Goal: Communication & Community: Answer question/provide support

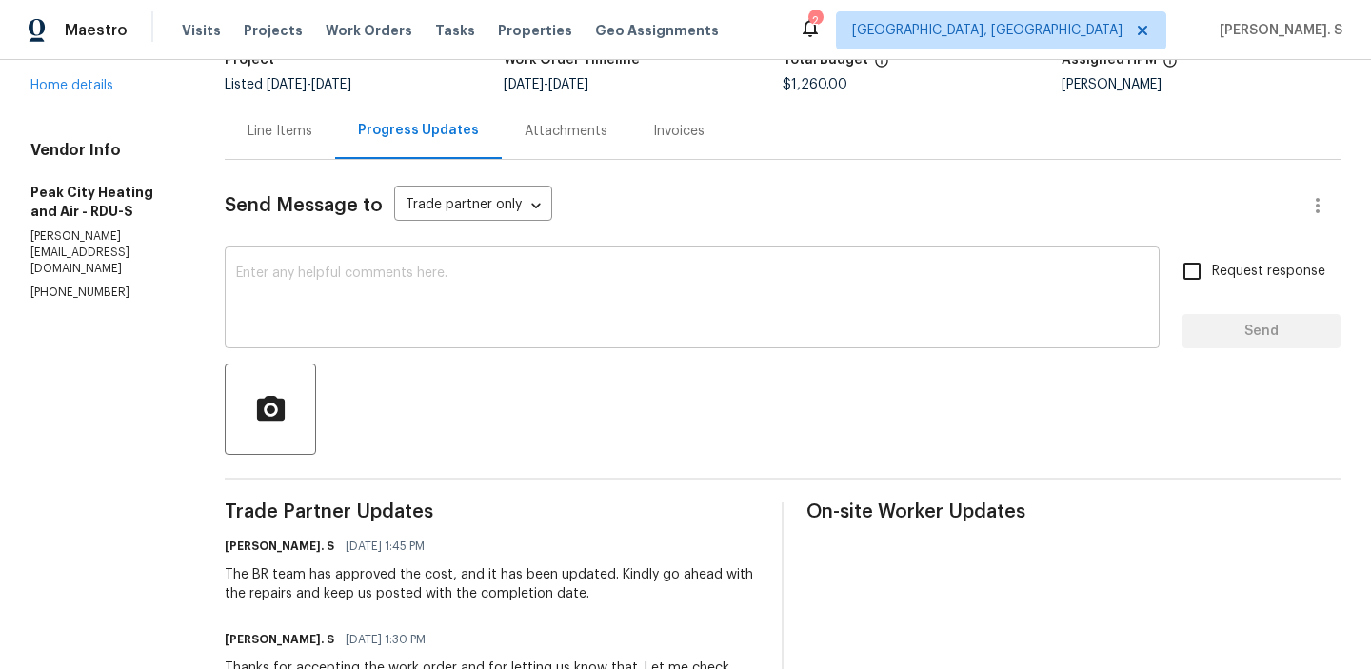
scroll to position [48, 0]
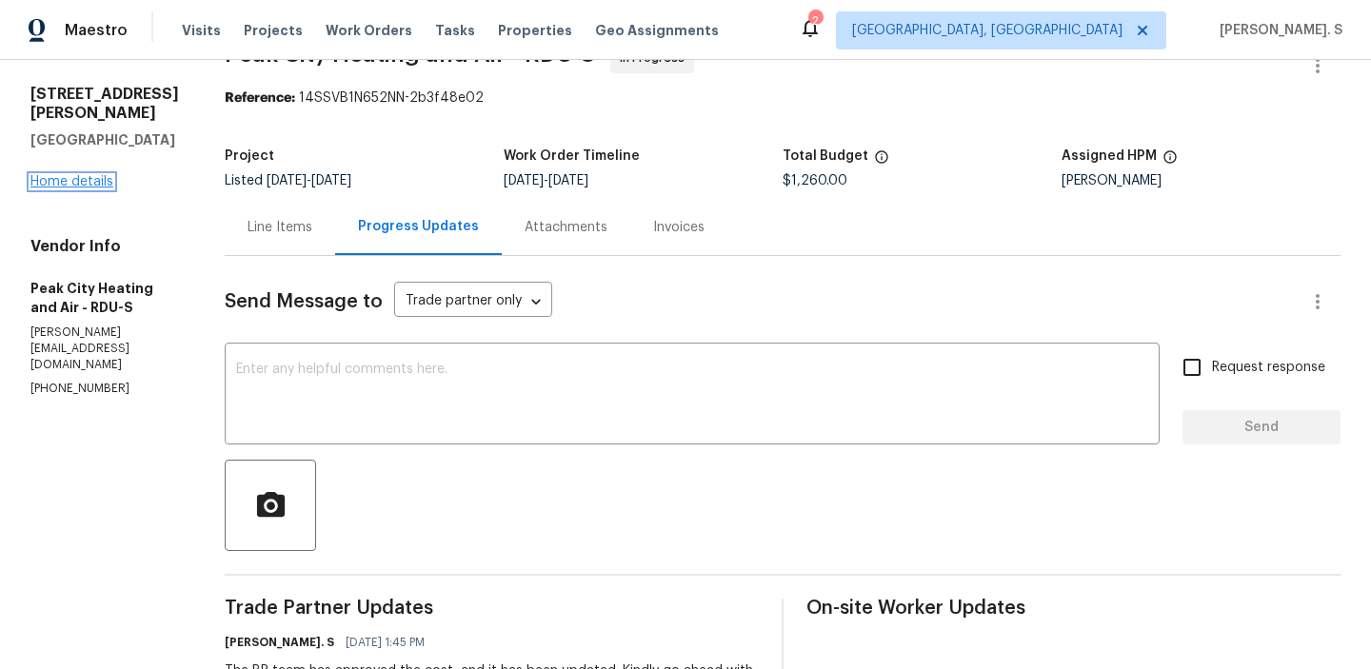
click at [92, 177] on link "Home details" at bounding box center [71, 181] width 83 height 13
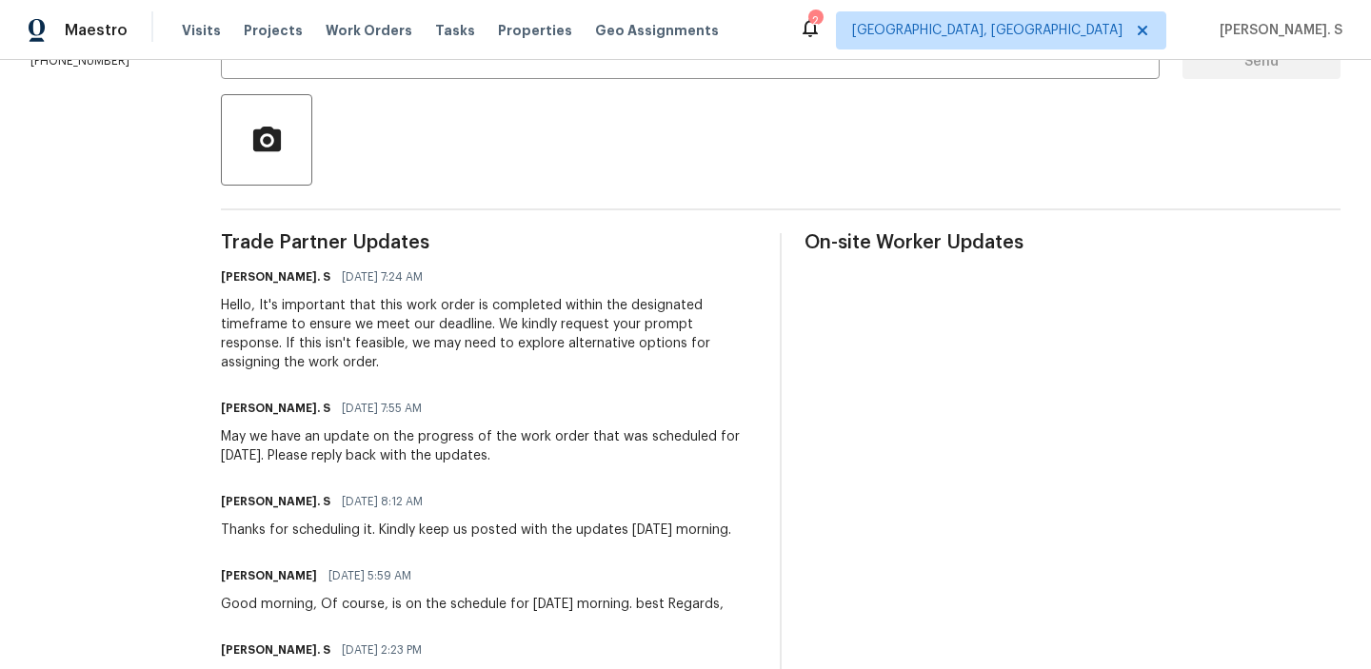
scroll to position [625, 0]
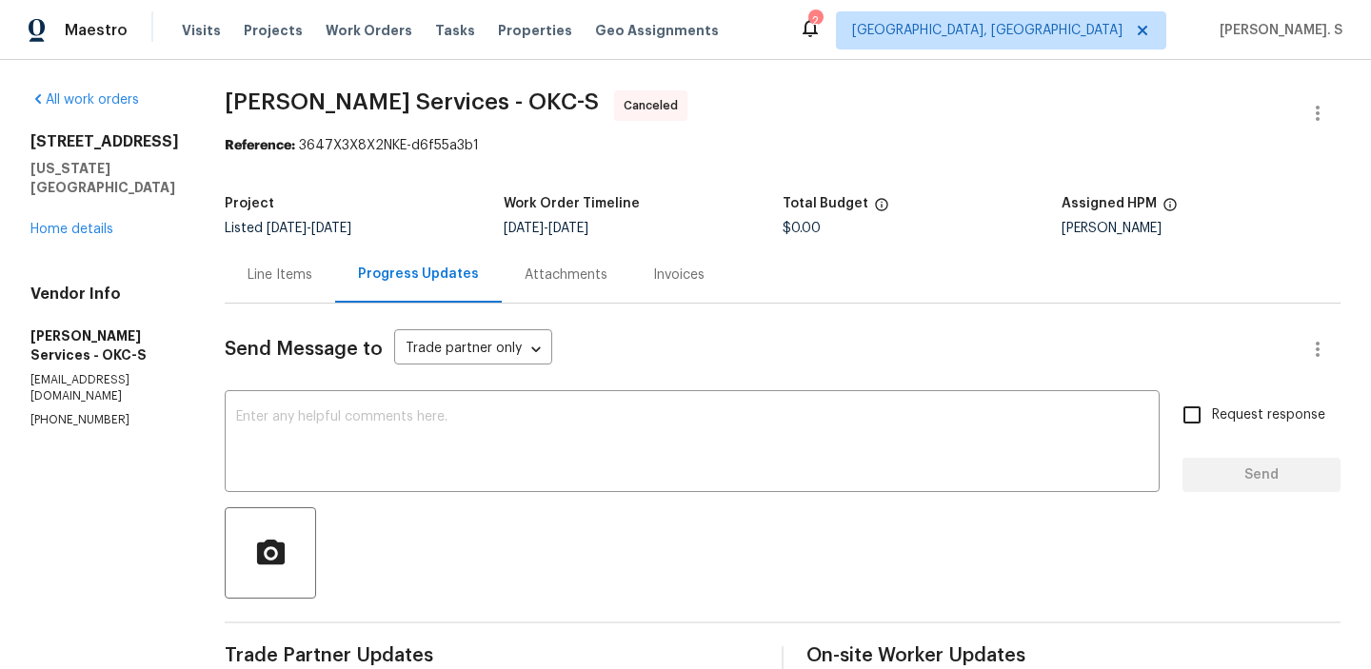
click at [66, 229] on div "8113 Wilshire Ridge Dr Oklahoma City, OK 73132 Home details" at bounding box center [104, 185] width 149 height 107
click at [64, 236] on link "Home details" at bounding box center [71, 229] width 83 height 13
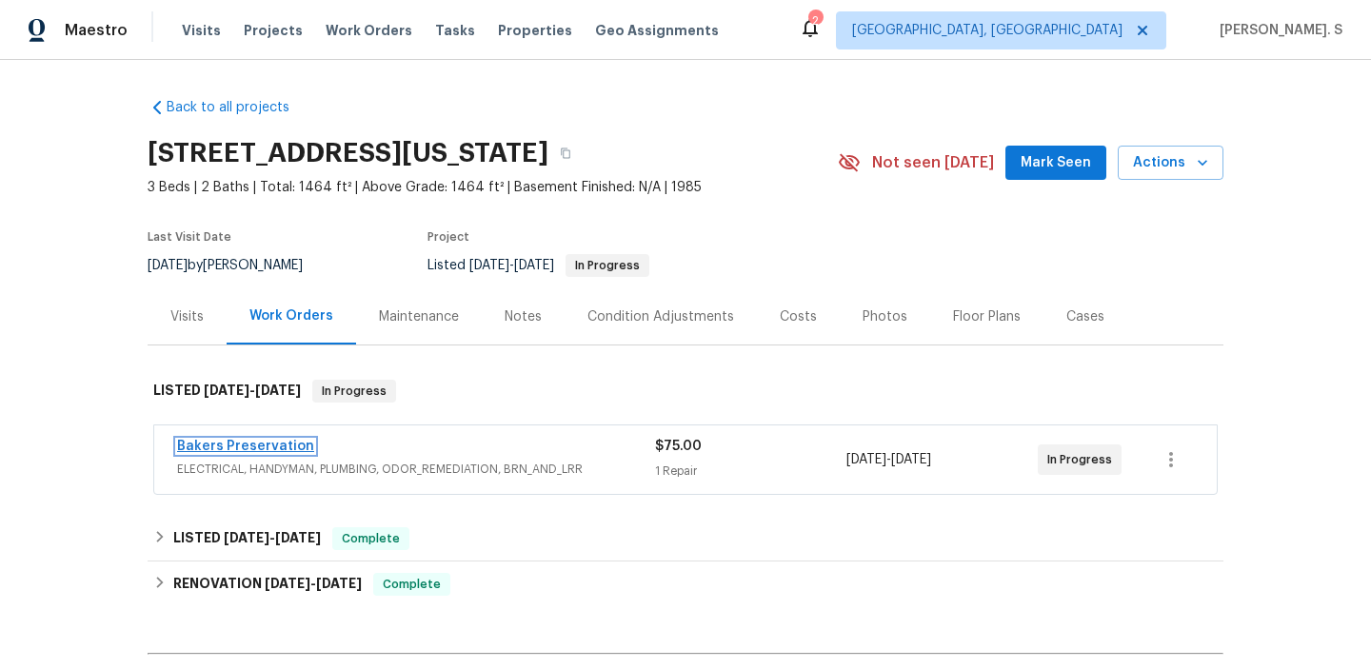
click at [259, 448] on link "Bakers Preservation" at bounding box center [245, 446] width 137 height 13
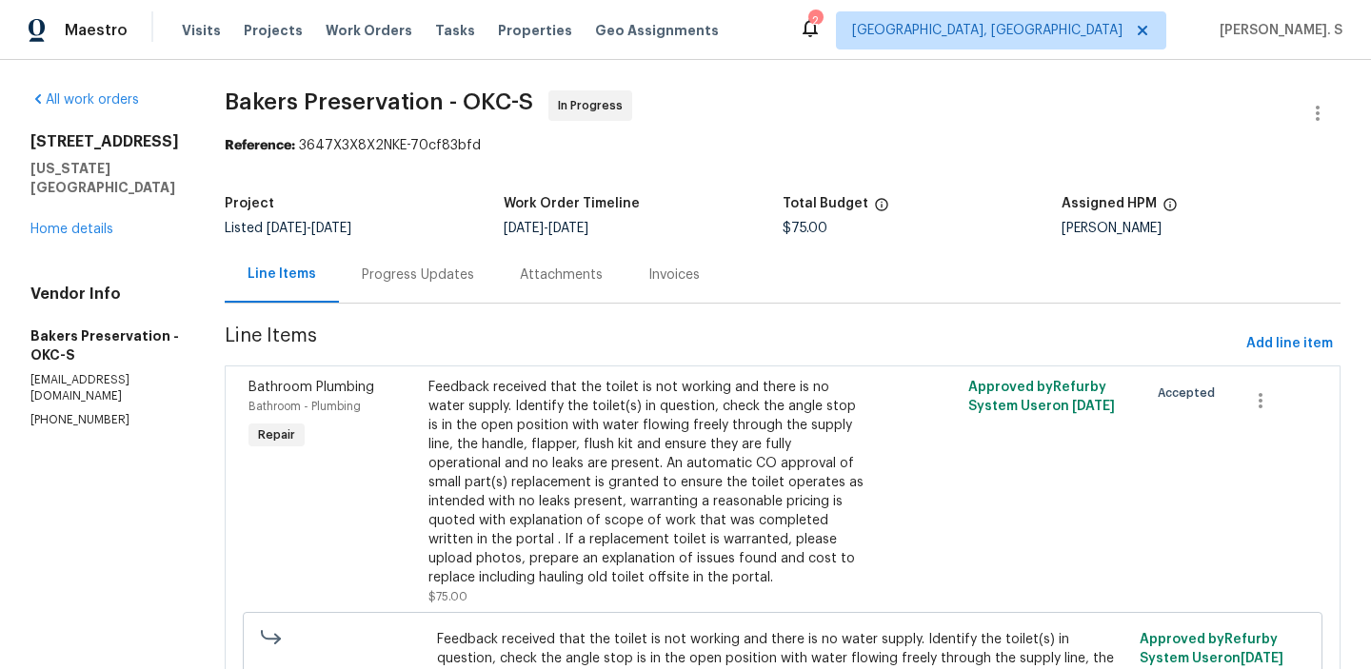
click at [468, 267] on div "Progress Updates" at bounding box center [418, 275] width 112 height 19
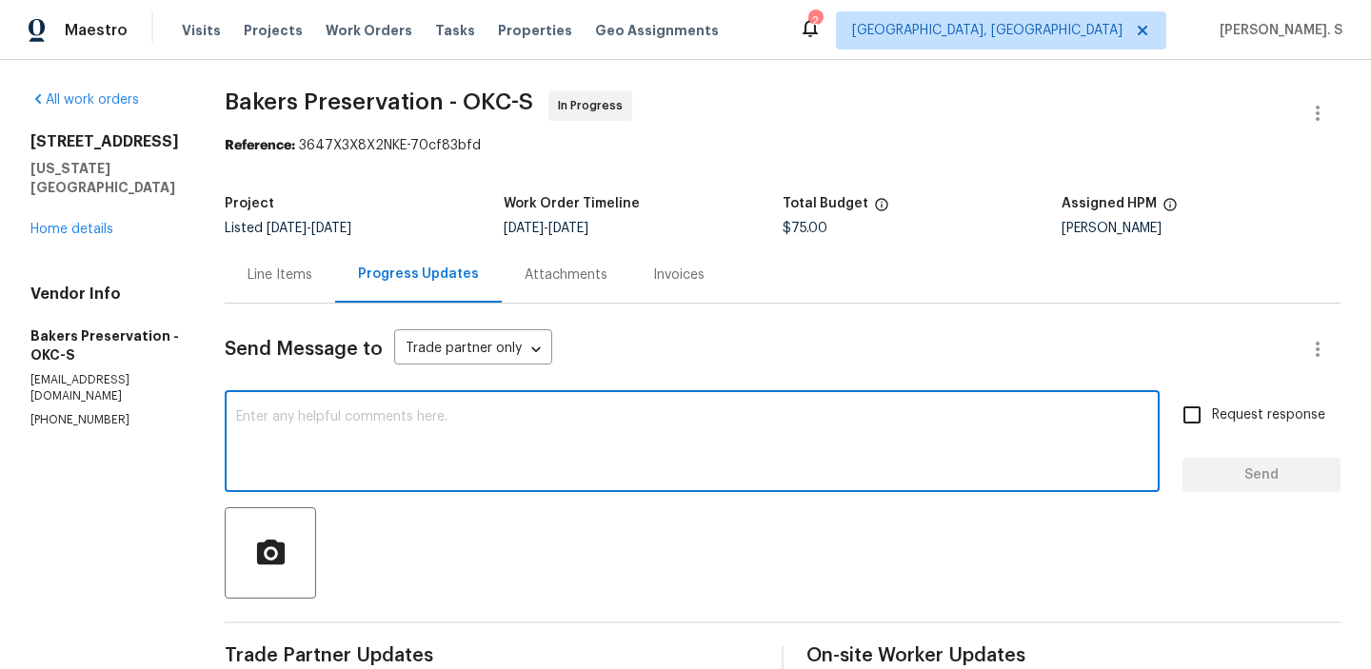
click at [474, 446] on textarea at bounding box center [692, 443] width 912 height 67
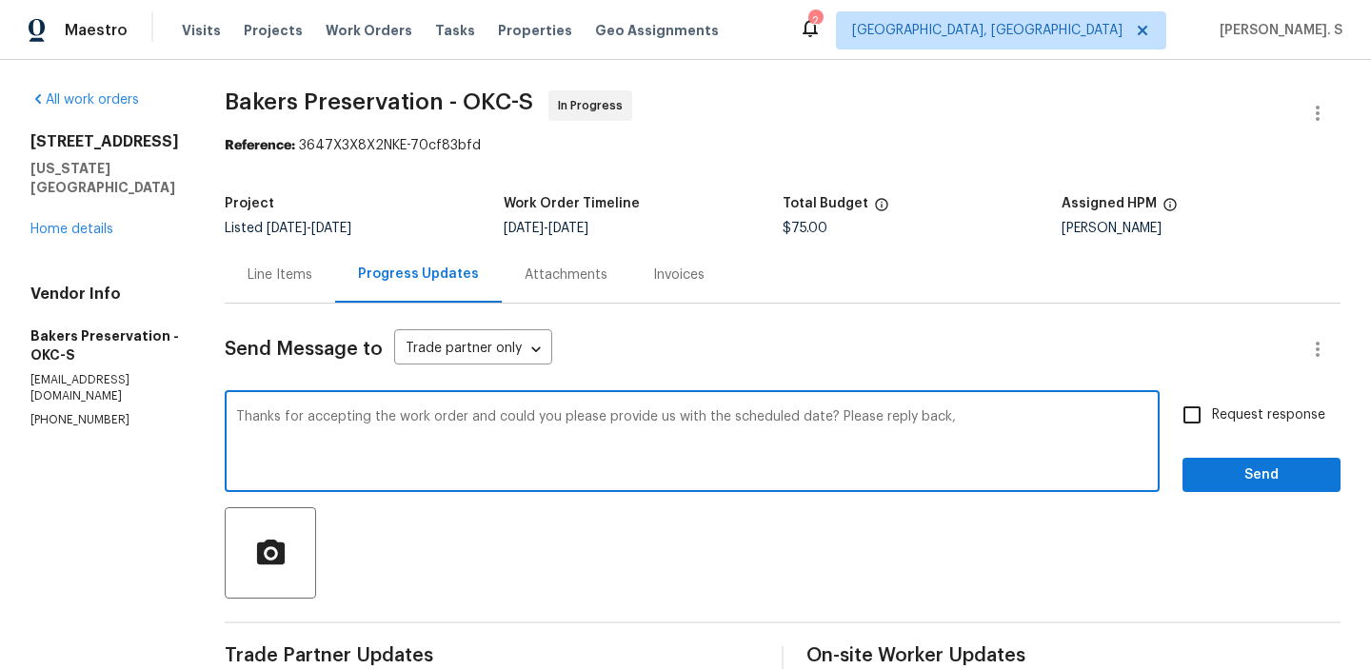
type textarea "Thanks for accepting the work order and could you please provide us with the sc…"
click at [1246, 418] on span "Request response" at bounding box center [1268, 416] width 113 height 20
click at [1212, 418] on input "Request response" at bounding box center [1192, 415] width 40 height 40
checkbox input "true"
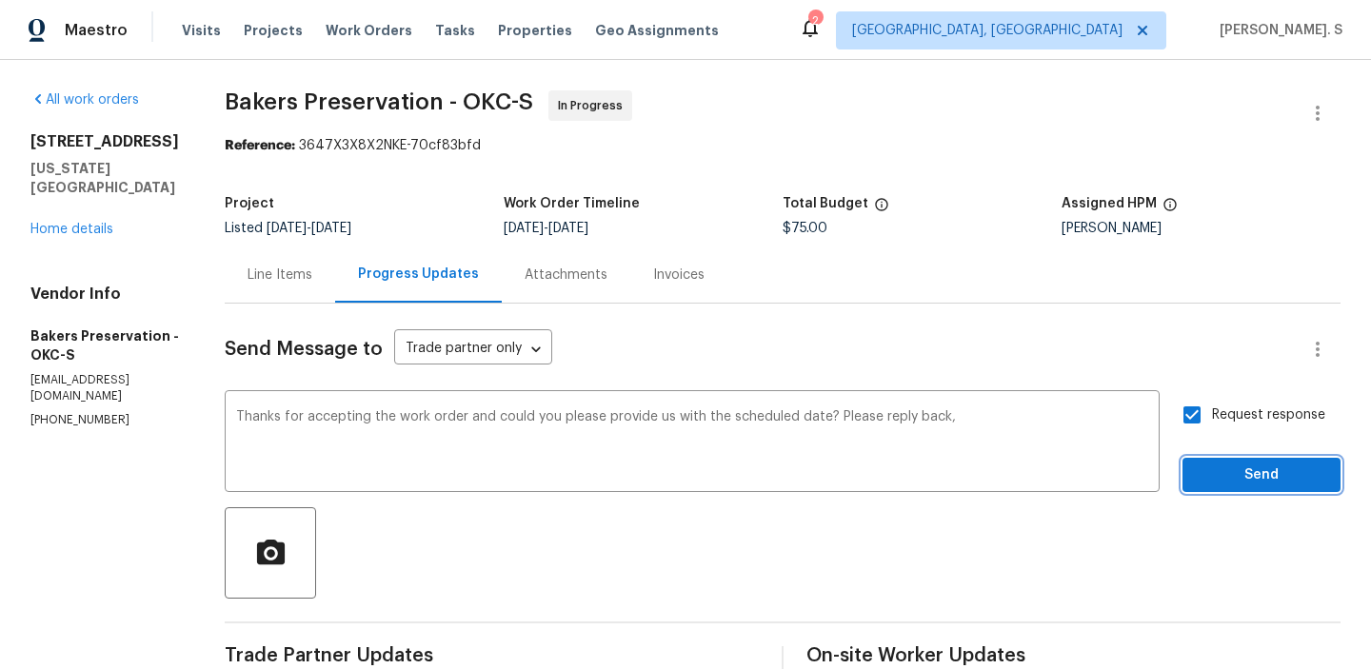
click at [1226, 466] on span "Send" at bounding box center [1262, 476] width 128 height 24
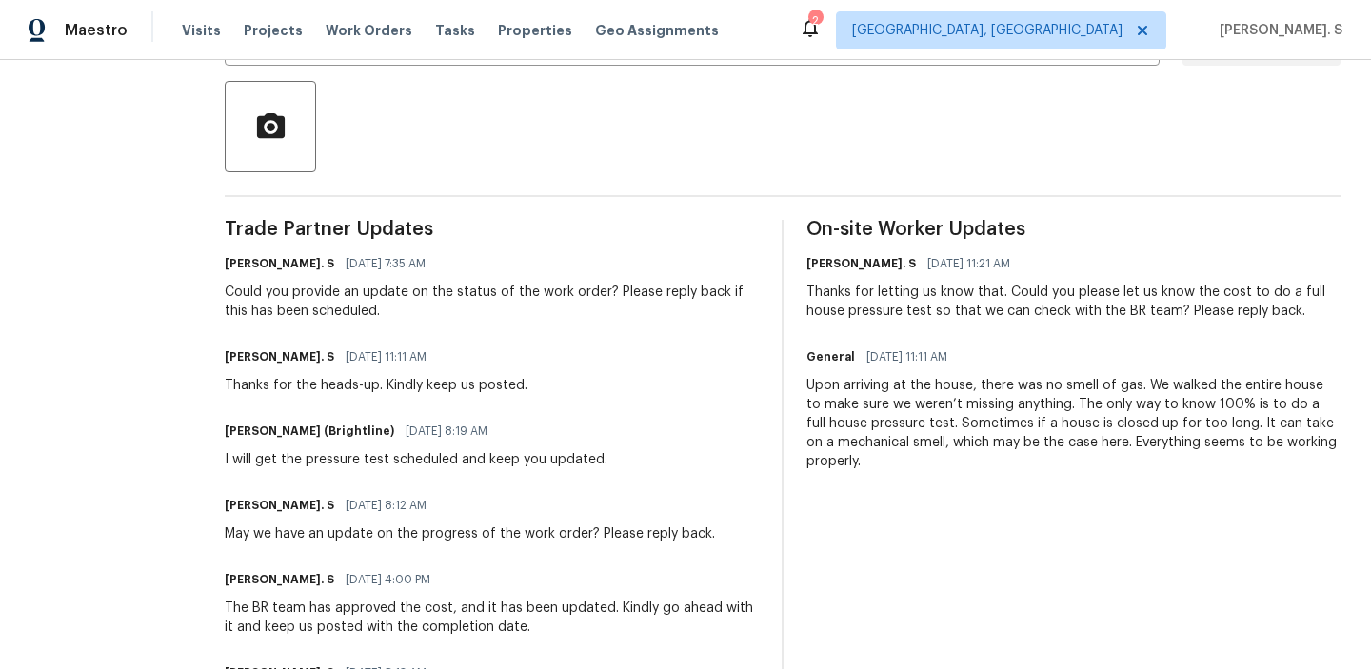
scroll to position [449, 0]
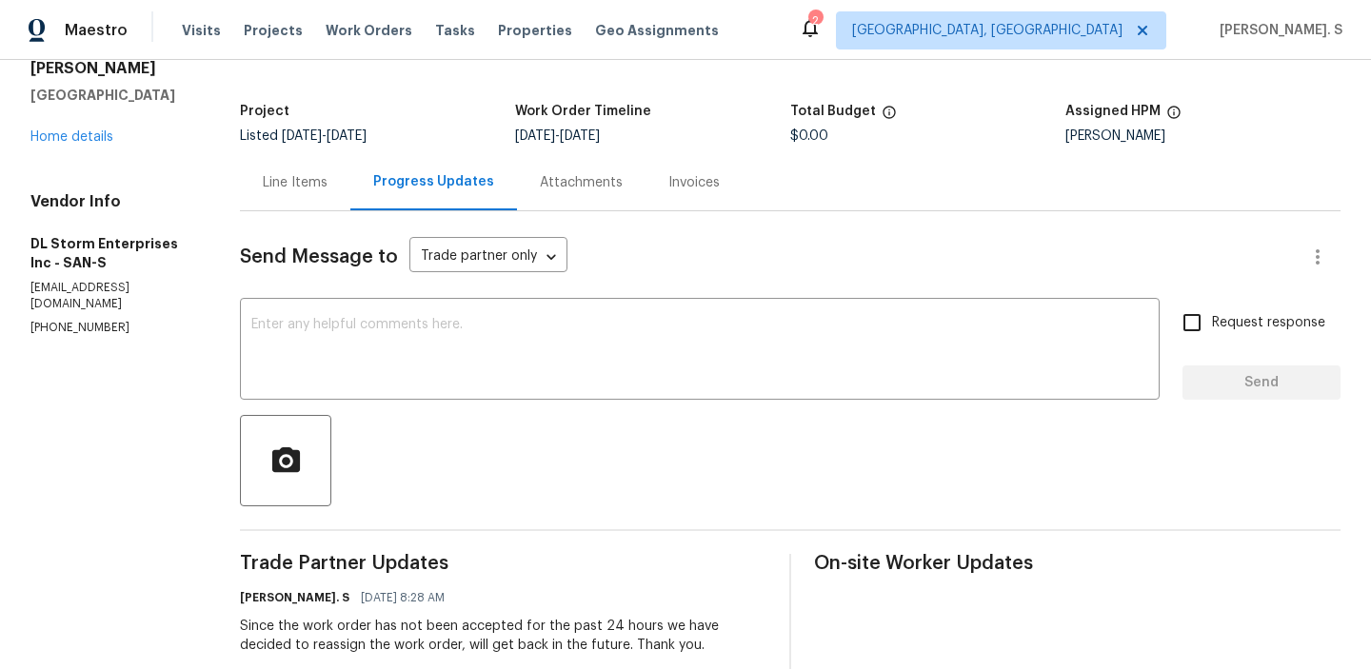
scroll to position [26, 0]
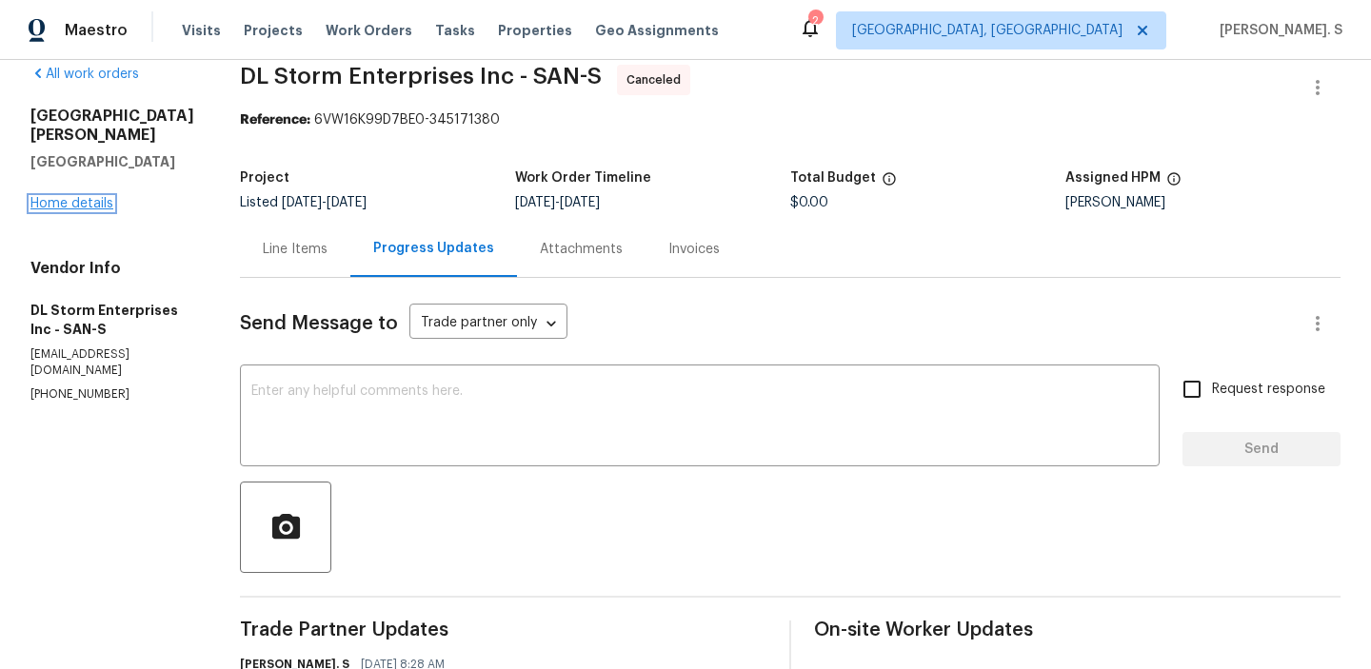
click at [98, 197] on link "Home details" at bounding box center [71, 203] width 83 height 13
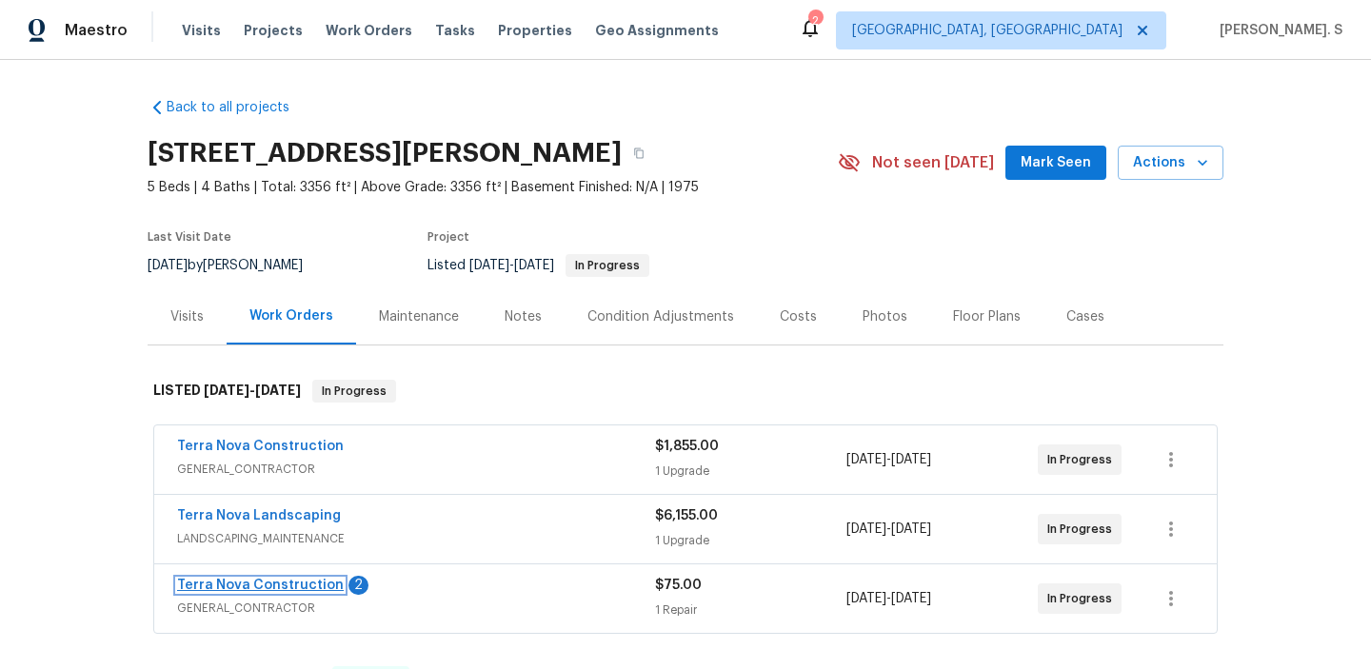
click at [269, 583] on link "Terra Nova Construction" at bounding box center [260, 585] width 167 height 13
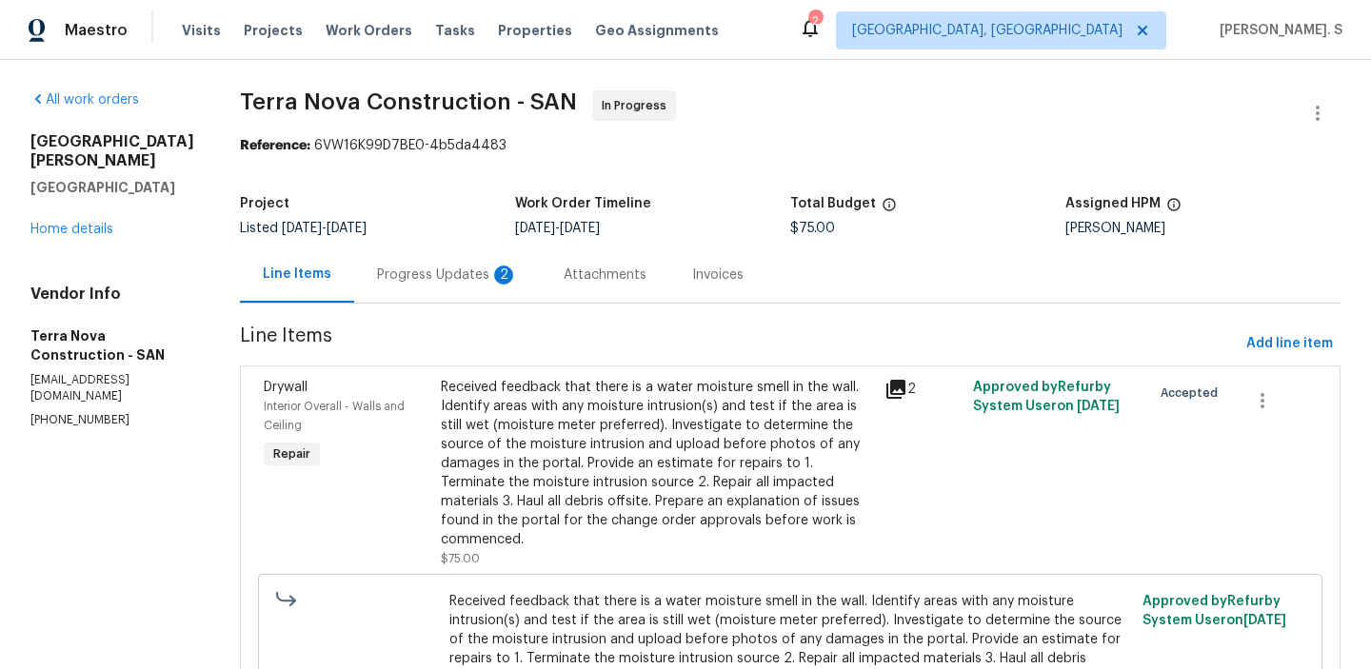
click at [508, 271] on div "Progress Updates 2" at bounding box center [447, 275] width 141 height 19
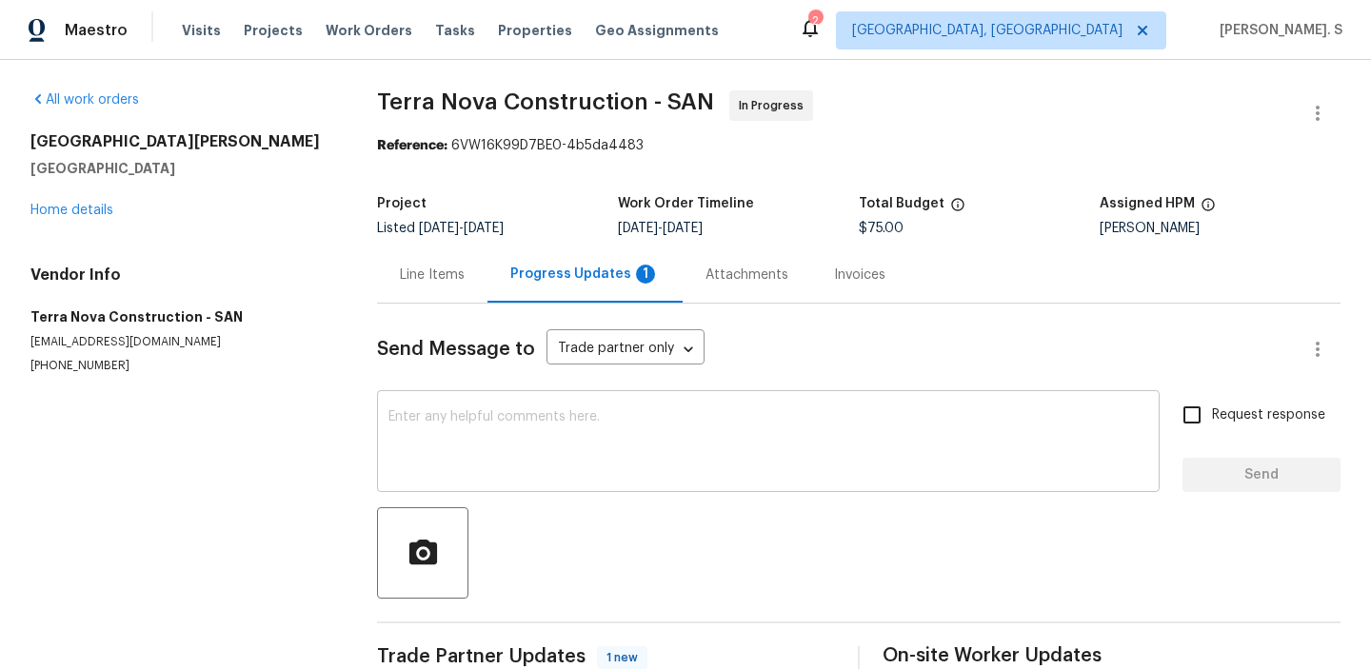
click at [560, 453] on textarea at bounding box center [769, 443] width 760 height 67
paste textarea "him know that we didn't locate any leaks. He asked if we know where the noises …"
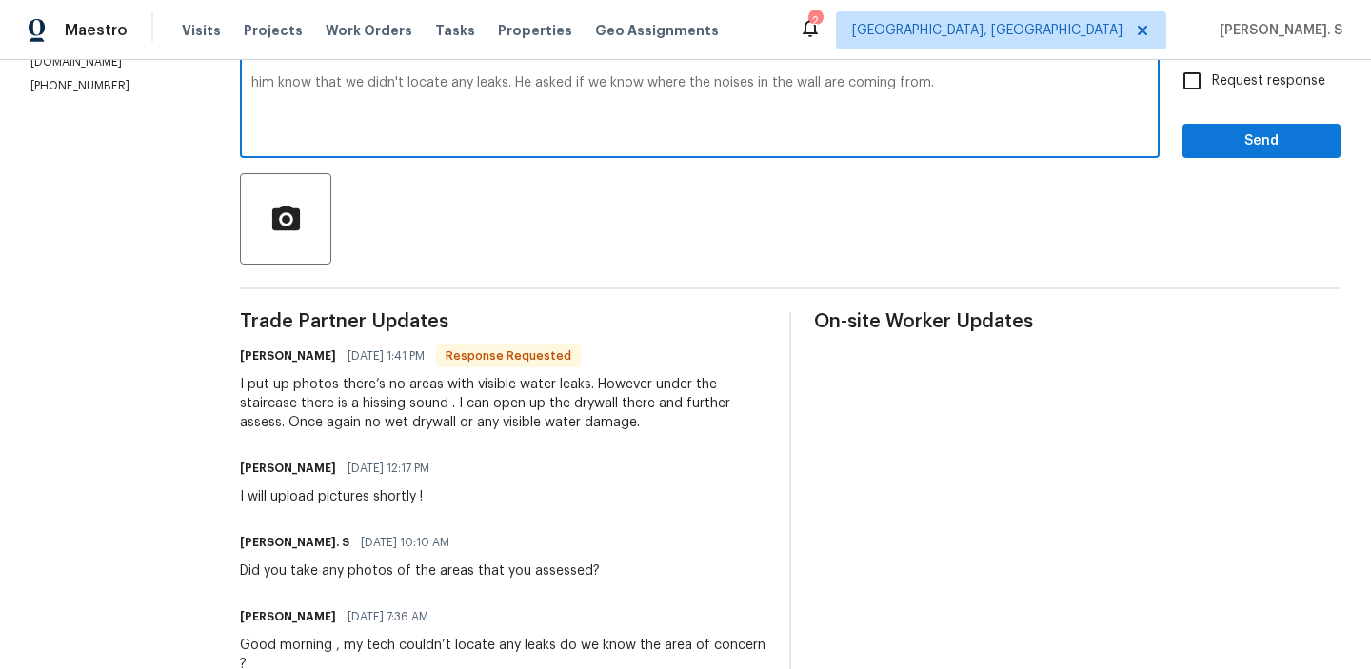
scroll to position [357, 0]
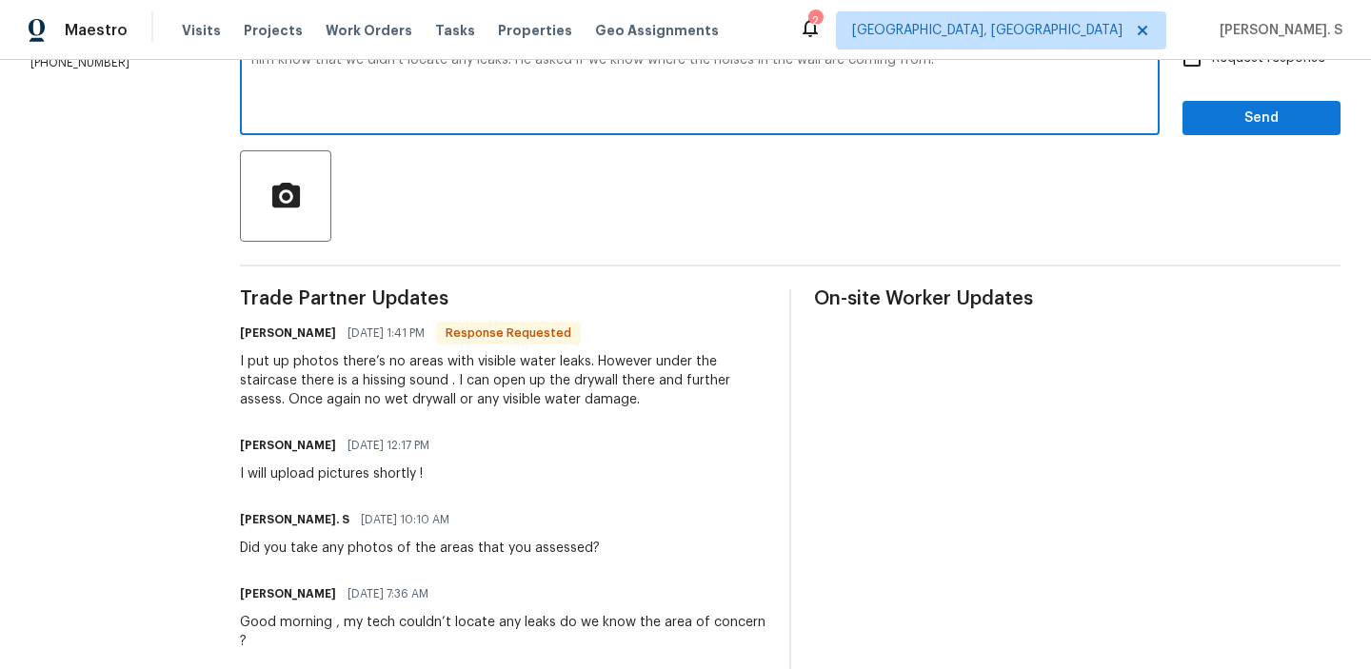
click at [489, 392] on div "I put up photos there’s no areas with visible water leaks. However under the st…" at bounding box center [503, 380] width 527 height 57
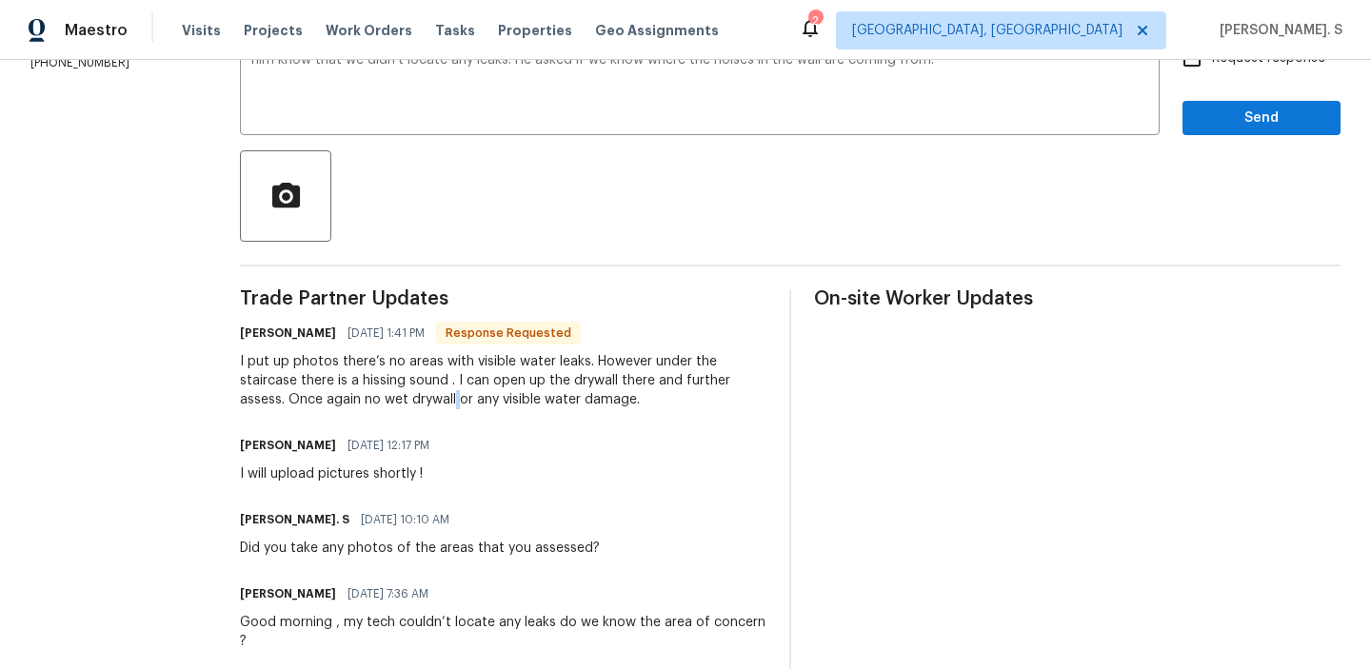
click at [489, 392] on div "I put up photos there’s no areas with visible water leaks. However under the st…" at bounding box center [503, 380] width 527 height 57
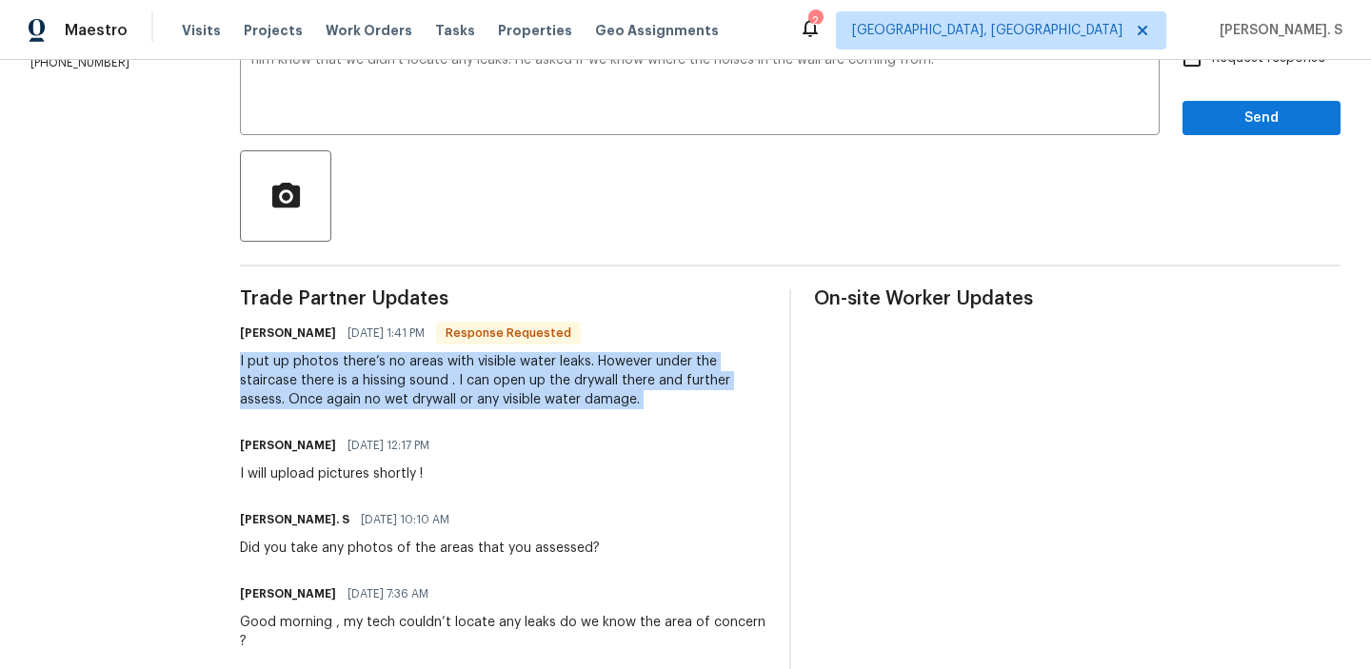
copy div "I put up photos there’s no areas with visible water leaks. However under the st…"
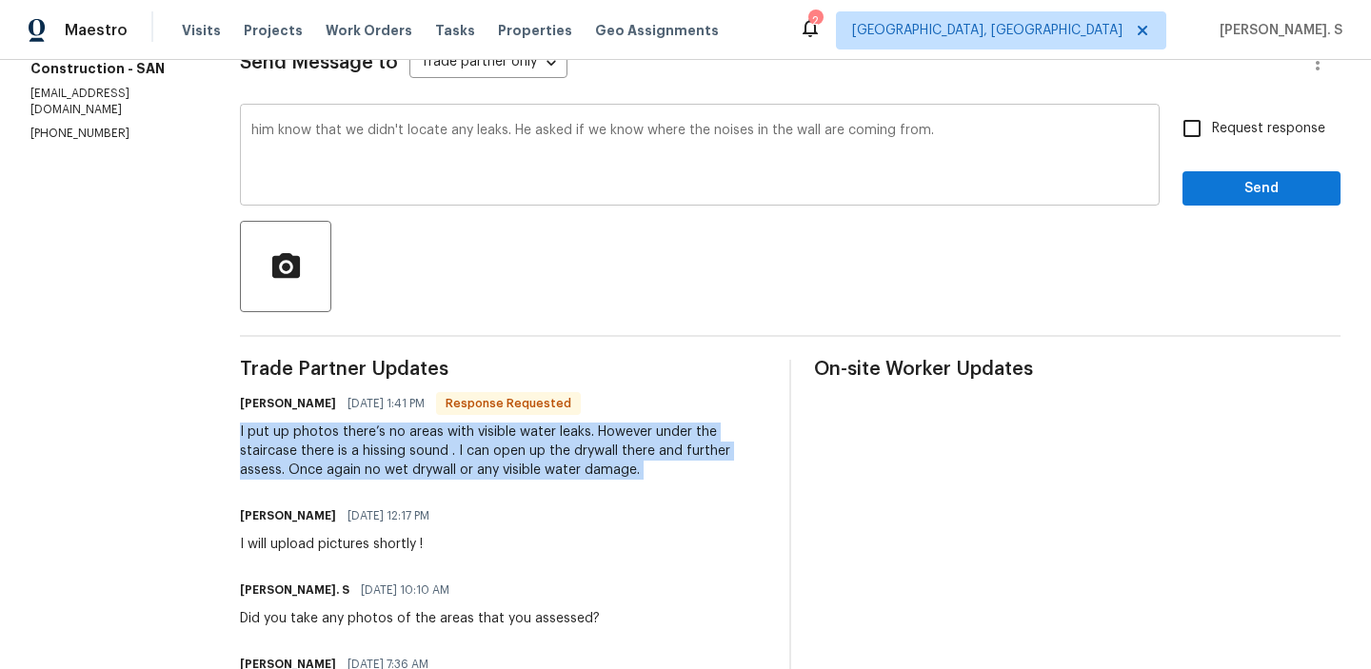
scroll to position [288, 0]
click at [570, 134] on textarea "him know that we didn't locate any leaks. He asked if we know where the noises …" at bounding box center [699, 156] width 897 height 67
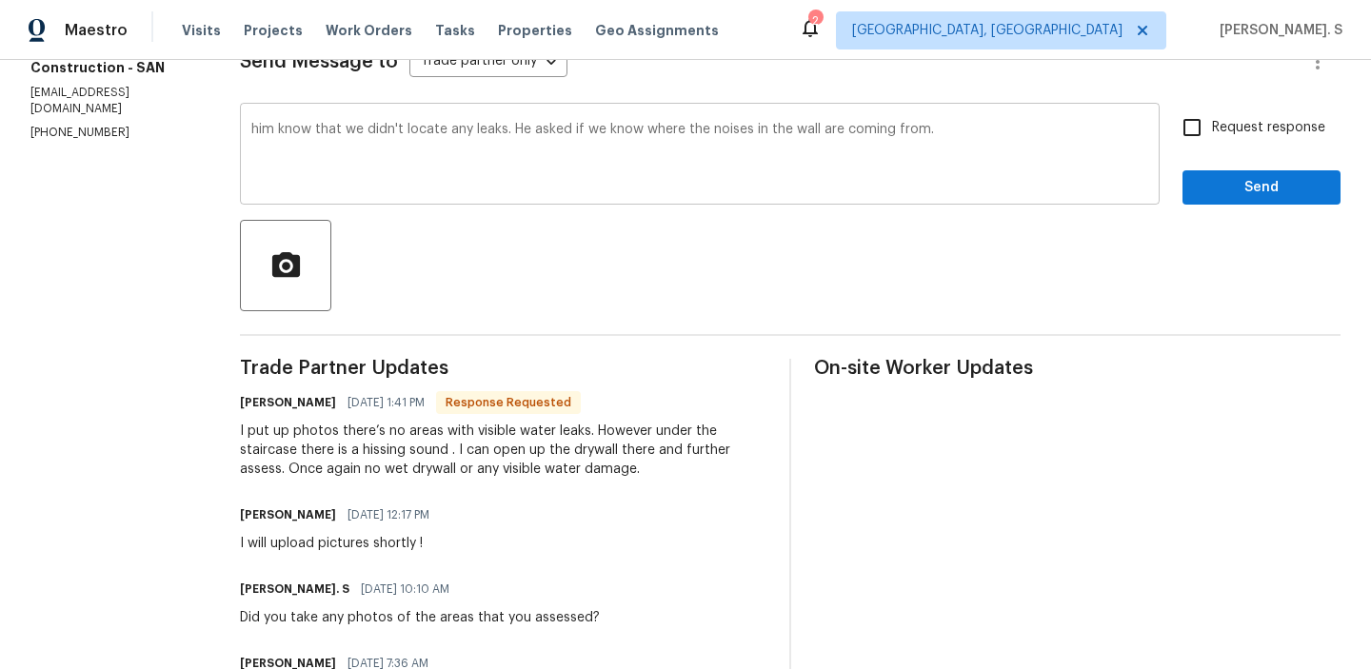
click at [570, 134] on textarea "him know that we didn't locate any leaks. He asked if we know where the noises …" at bounding box center [699, 156] width 897 height 67
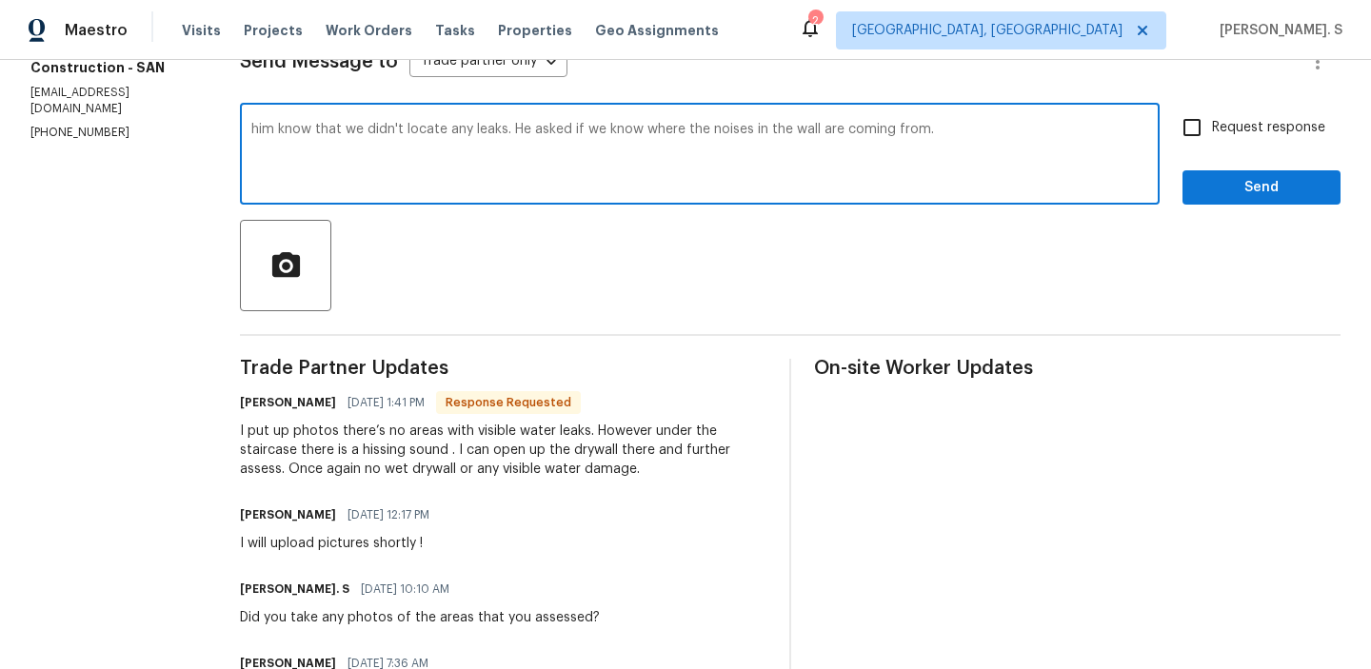
click at [570, 134] on textarea "him know that we didn't locate any leaks. He asked if we know where the noises …" at bounding box center [699, 156] width 897 height 67
type textarea "Thanks for letting us know that. Let me inform the BR team and will get back."
click at [559, 467] on div "I put up photos there’s no areas with visible water leaks. However under the st…" at bounding box center [503, 450] width 527 height 57
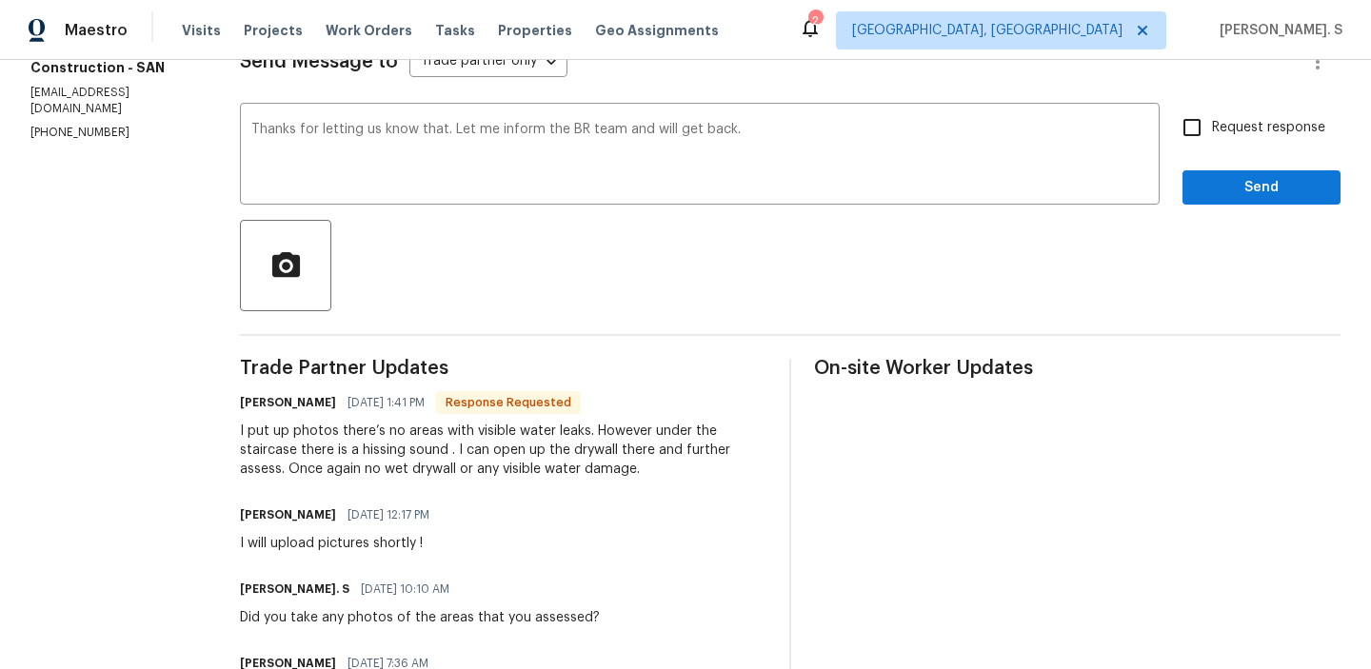
click at [559, 467] on div "I put up photos there’s no areas with visible water leaks. However under the st…" at bounding box center [503, 450] width 527 height 57
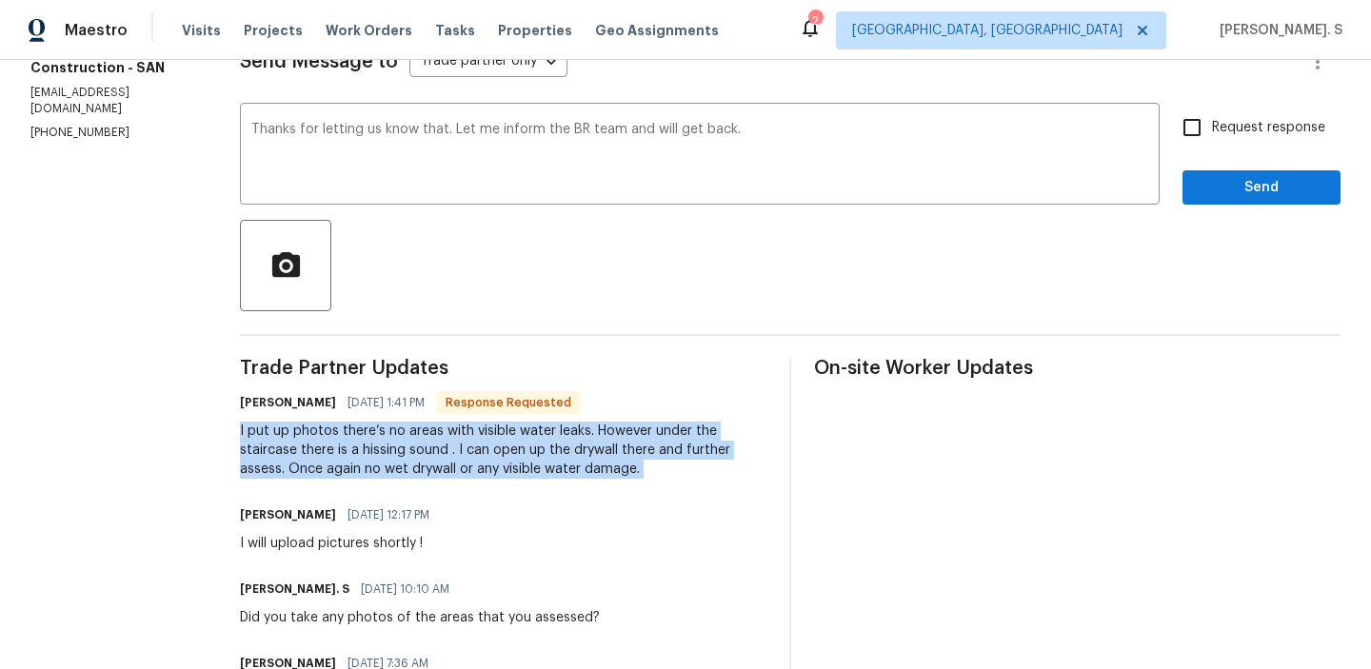
copy div "I put up photos there’s no areas with visible water leaks. However under the st…"
click at [1278, 139] on label "Request response" at bounding box center [1248, 128] width 153 height 40
click at [1212, 139] on input "Request response" at bounding box center [1192, 128] width 40 height 40
checkbox input "true"
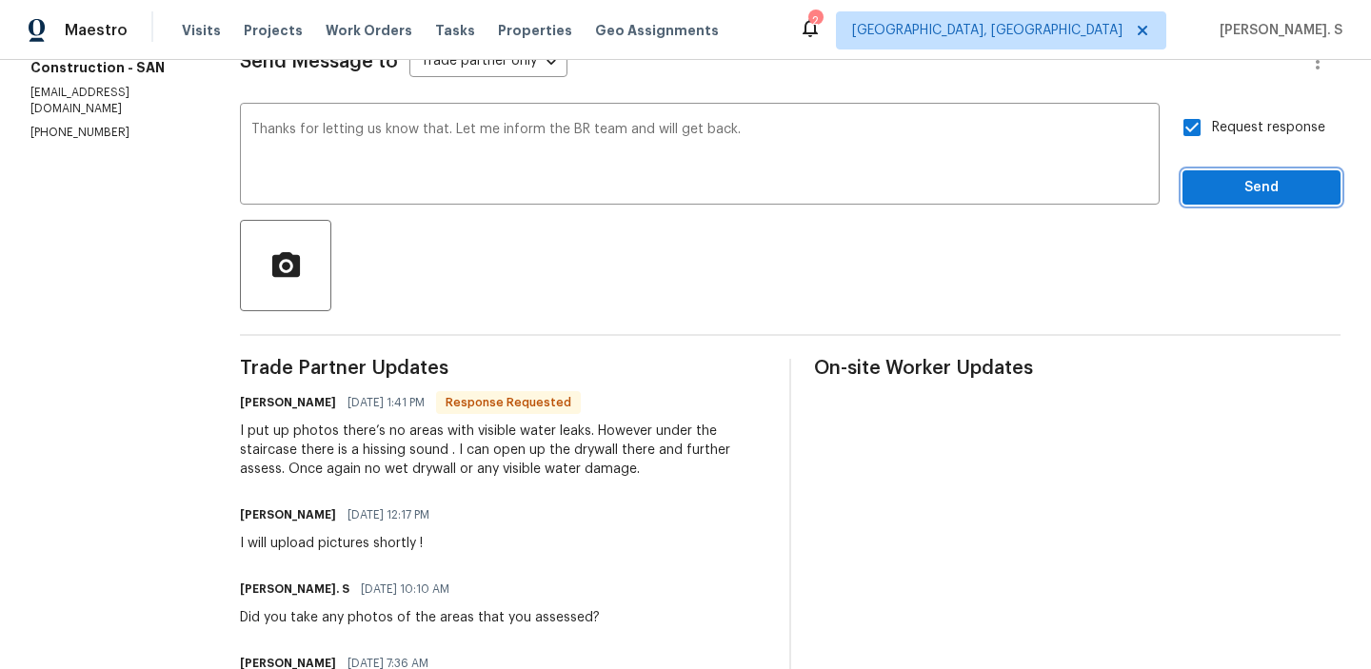
click at [1243, 204] on button "Send" at bounding box center [1262, 187] width 158 height 35
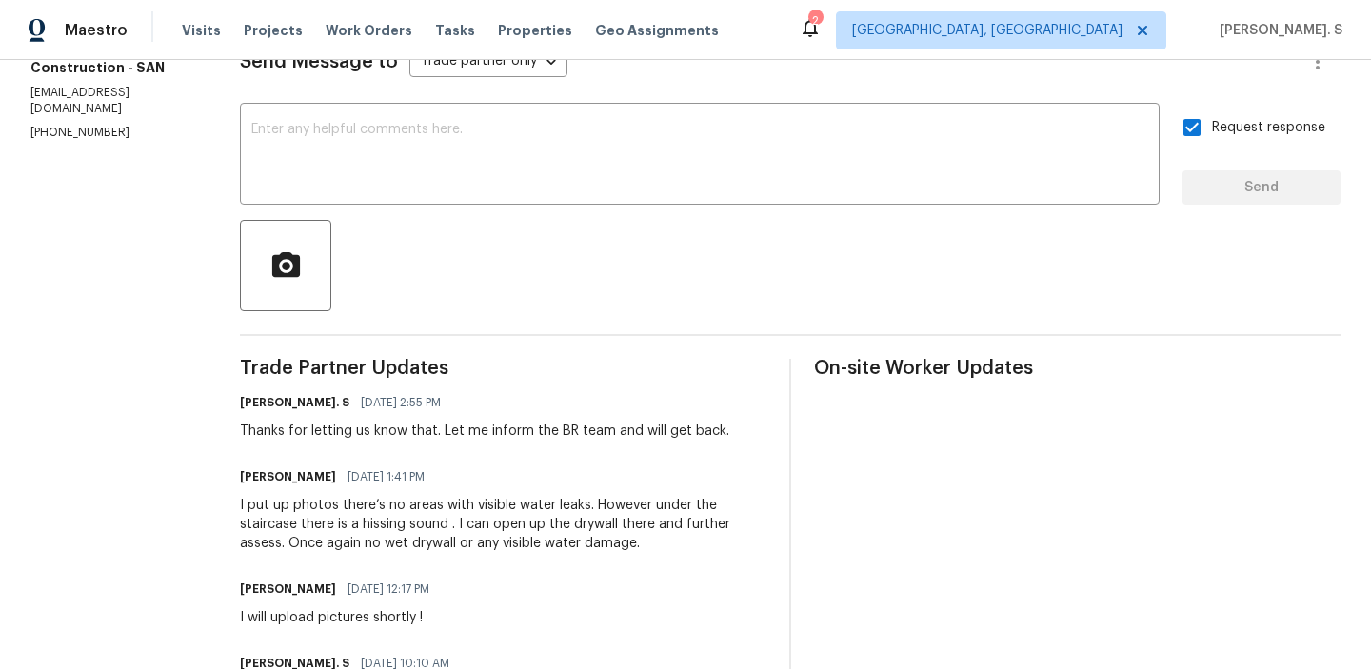
click at [1194, 68] on div "Send Message to Trade partner only Trade partner only ​" at bounding box center [767, 62] width 1055 height 46
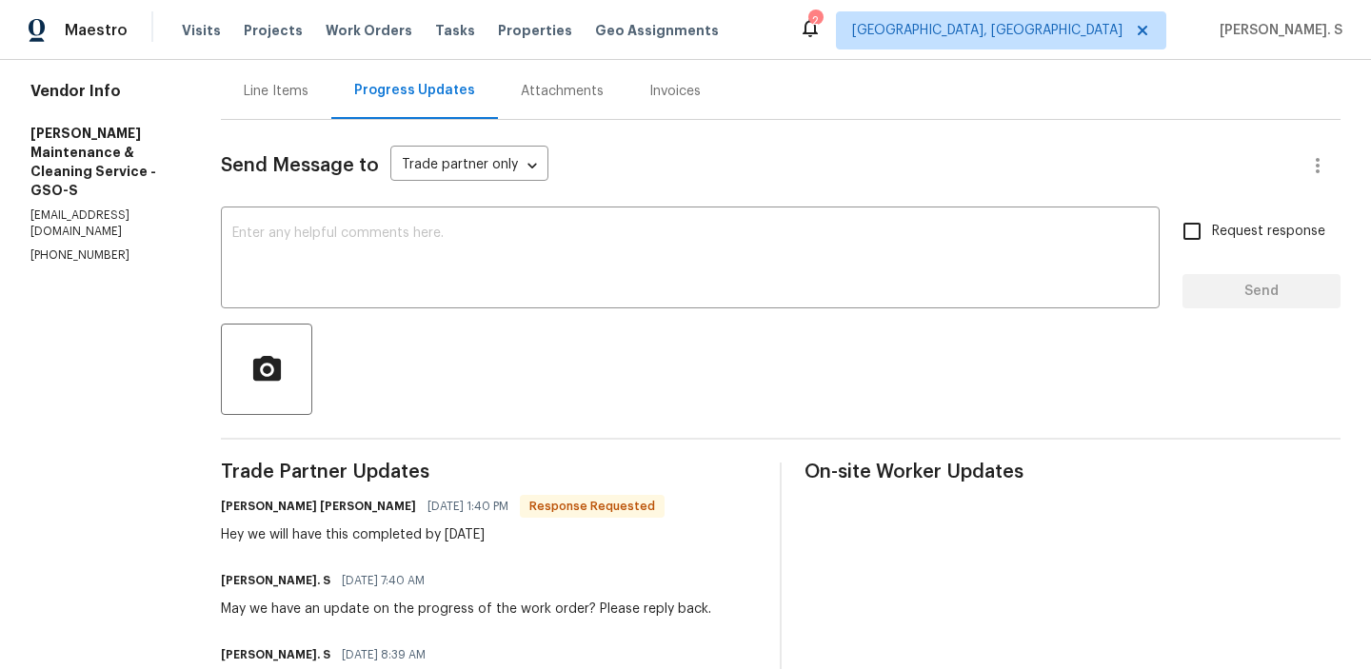
scroll to position [279, 0]
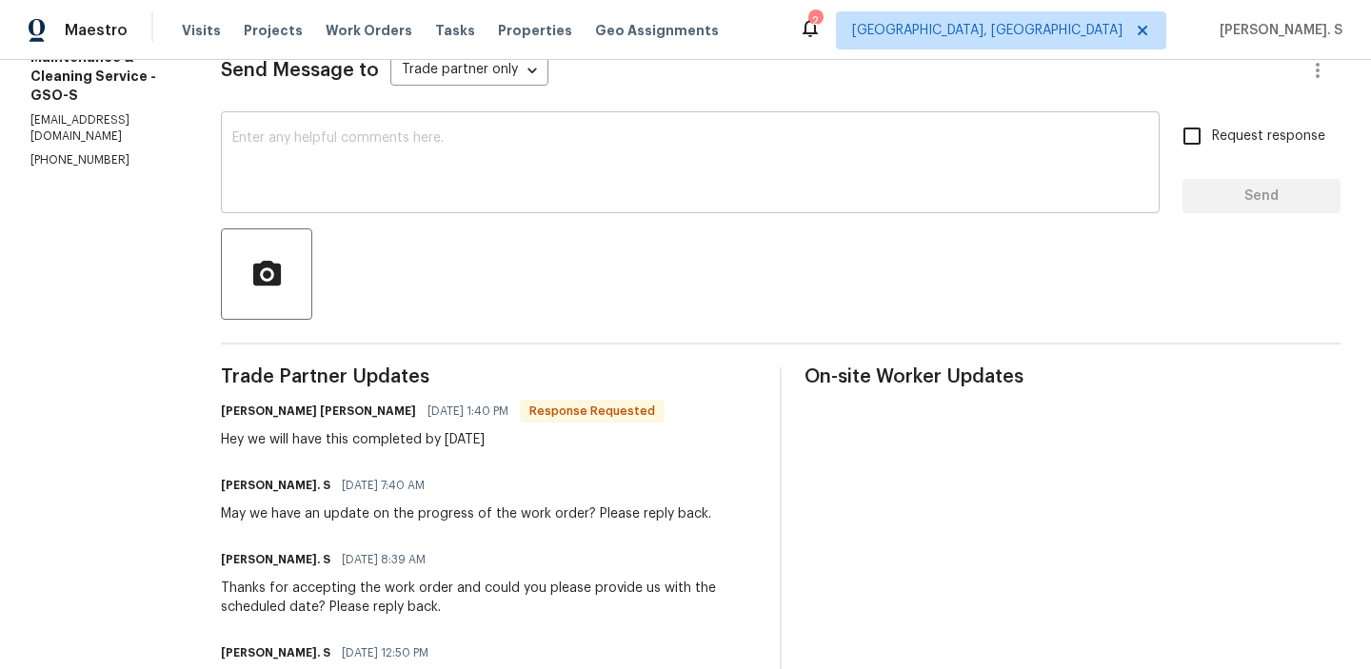
click at [621, 194] on textarea at bounding box center [690, 164] width 916 height 67
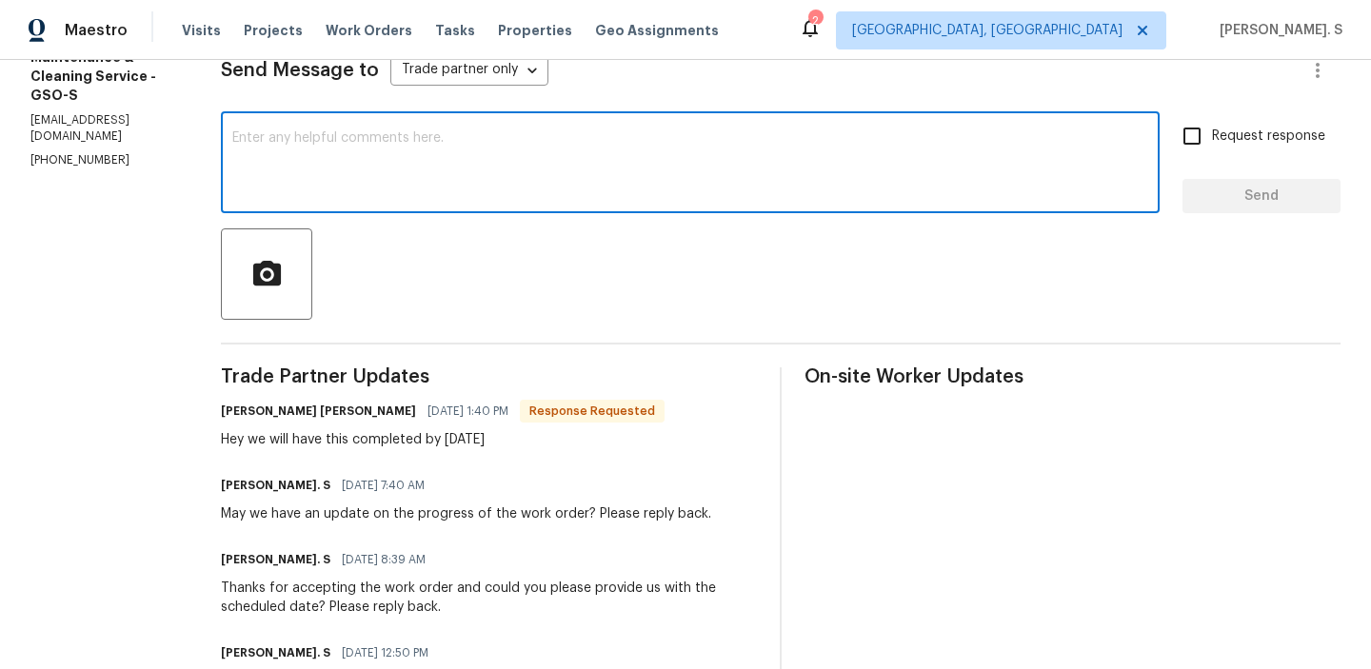
type textarea "t"
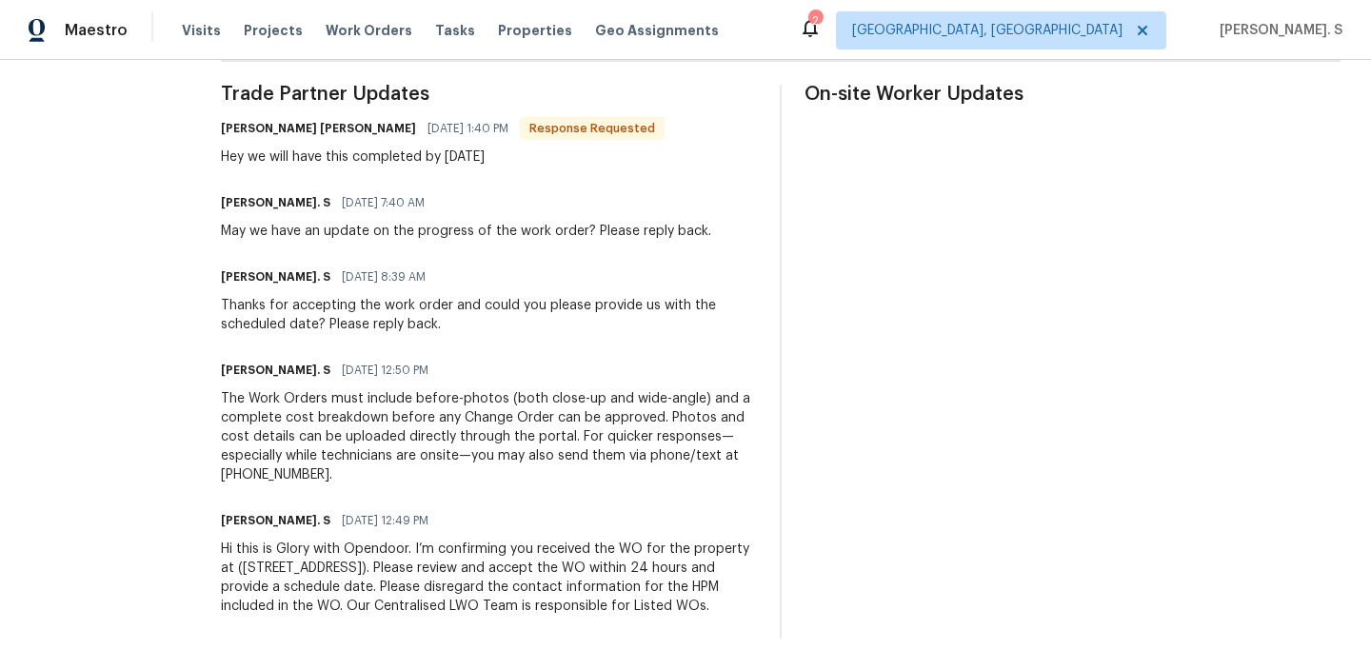
scroll to position [0, 0]
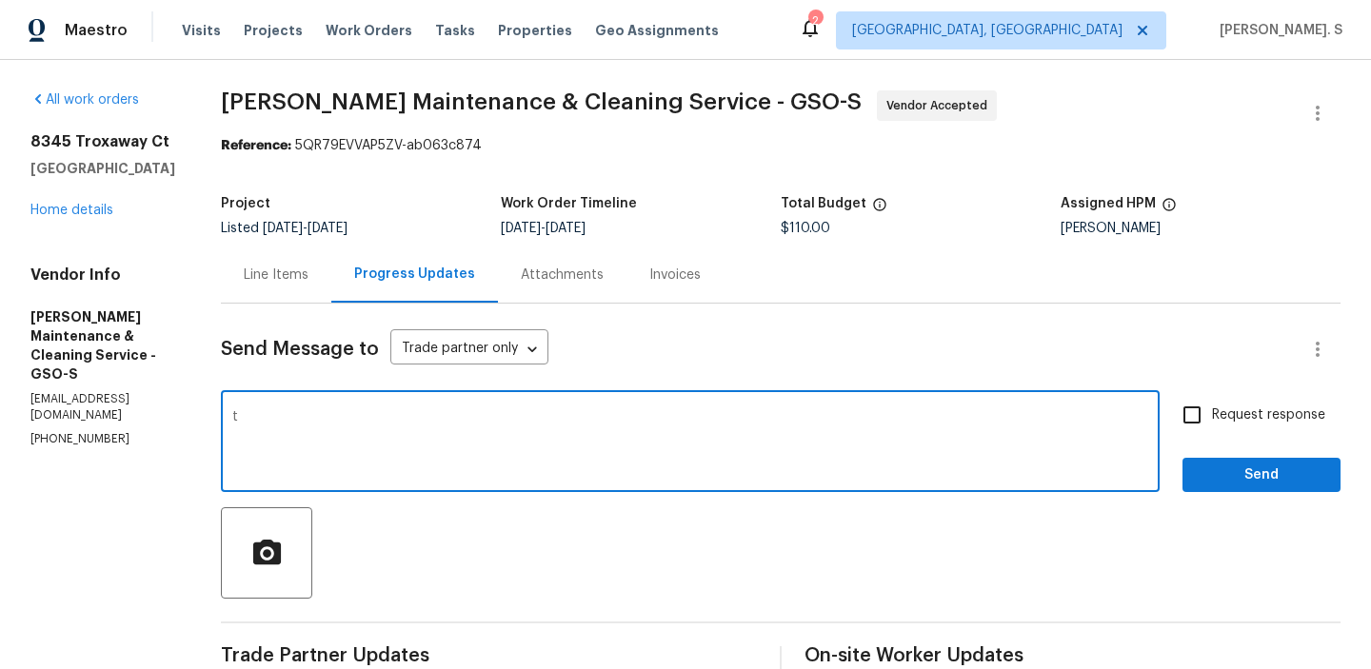
click at [544, 434] on textarea "t" at bounding box center [690, 443] width 916 height 67
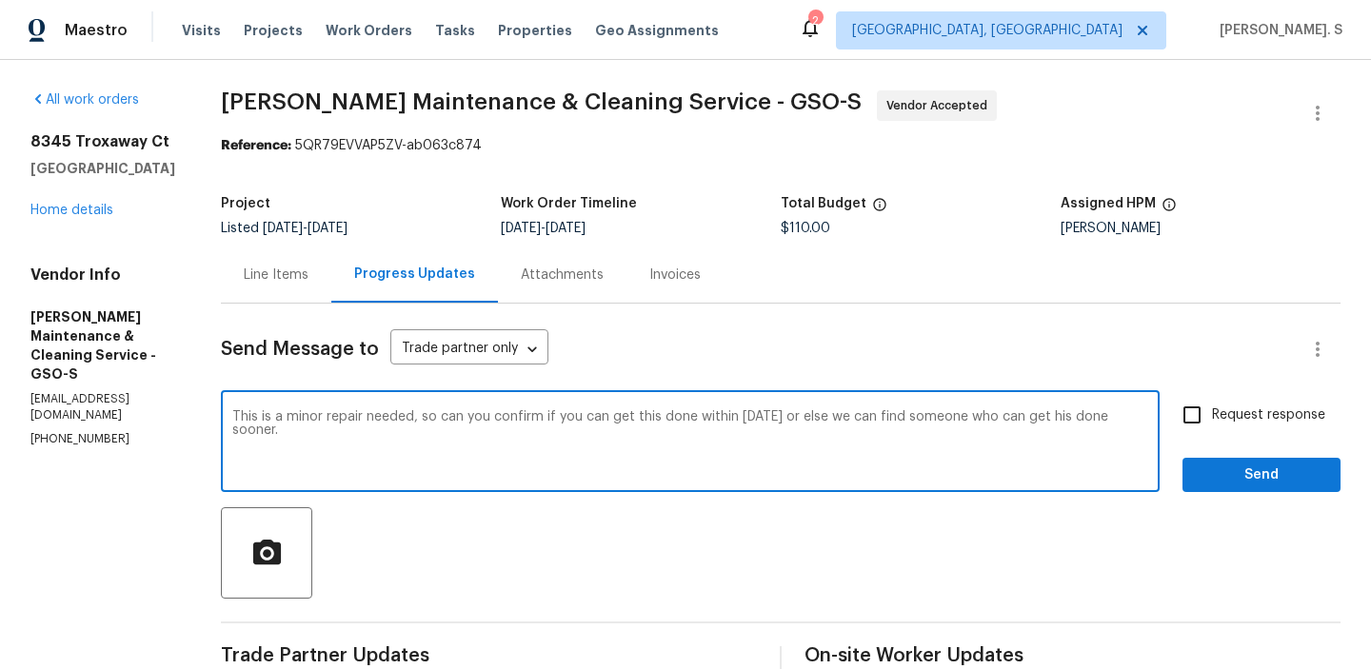
click at [1087, 412] on textarea "This is a minor repair needed, so can you confirm if you can get this done with…" at bounding box center [690, 443] width 916 height 67
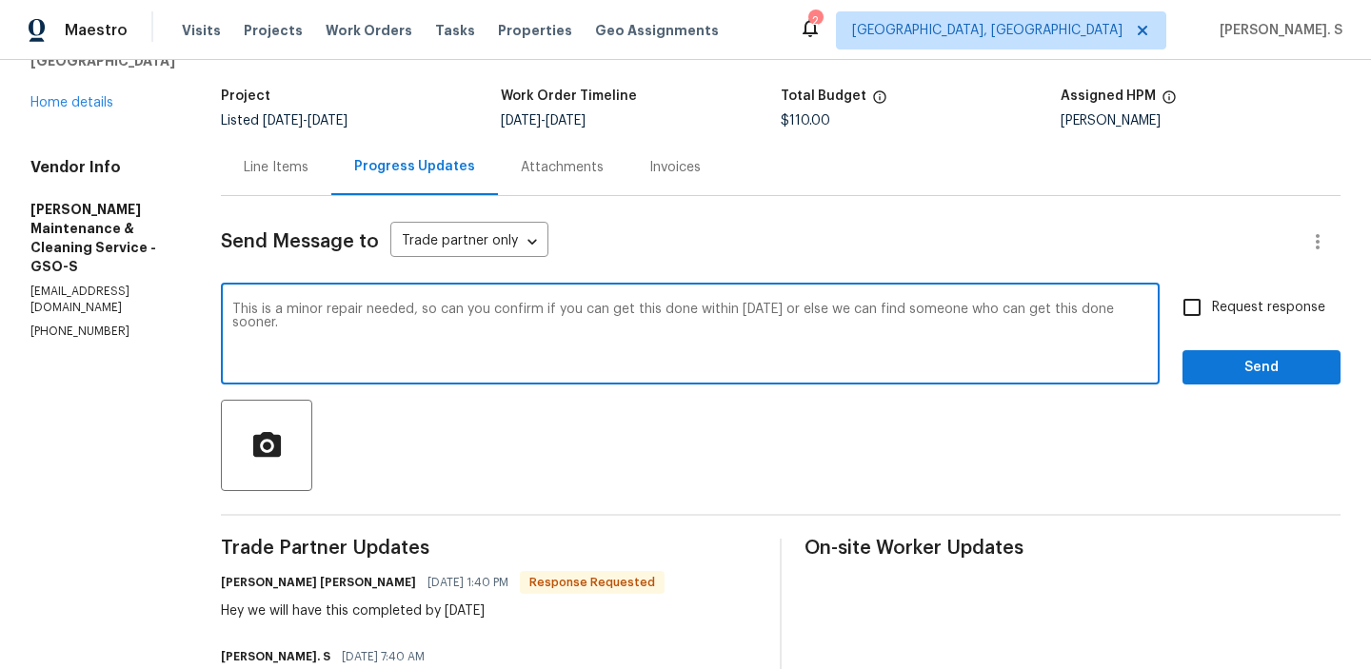
scroll to position [185, 0]
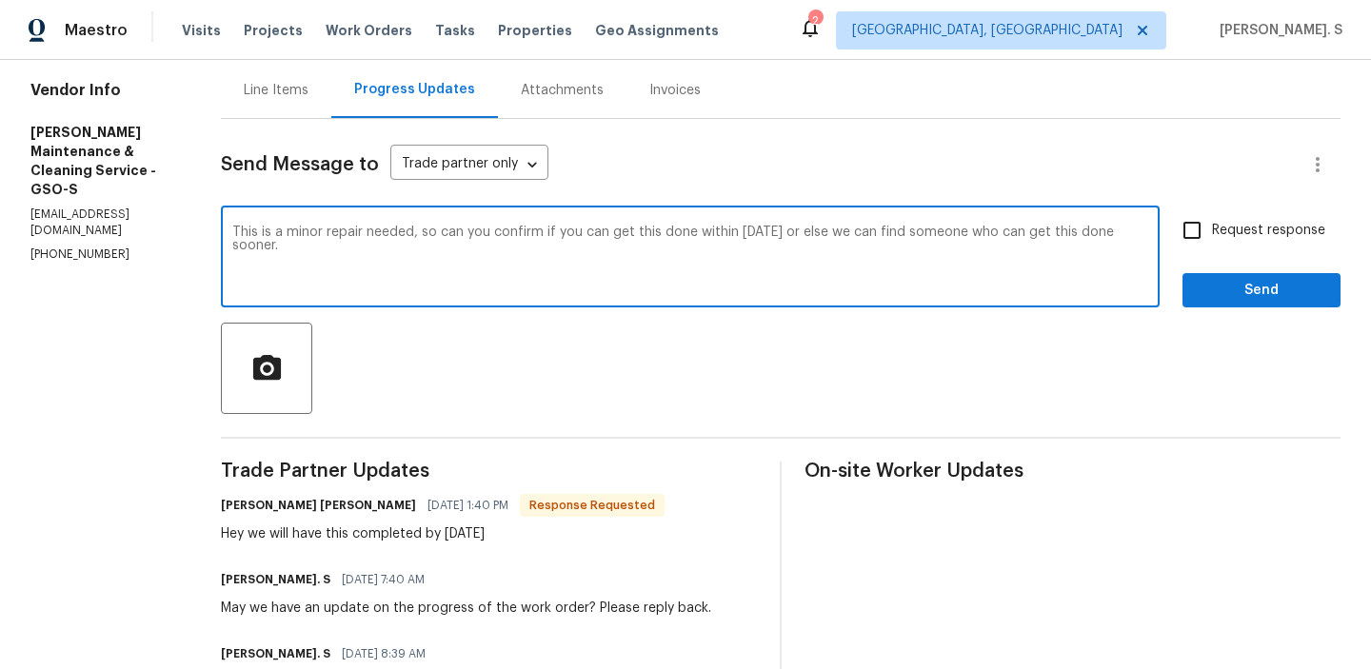
click at [0, 0] on span "r" at bounding box center [0, 0] width 0 height 0
type textarea "This is a minor repair needed, so can you confirm if you can get this done with…"
click at [350, 533] on div "Hey we will have this completed by Monday" at bounding box center [443, 534] width 444 height 19
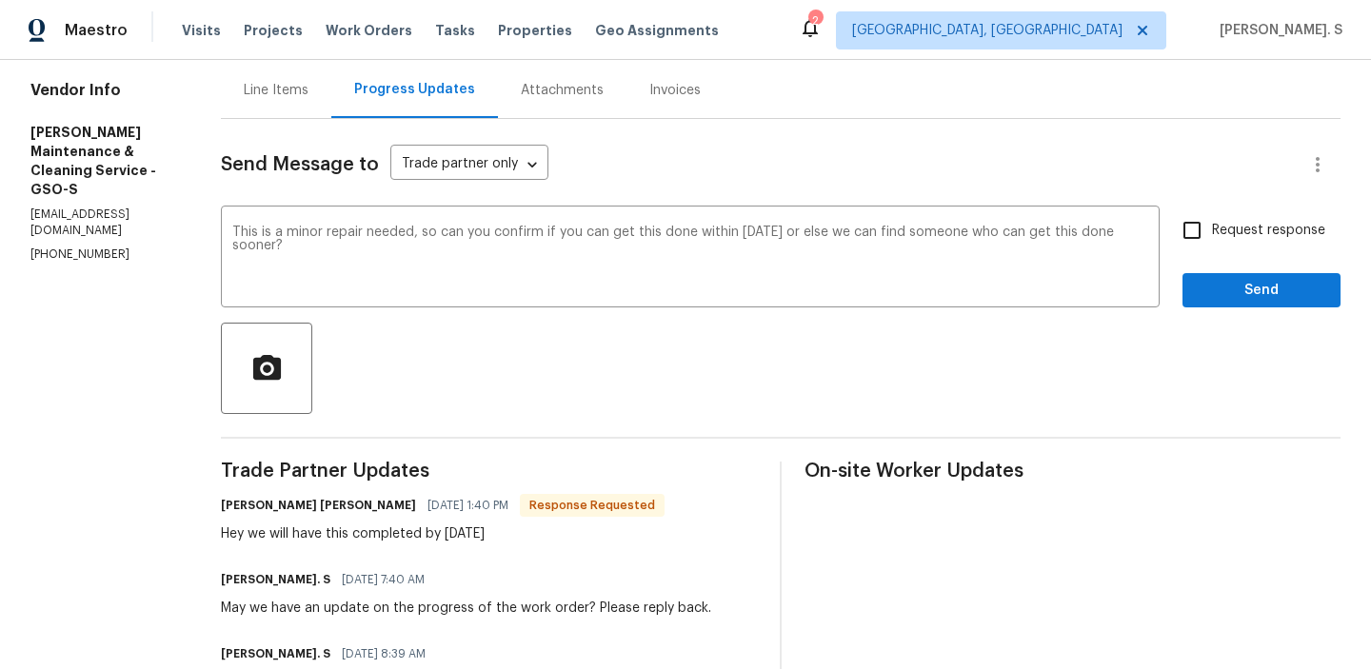
click at [350, 533] on div "Hey we will have this completed by Monday" at bounding box center [443, 534] width 444 height 19
copy div "Hey we will have this completed by Monday"
click at [1207, 229] on input "Request response" at bounding box center [1192, 230] width 40 height 40
checkbox input "true"
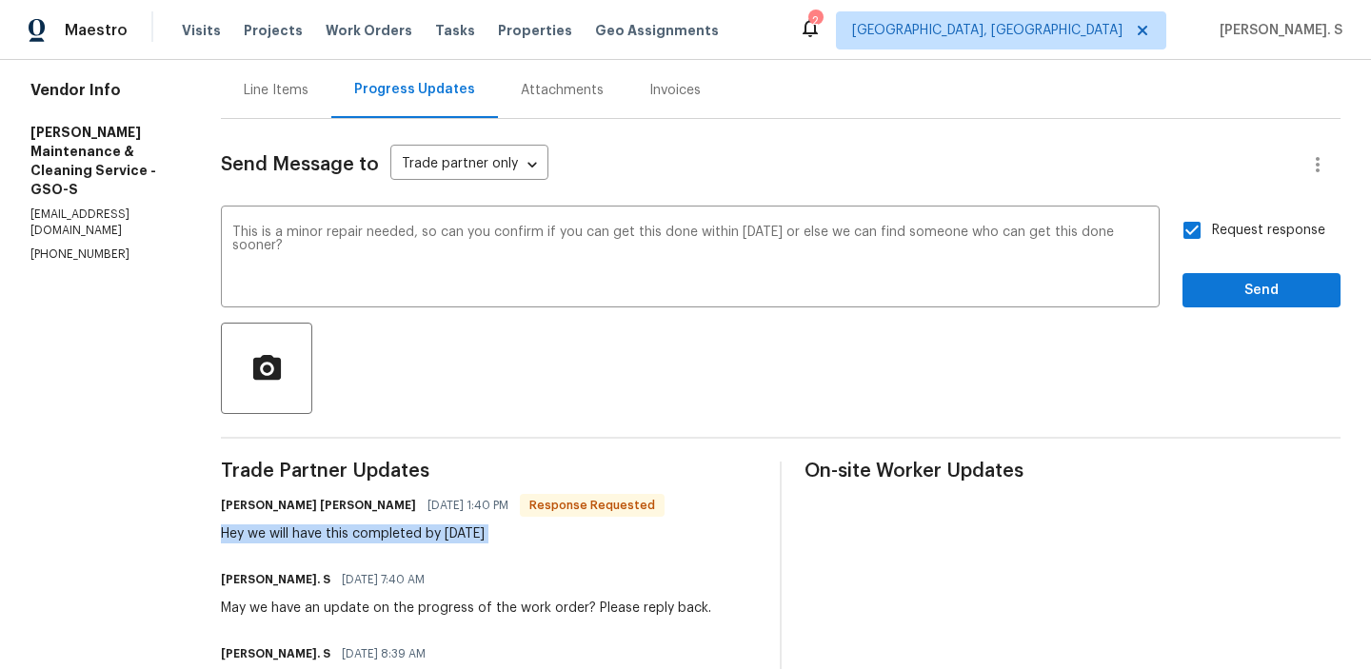
click at [1213, 269] on div "Request response Send" at bounding box center [1262, 258] width 158 height 97
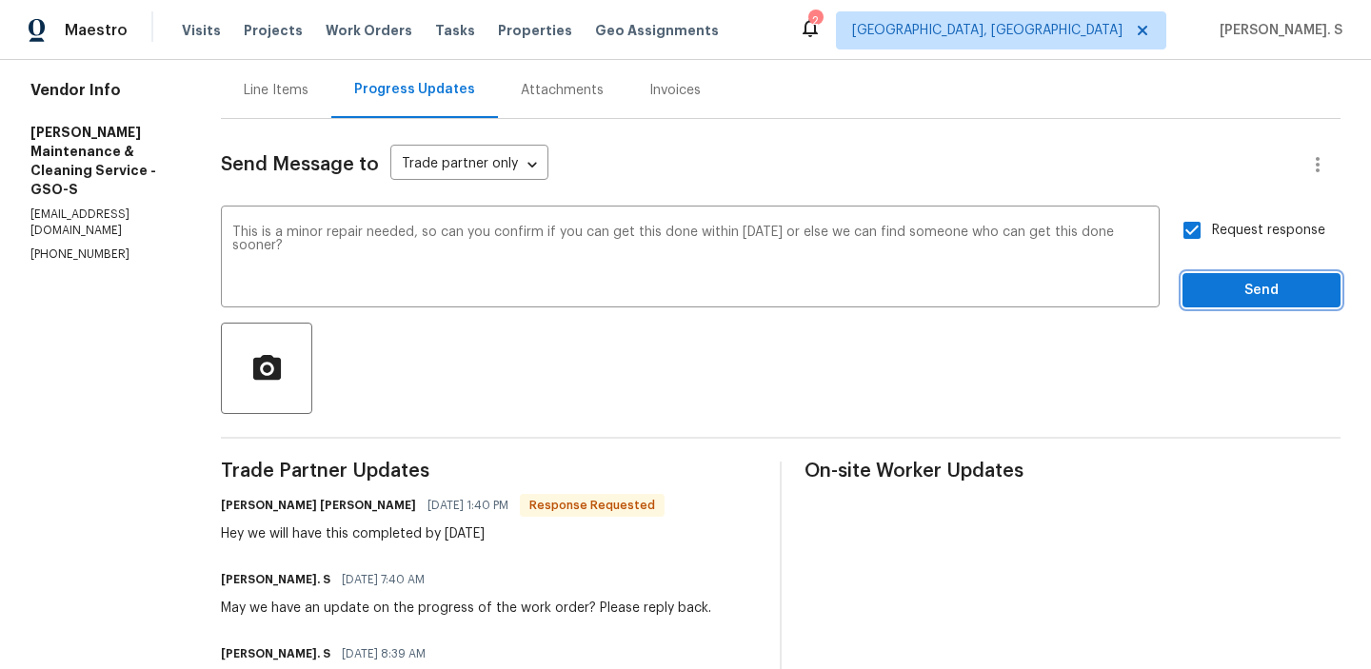
click at [1214, 289] on span "Send" at bounding box center [1262, 291] width 128 height 24
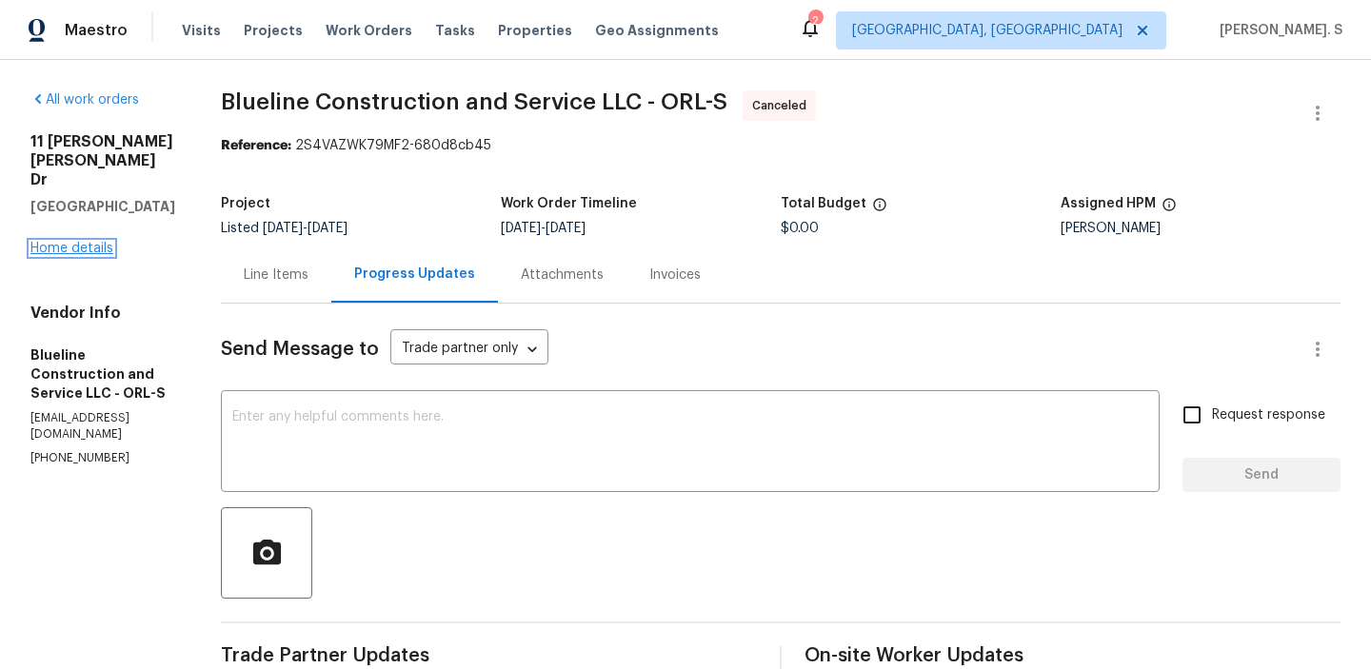
click at [63, 242] on link "Home details" at bounding box center [71, 248] width 83 height 13
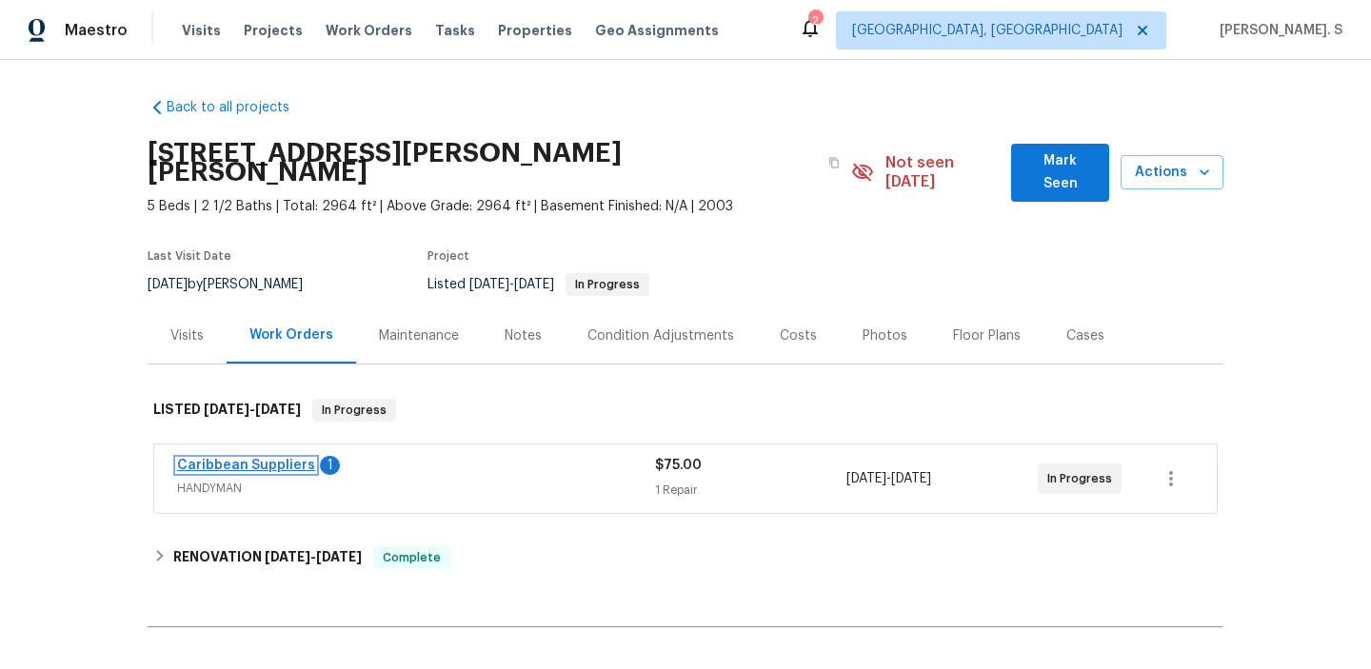
click at [283, 459] on link "Caribbean Suppliers" at bounding box center [246, 465] width 138 height 13
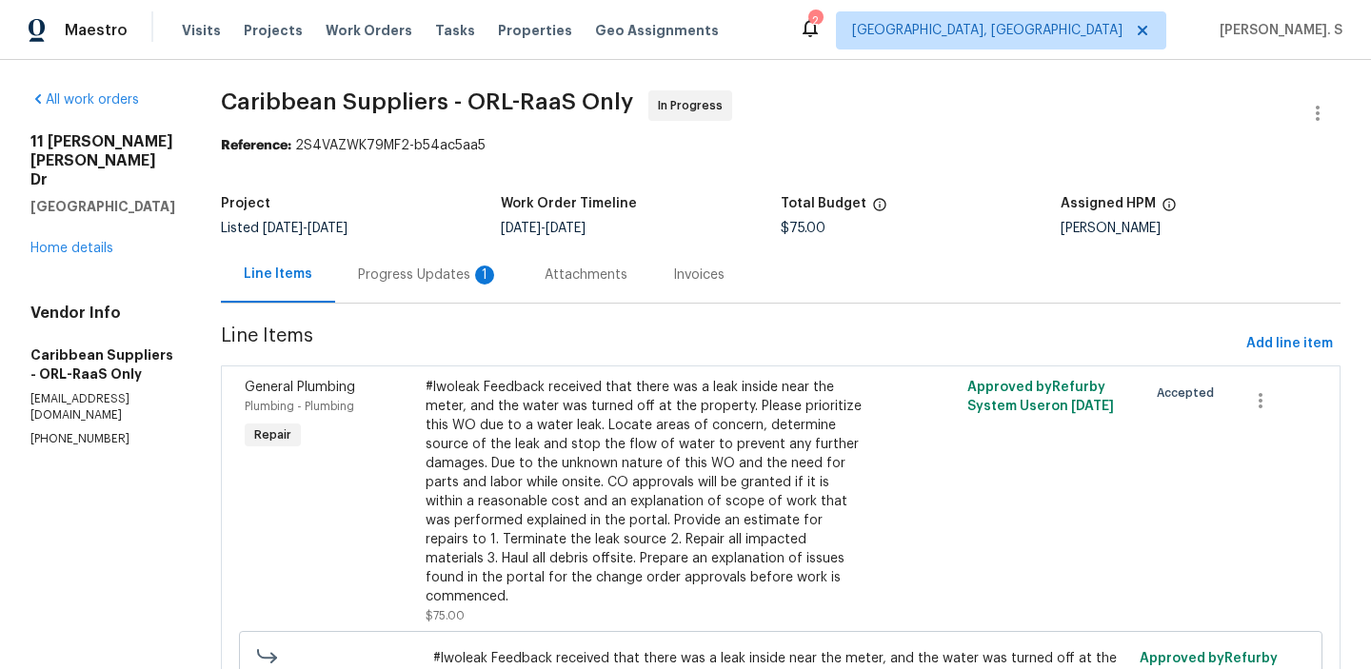
click at [432, 289] on div "Progress Updates 1" at bounding box center [428, 275] width 187 height 56
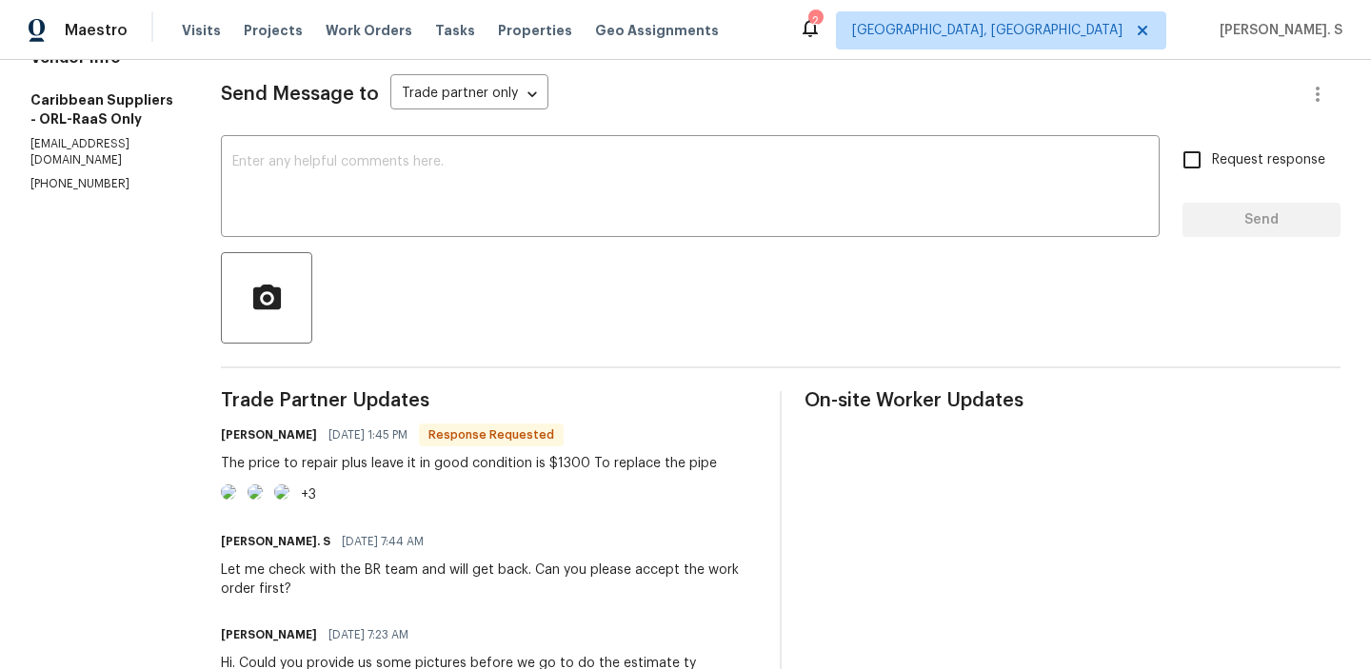
scroll to position [262, 0]
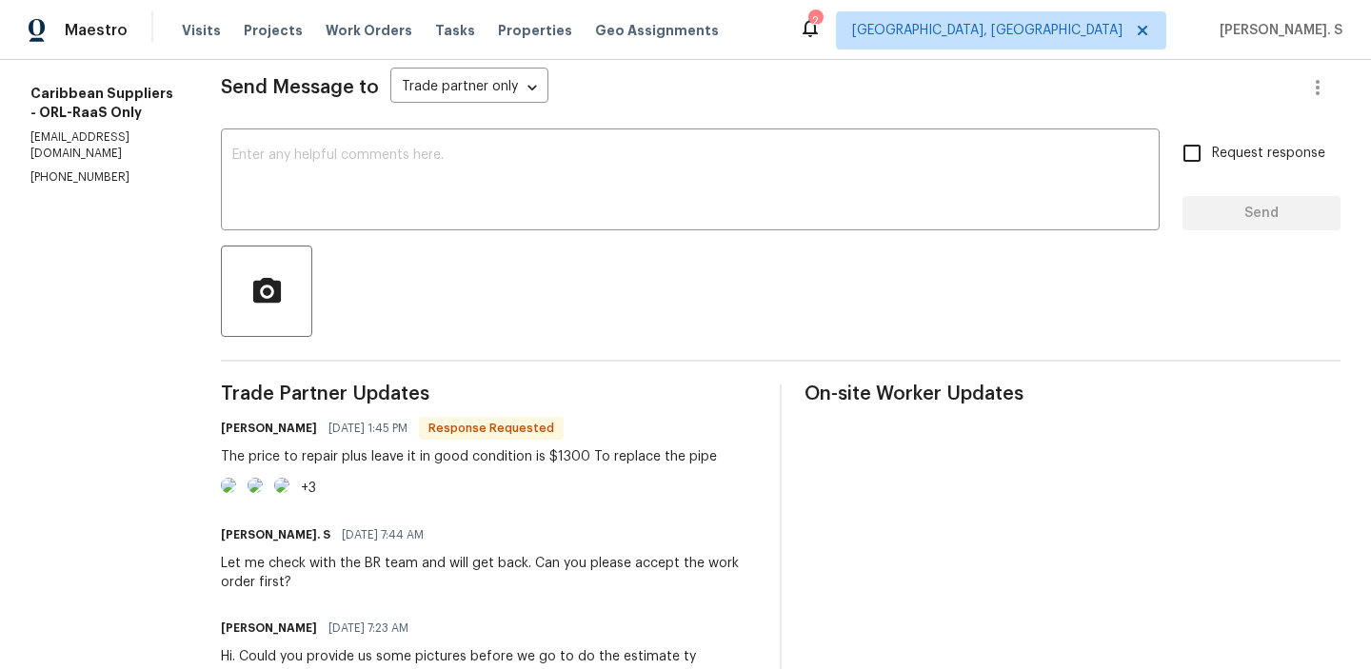
click at [236, 493] on img at bounding box center [228, 485] width 15 height 15
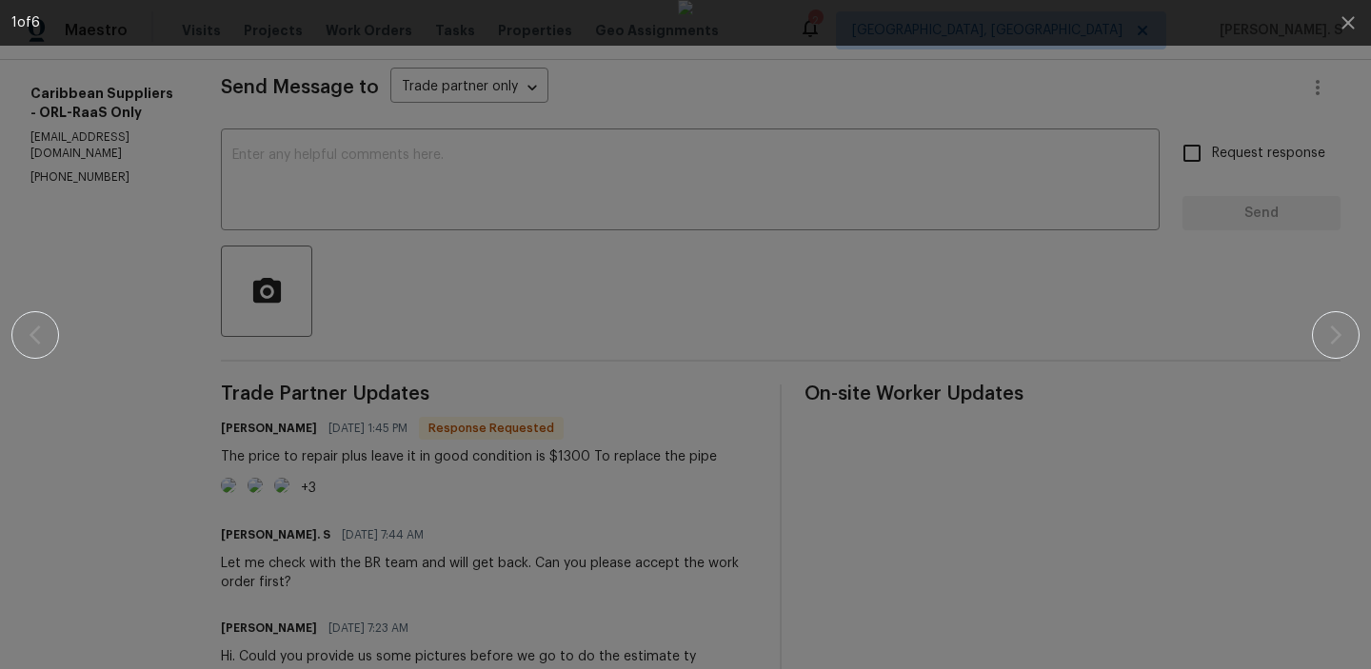
click at [90, 337] on div at bounding box center [685, 334] width 1207 height 669
click at [1351, 34] on button "button" at bounding box center [1349, 23] width 46 height 46
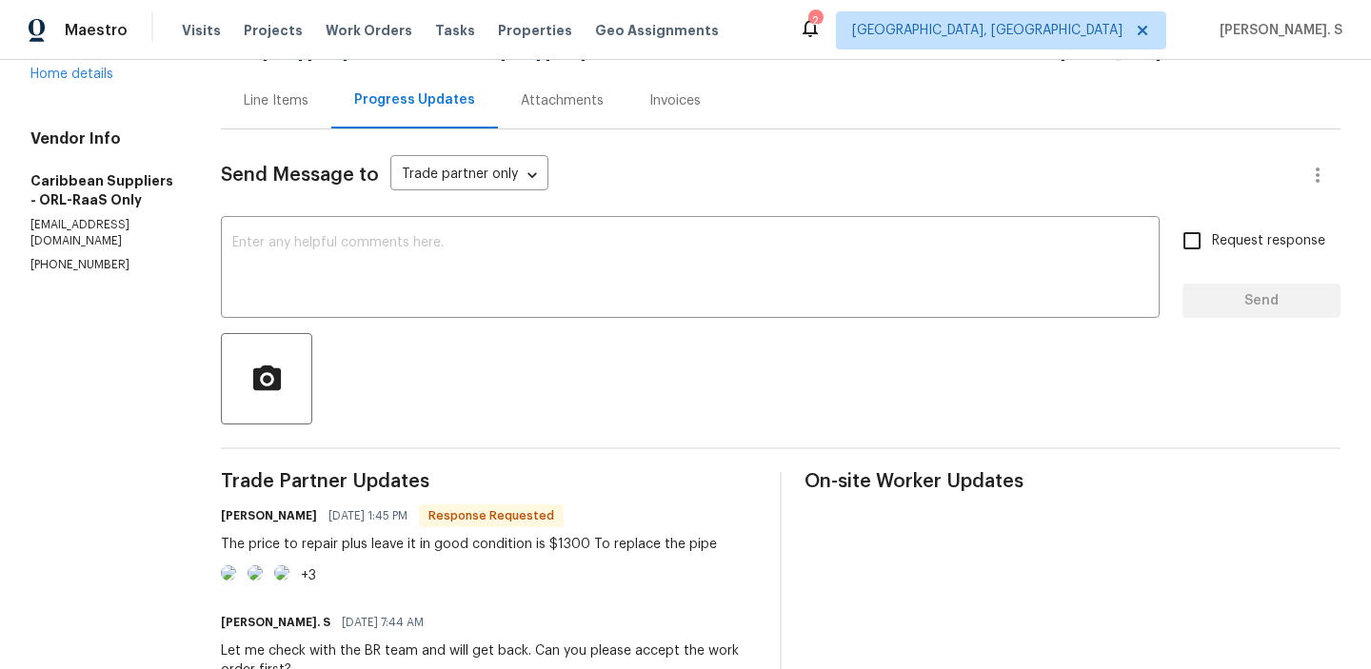
scroll to position [210, 0]
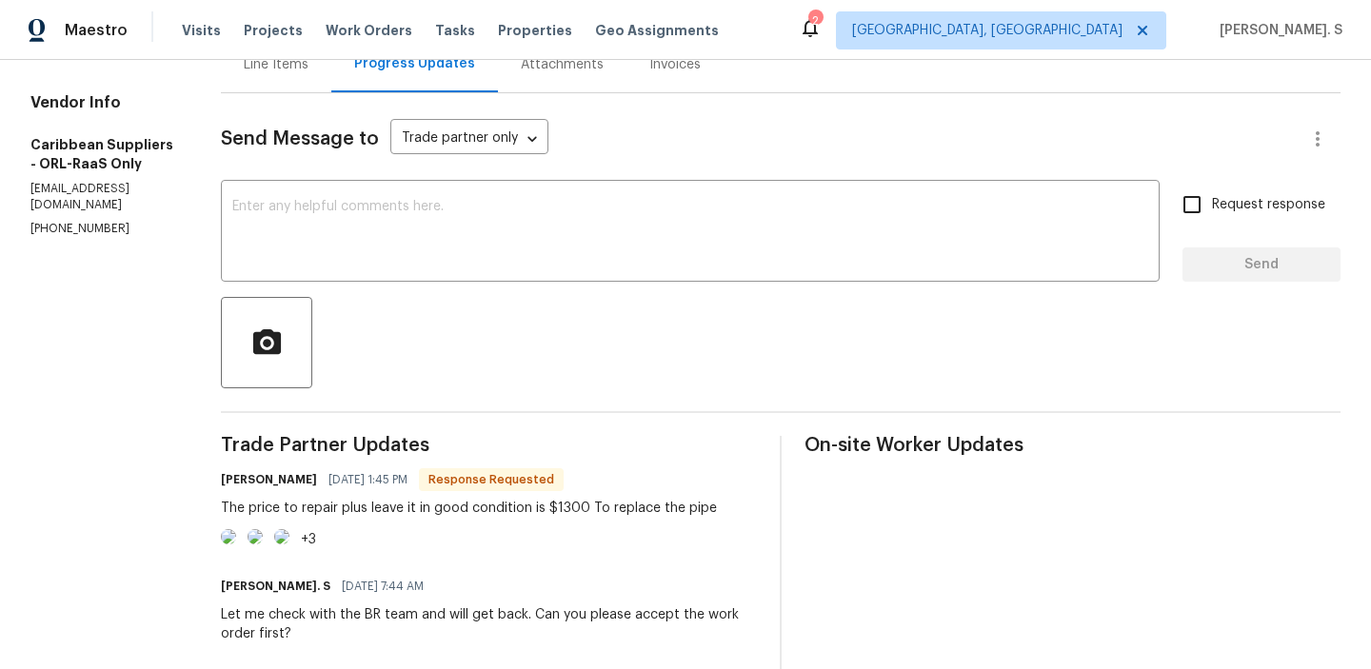
click at [236, 545] on img at bounding box center [228, 536] width 15 height 15
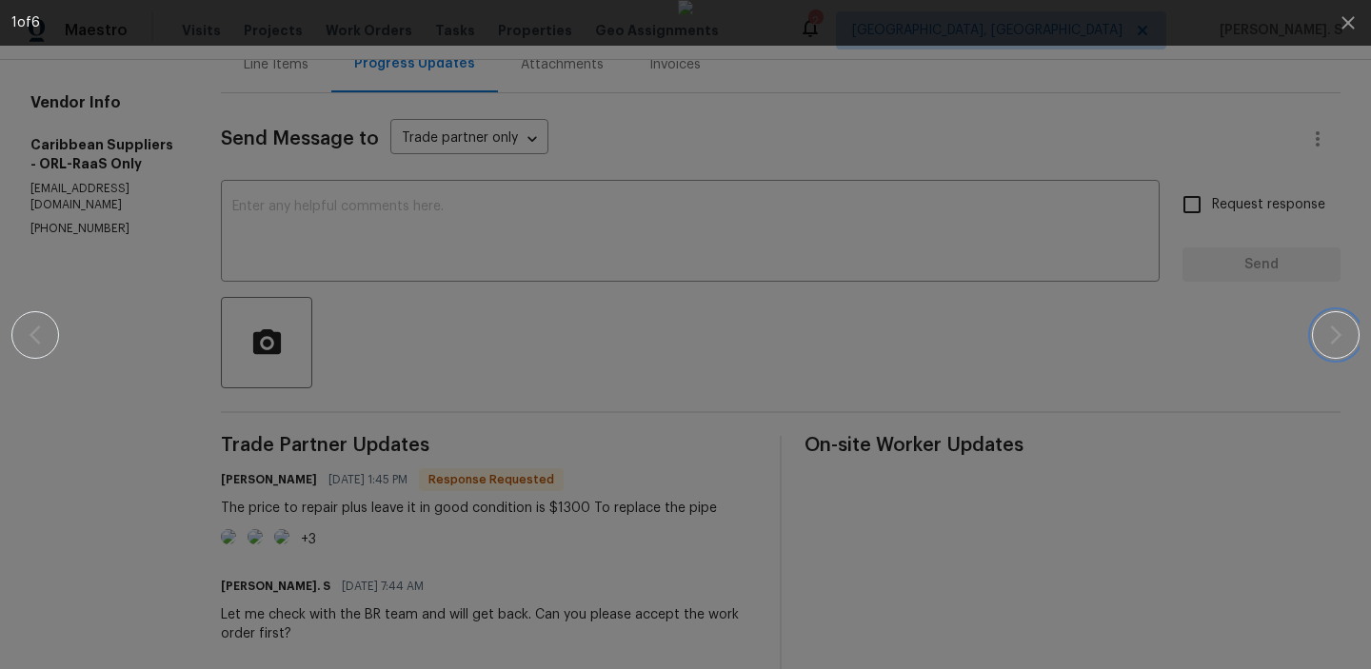
click at [1350, 327] on button "button" at bounding box center [1336, 335] width 48 height 48
click at [1333, 326] on icon "button" at bounding box center [1336, 335] width 23 height 23
click at [1348, 20] on icon "button" at bounding box center [1348, 22] width 12 height 12
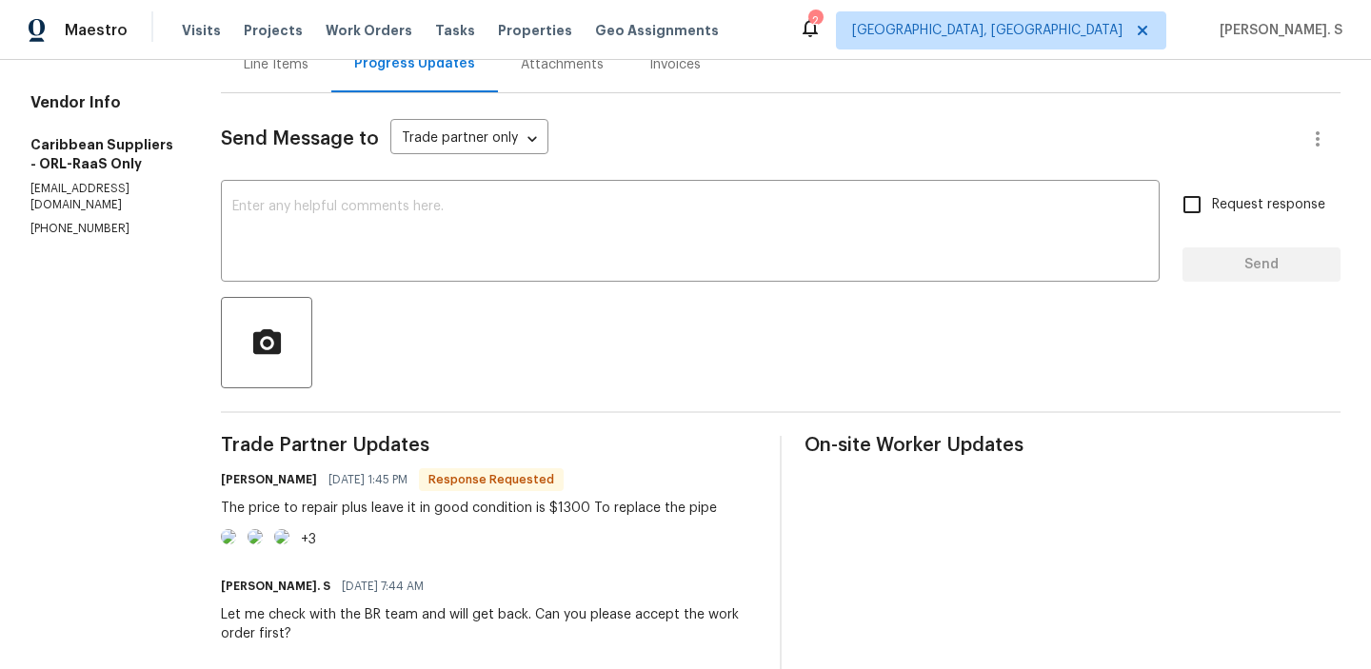
click at [289, 545] on img at bounding box center [281, 536] width 15 height 15
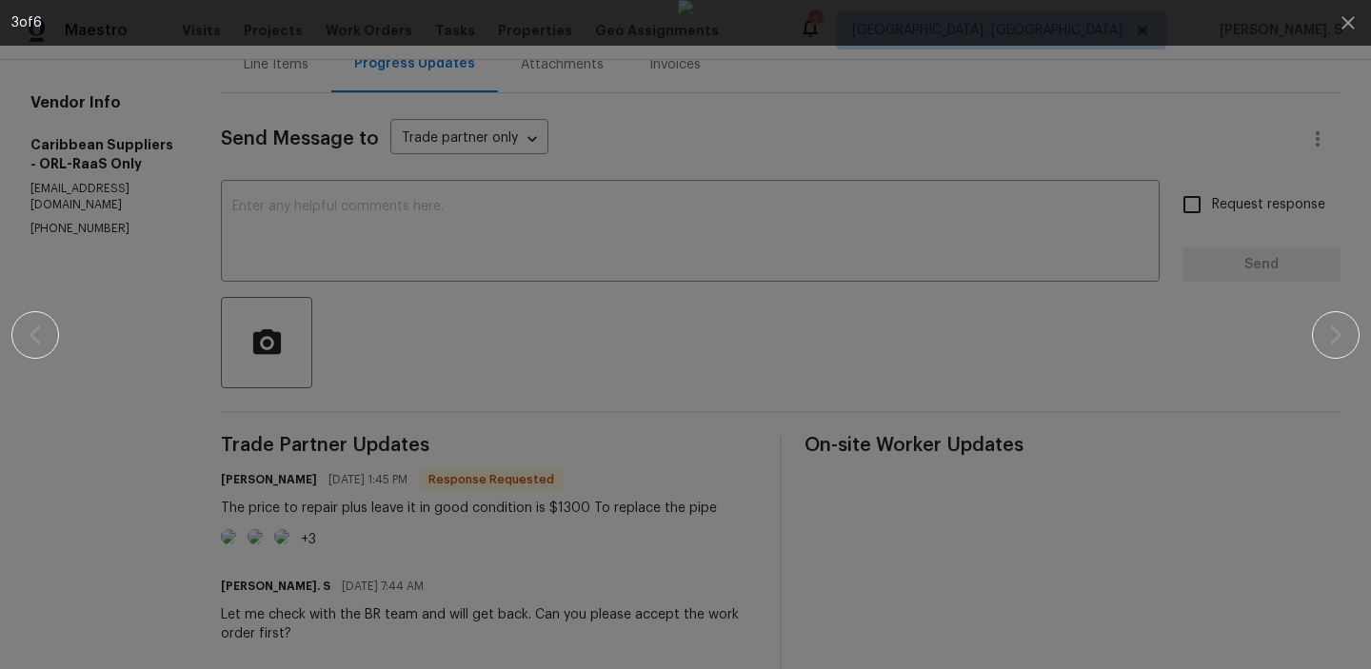
click at [1361, 325] on div "3 of 6" at bounding box center [685, 334] width 1371 height 669
click at [1336, 329] on icon "button" at bounding box center [1335, 335] width 11 height 19
click at [1357, 338] on button "button" at bounding box center [1336, 335] width 48 height 48
click at [1336, 345] on icon "button" at bounding box center [1336, 335] width 23 height 23
click at [1337, 344] on icon "button" at bounding box center [1336, 335] width 23 height 23
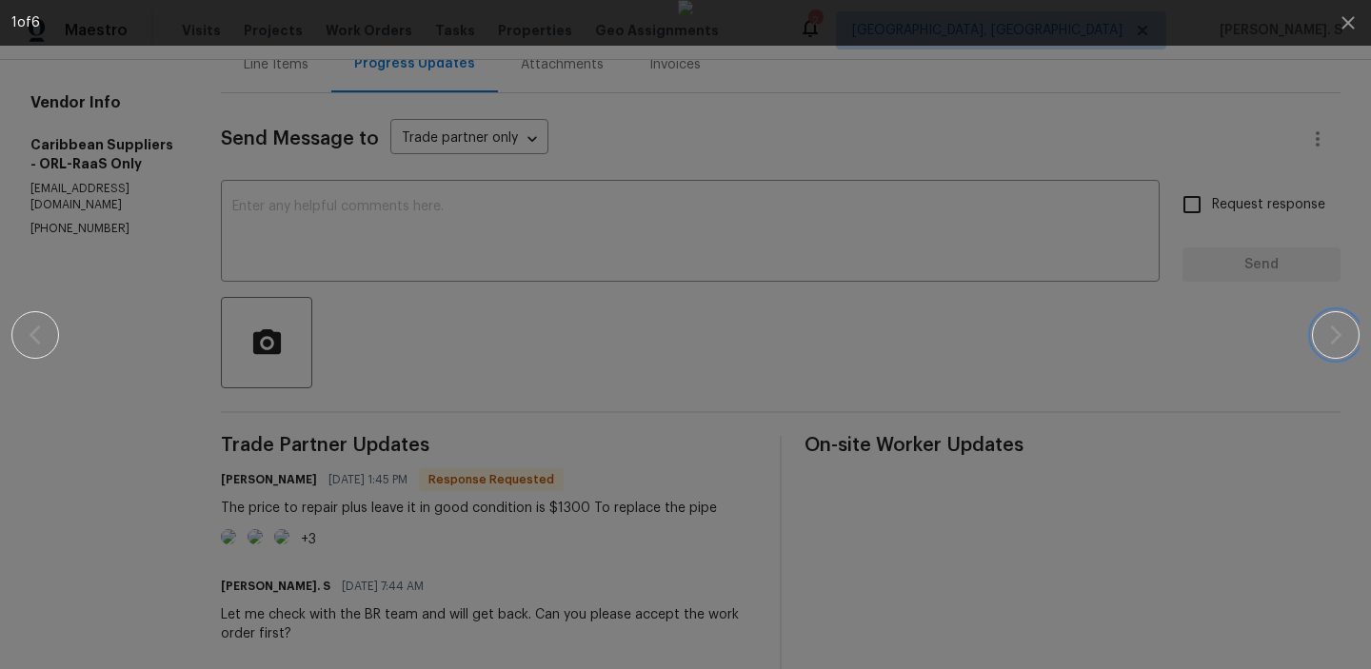
click at [1337, 334] on icon "button" at bounding box center [1336, 335] width 23 height 23
click at [1339, 36] on button "button" at bounding box center [1349, 23] width 46 height 46
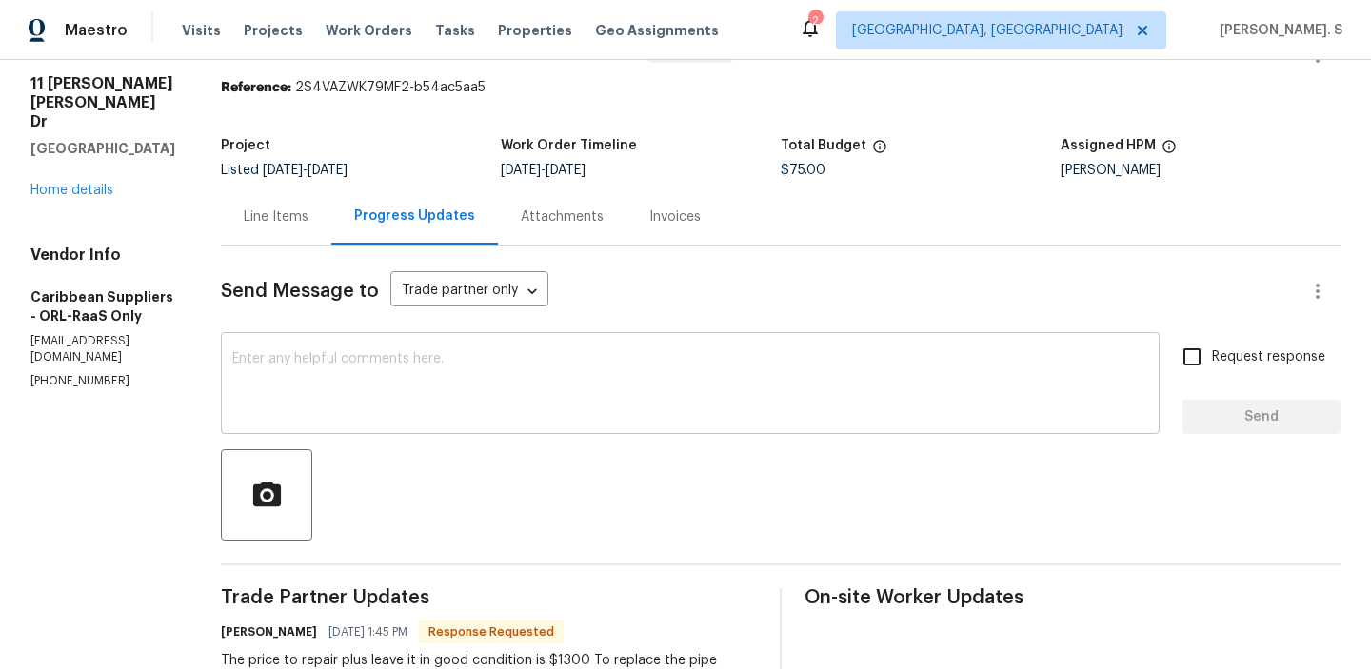
scroll to position [30, 0]
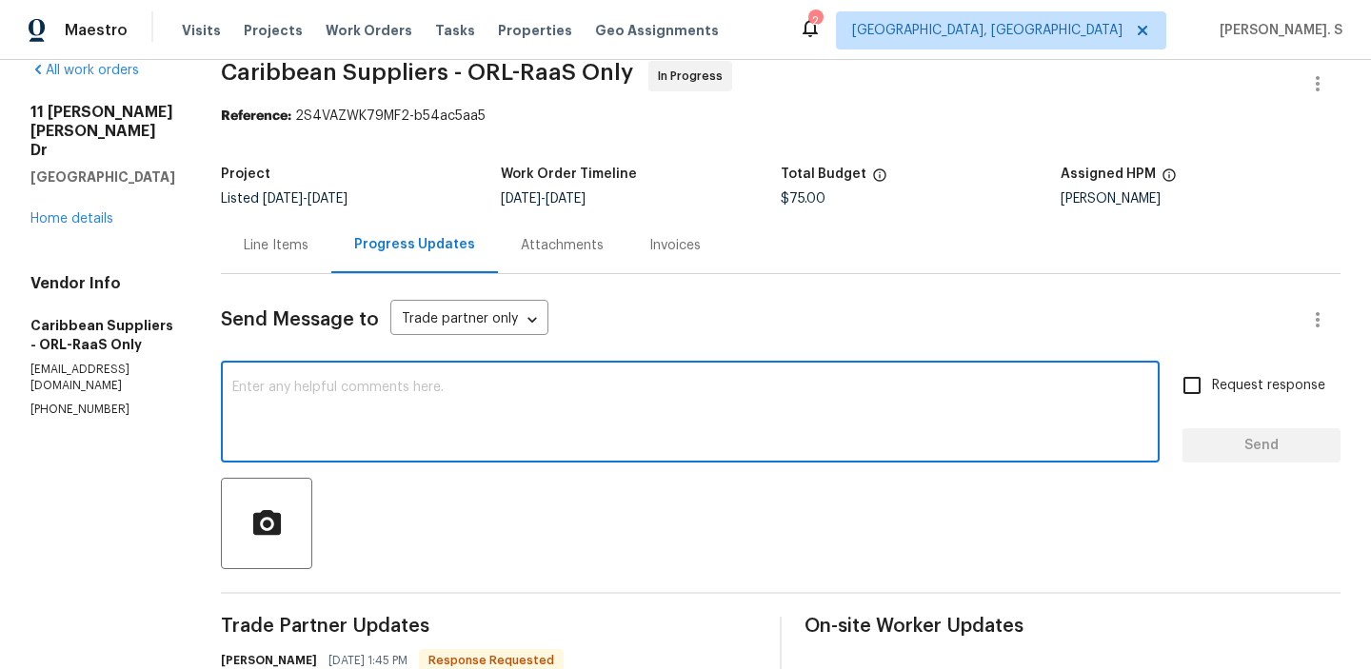
click at [440, 408] on textarea at bounding box center [690, 414] width 916 height 67
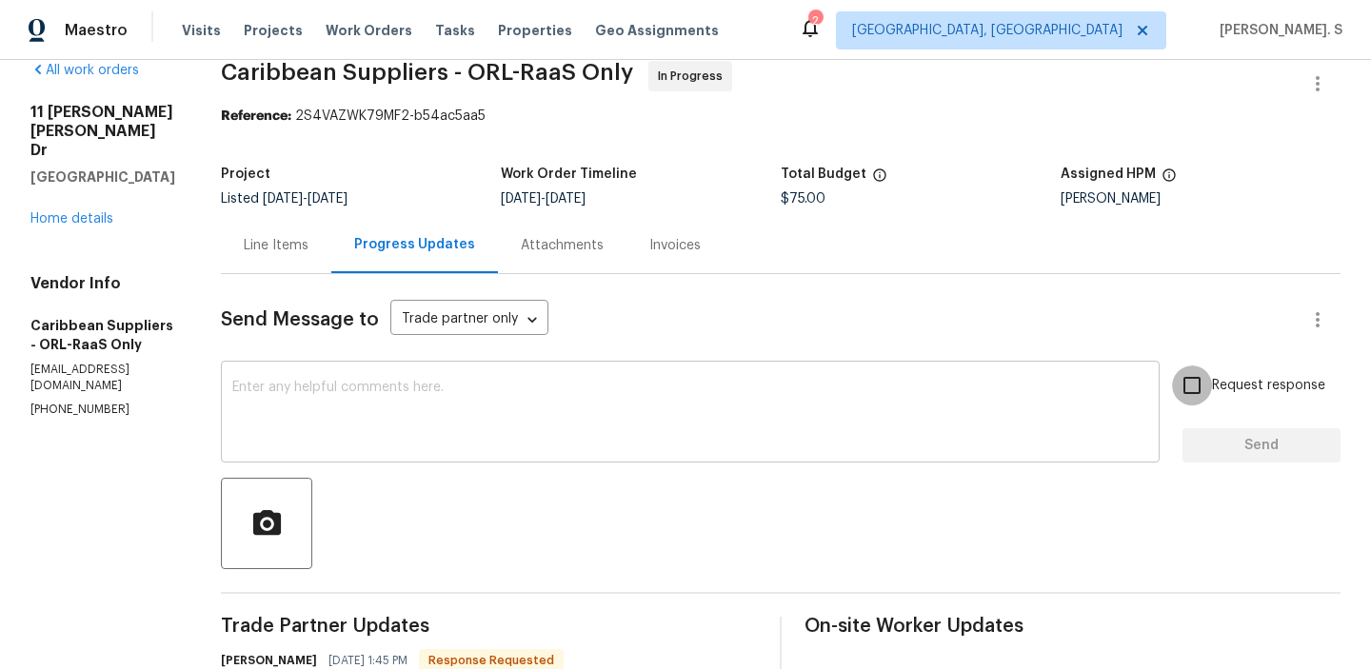
click at [428, 389] on textarea at bounding box center [690, 414] width 916 height 67
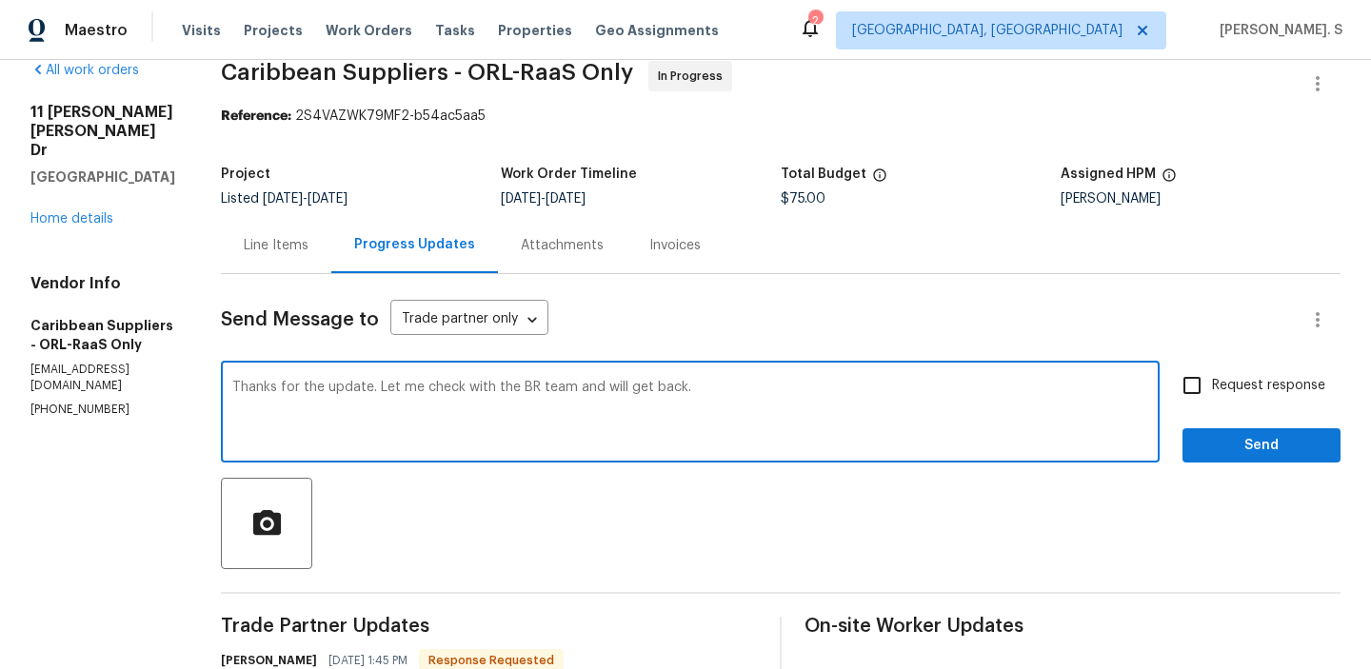
type textarea "Thanks for the update. Let me check with the BR team and will get back."
click at [1216, 389] on span "Request response" at bounding box center [1268, 386] width 113 height 20
click at [1212, 389] on input "Request response" at bounding box center [1192, 386] width 40 height 40
checkbox input "true"
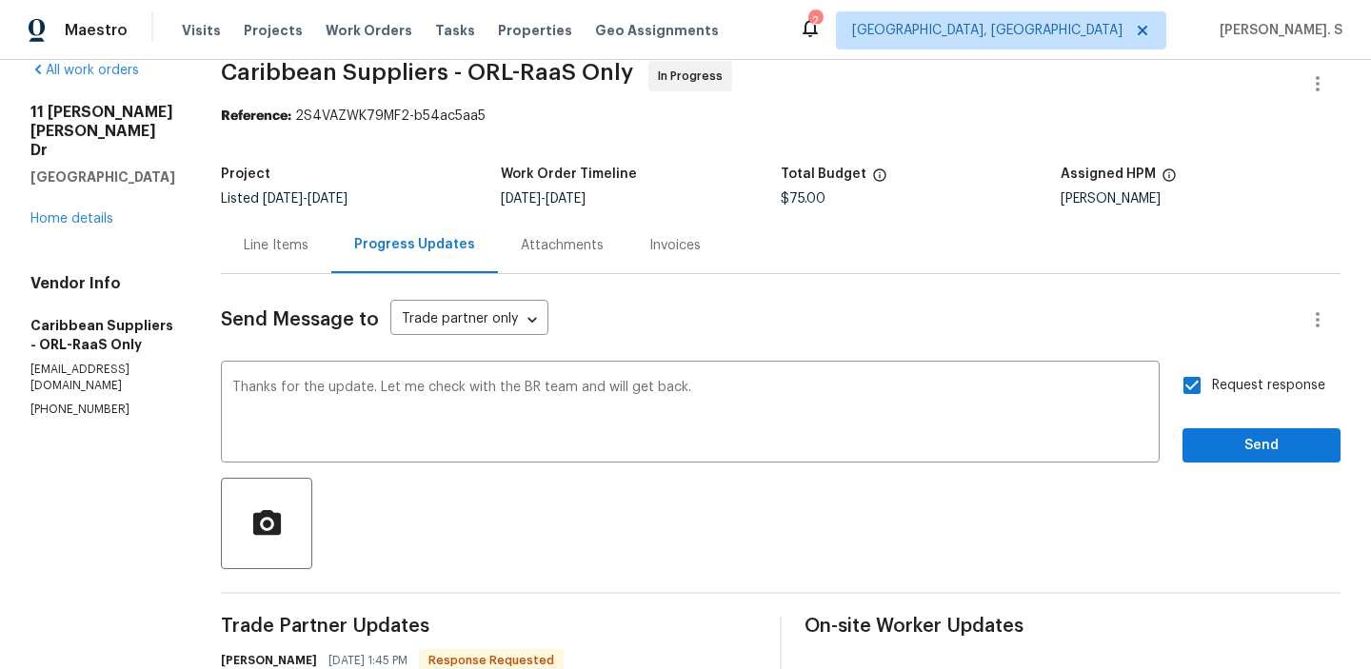
click at [1255, 438] on span "Send" at bounding box center [1262, 446] width 128 height 24
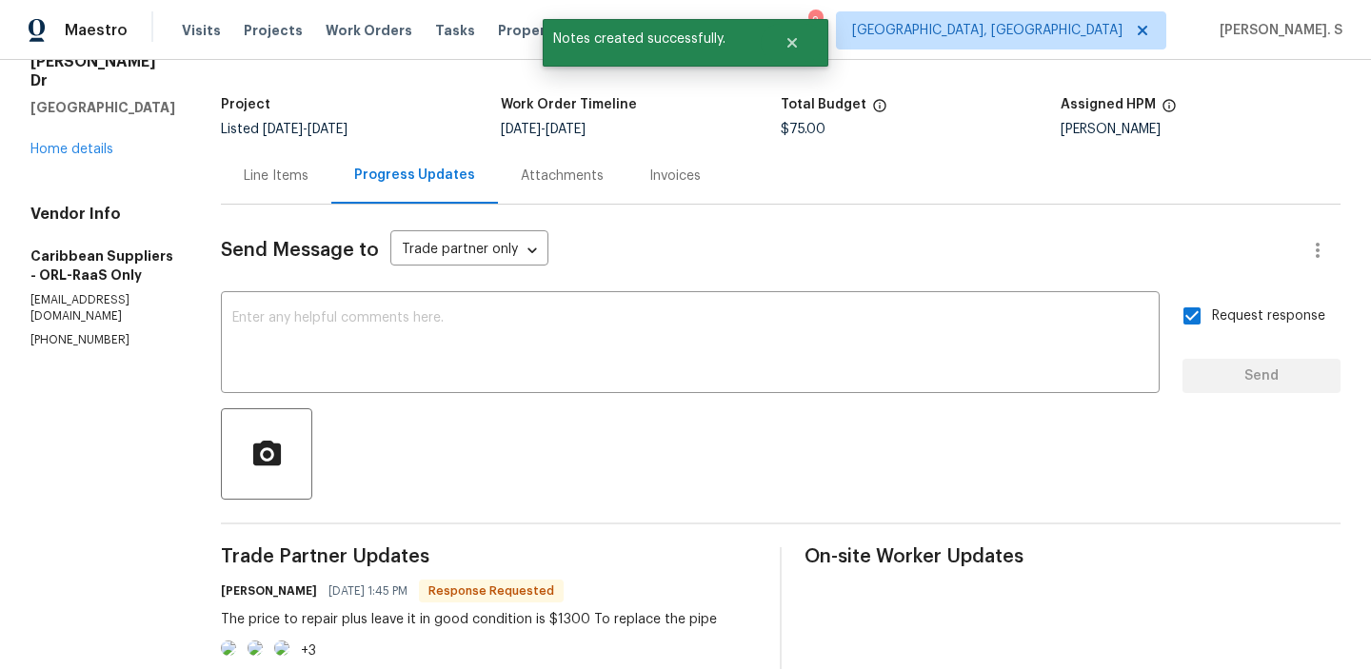
scroll to position [208, 0]
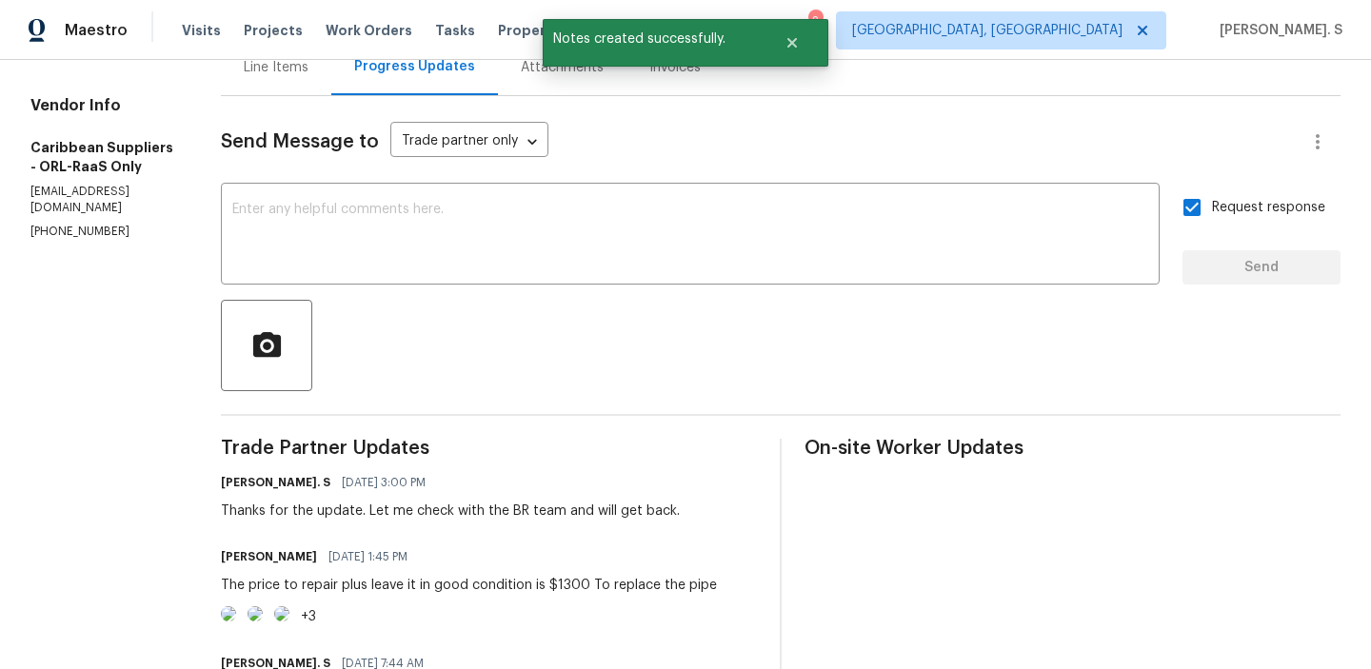
click at [433, 587] on div "The price to repair plus leave it in good condition is $1300 To replace the pipe" at bounding box center [469, 585] width 496 height 19
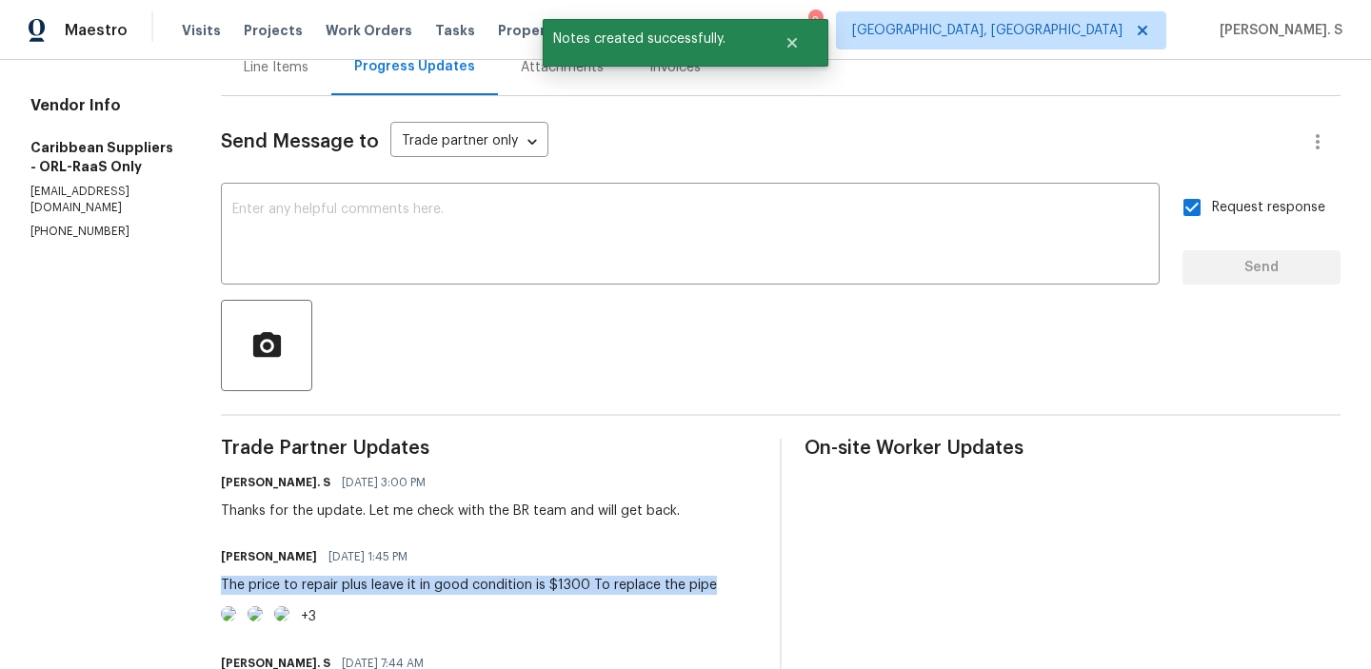
copy div "The price to repair plus leave it in good condition is $1300 To replace the pipe"
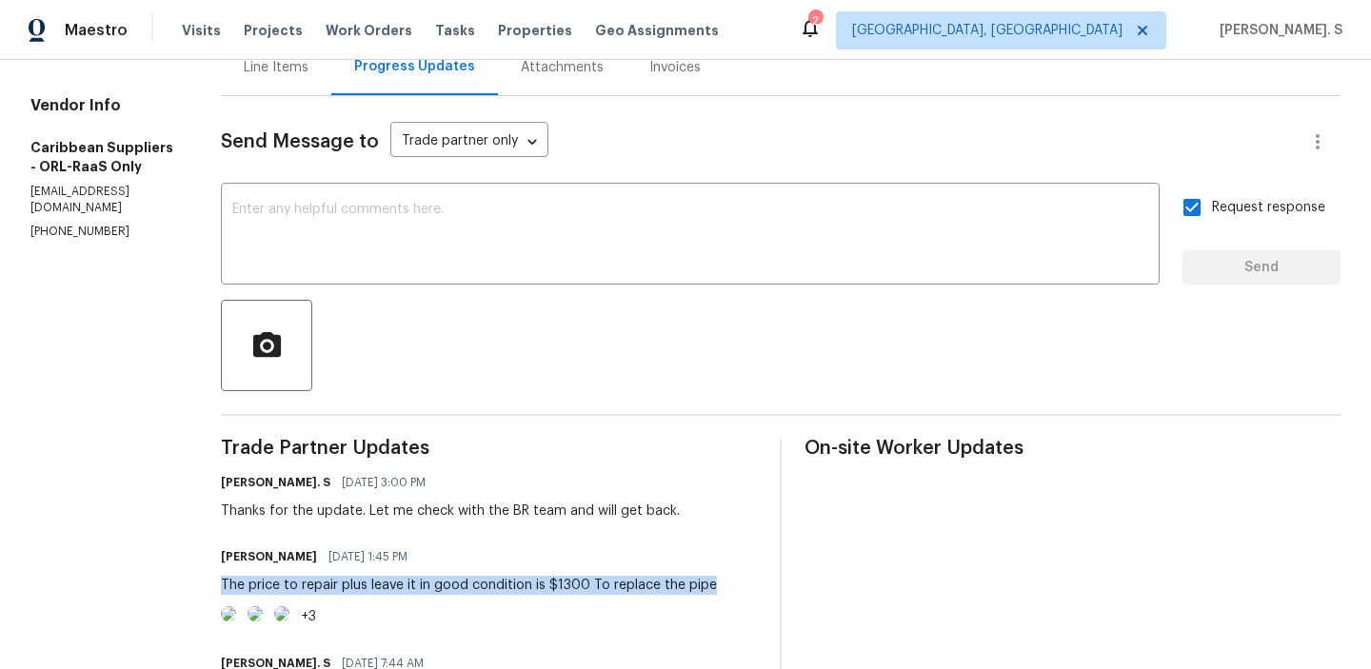
scroll to position [0, 0]
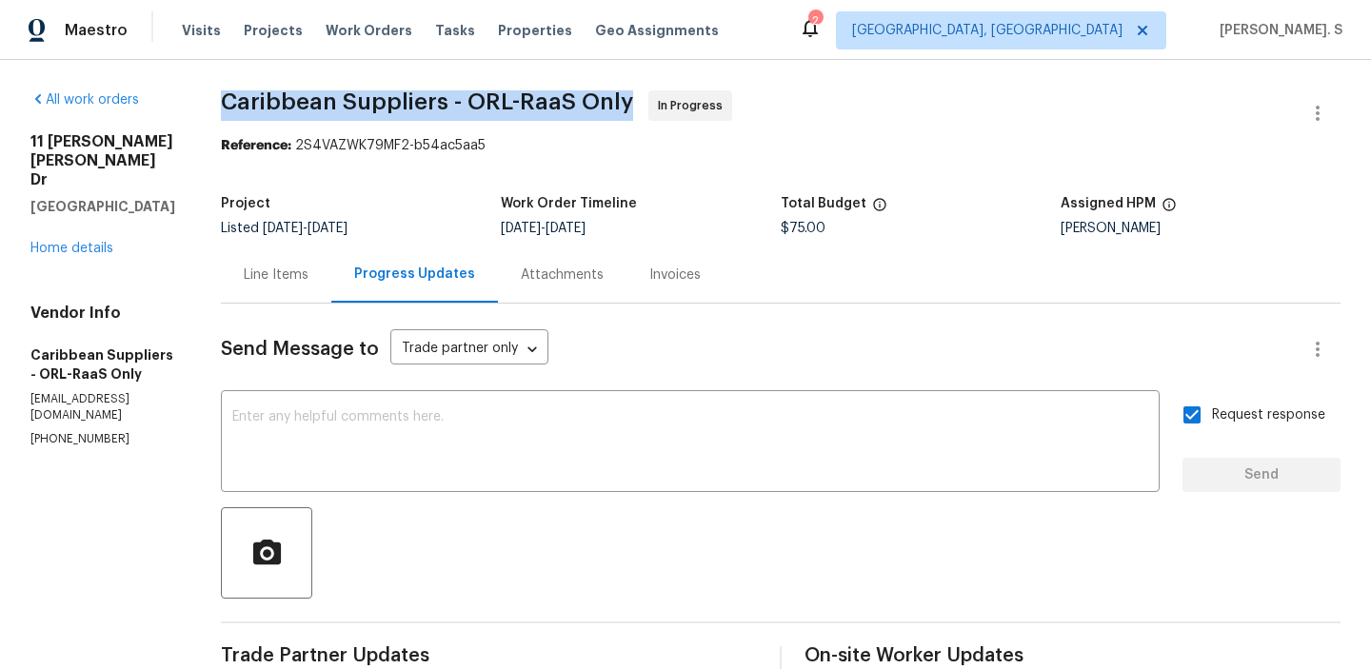
copy span "Caribbean Suppliers - ORL-RaaS Only"
click at [331, 264] on div "Line Items" at bounding box center [276, 275] width 110 height 56
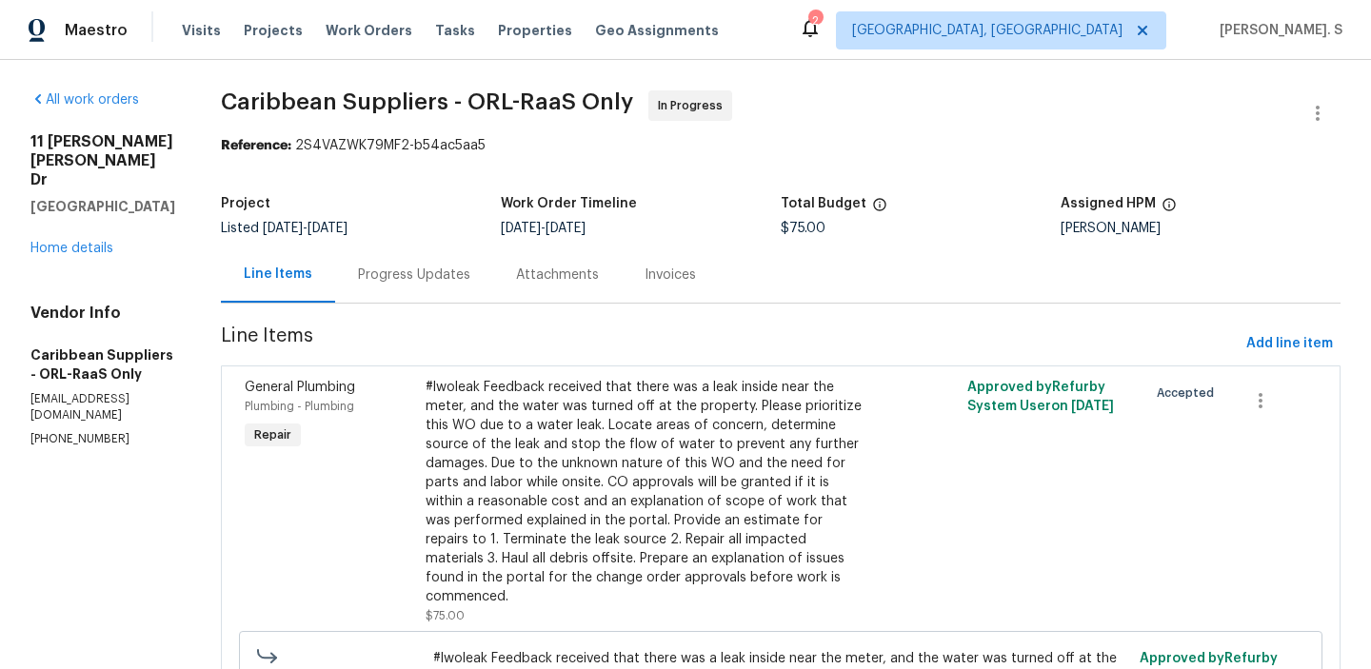
scroll to position [257, 0]
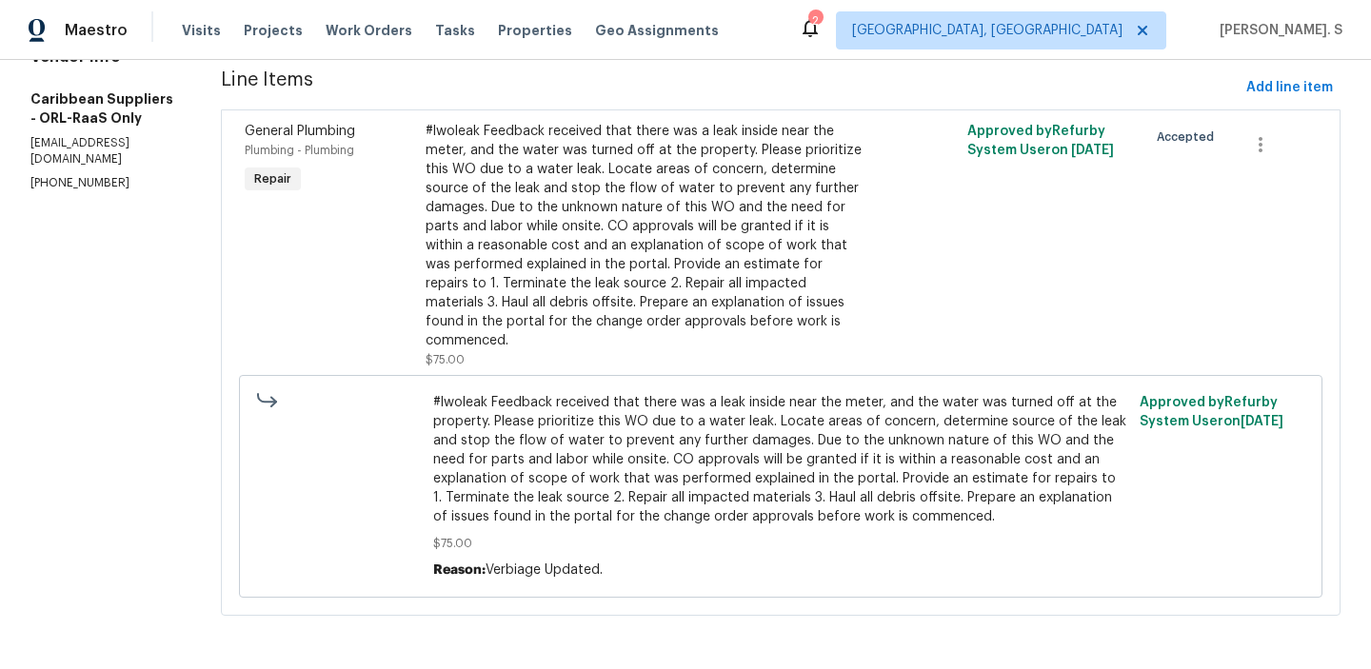
click at [630, 485] on span "#lwoleak Feedback received that there was a leak inside near the meter, and the…" at bounding box center [780, 459] width 694 height 133
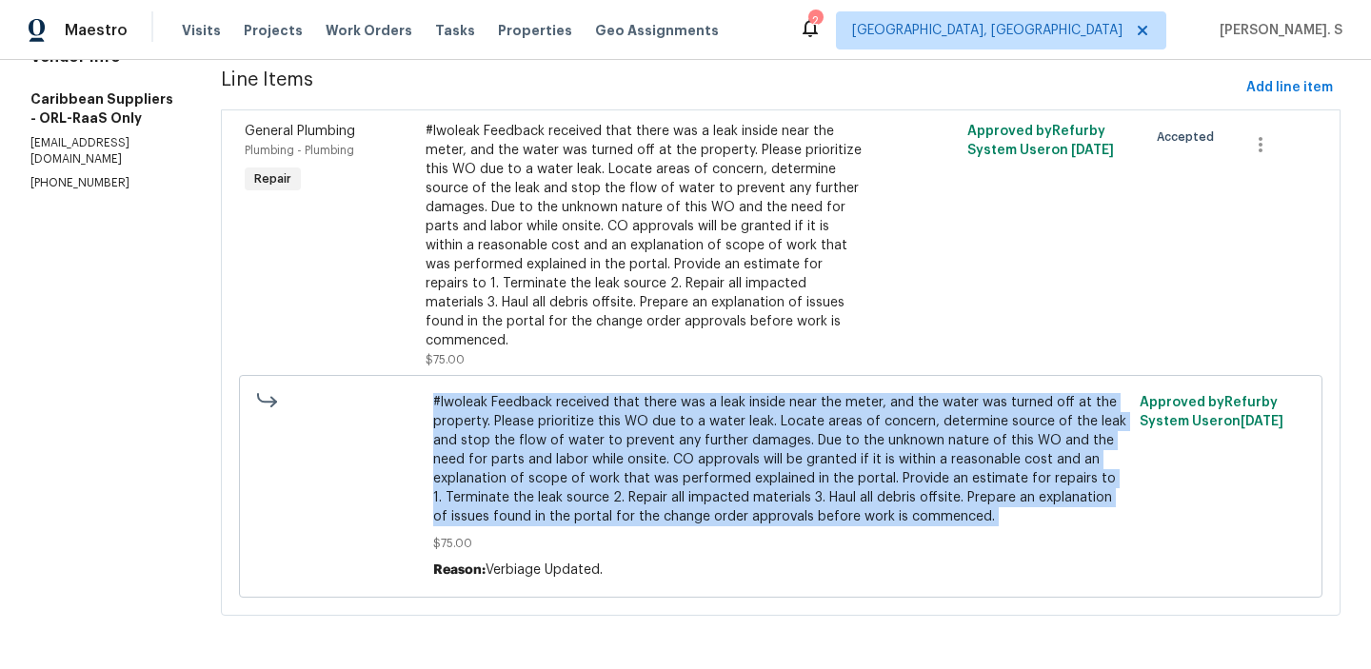
copy span "#lwoleak Feedback received that there was a leak inside near the meter, and the…"
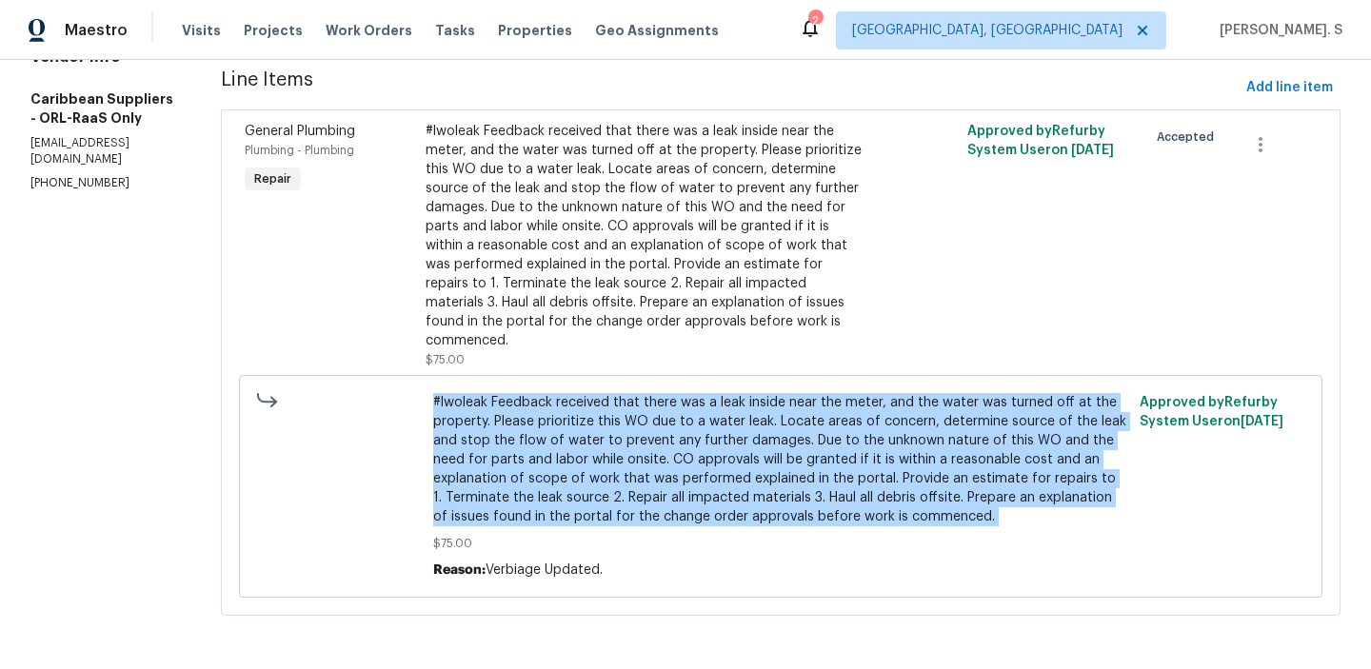
scroll to position [0, 0]
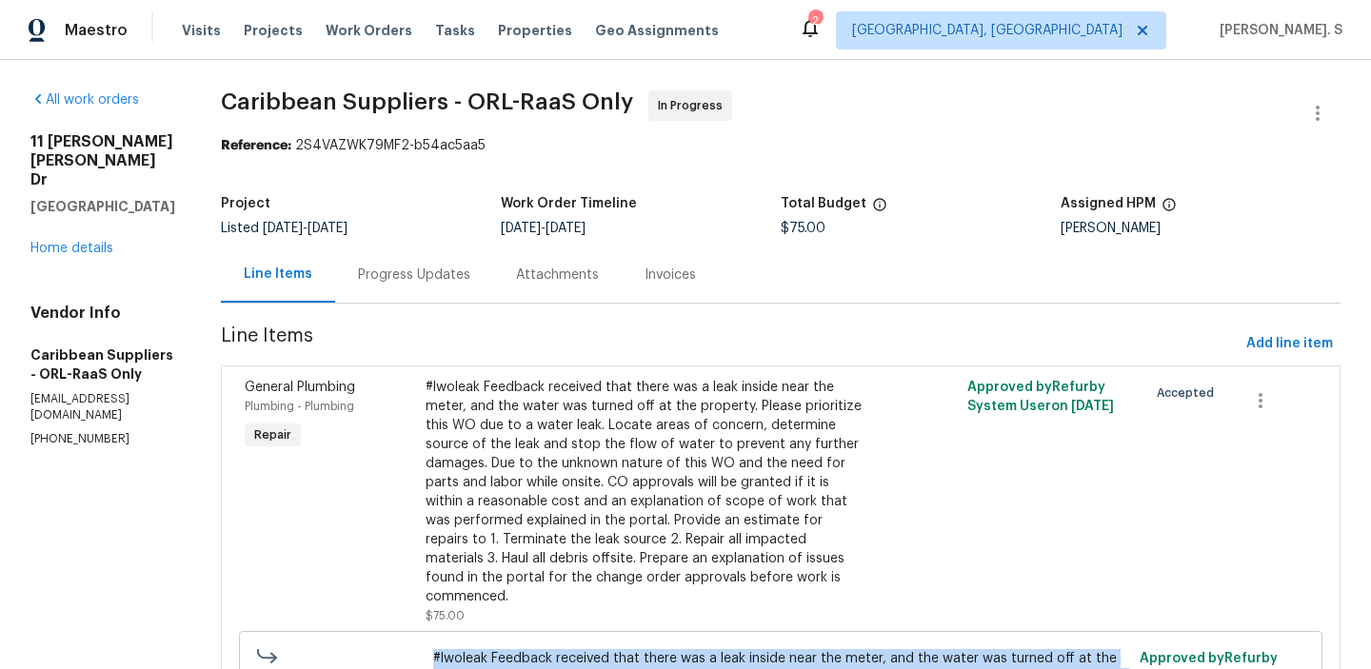
click at [563, 475] on div "#lwoleak Feedback received that there was a leak inside near the meter, and the…" at bounding box center [646, 492] width 440 height 229
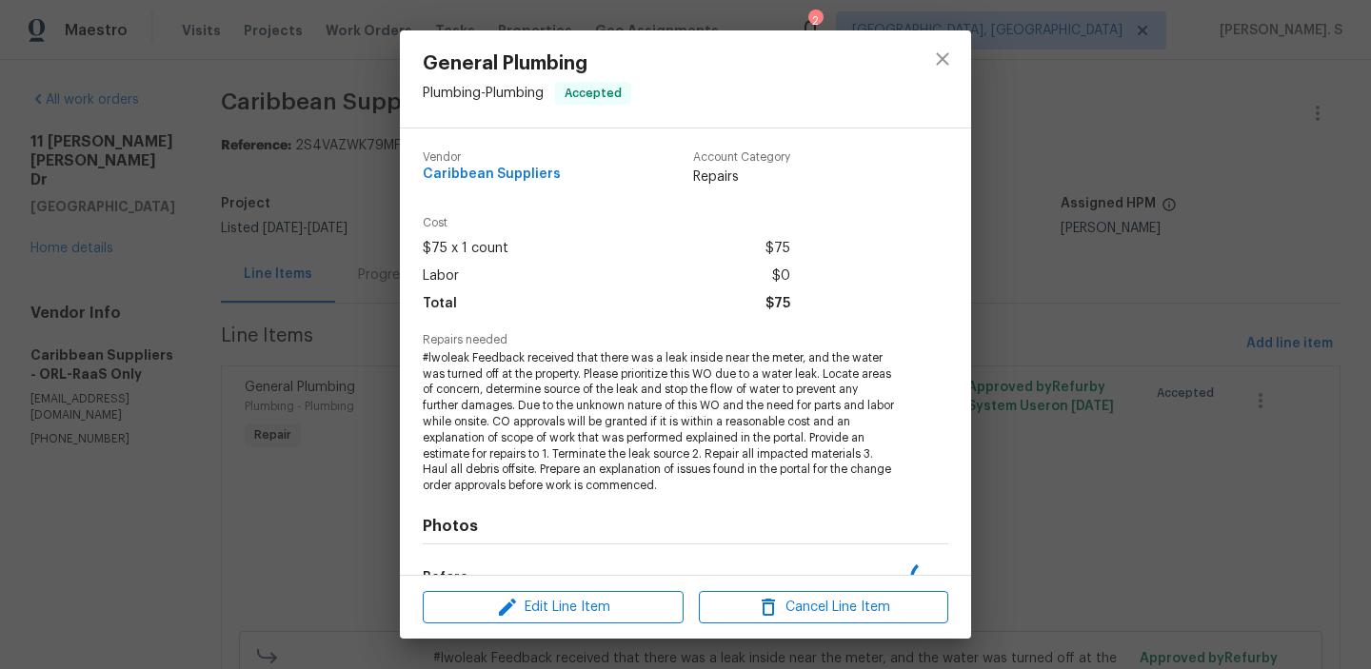
scroll to position [240, 0]
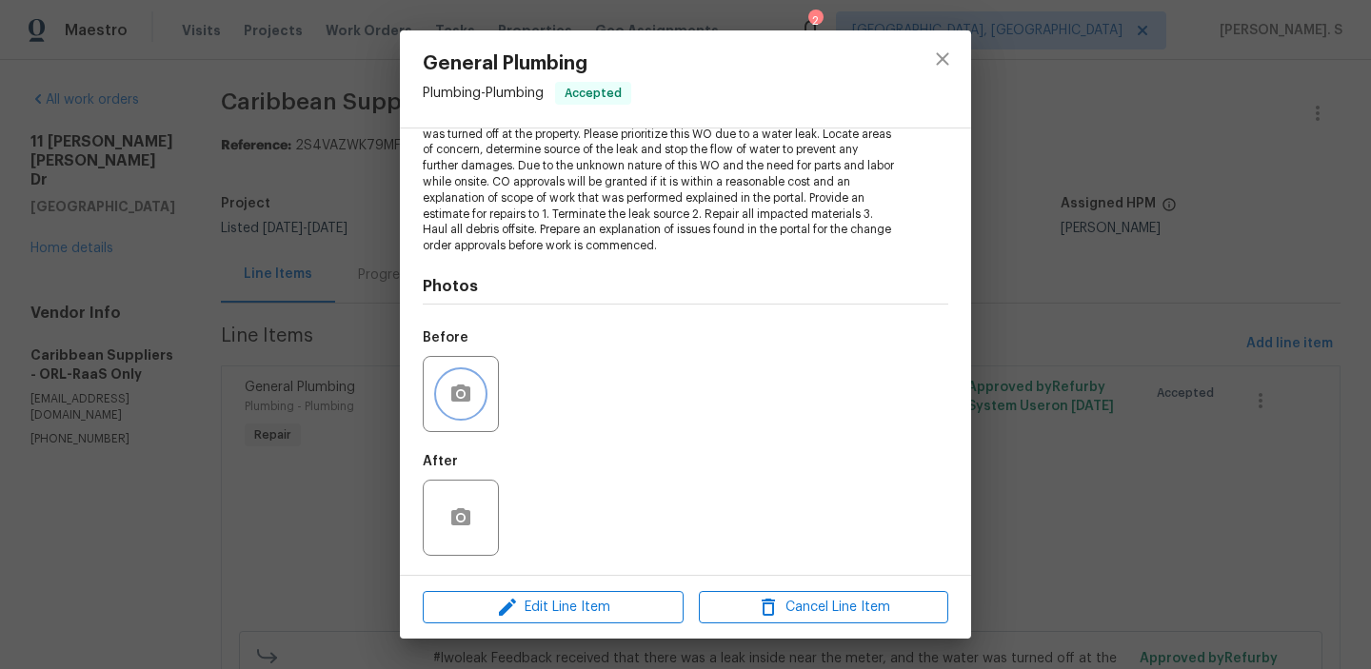
click at [461, 371] on button "button" at bounding box center [461, 394] width 46 height 46
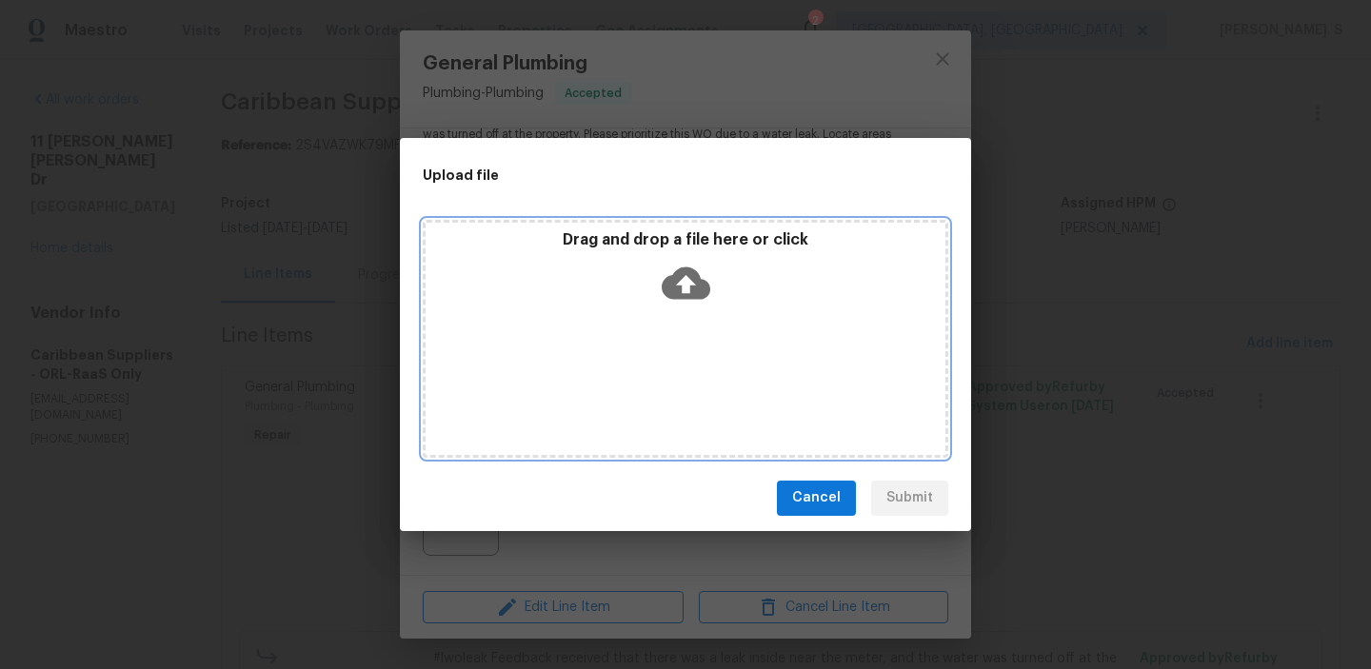
click at [679, 272] on icon at bounding box center [686, 283] width 49 height 32
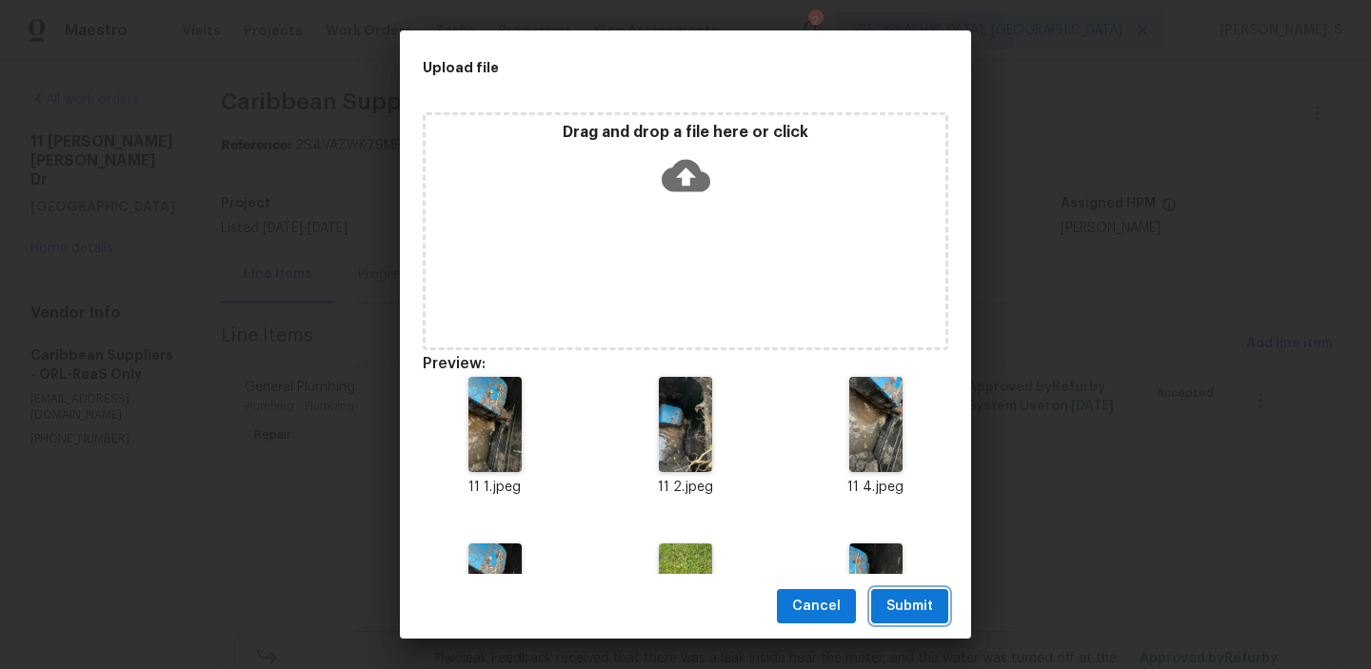
click at [903, 619] on button "Submit" at bounding box center [909, 606] width 77 height 35
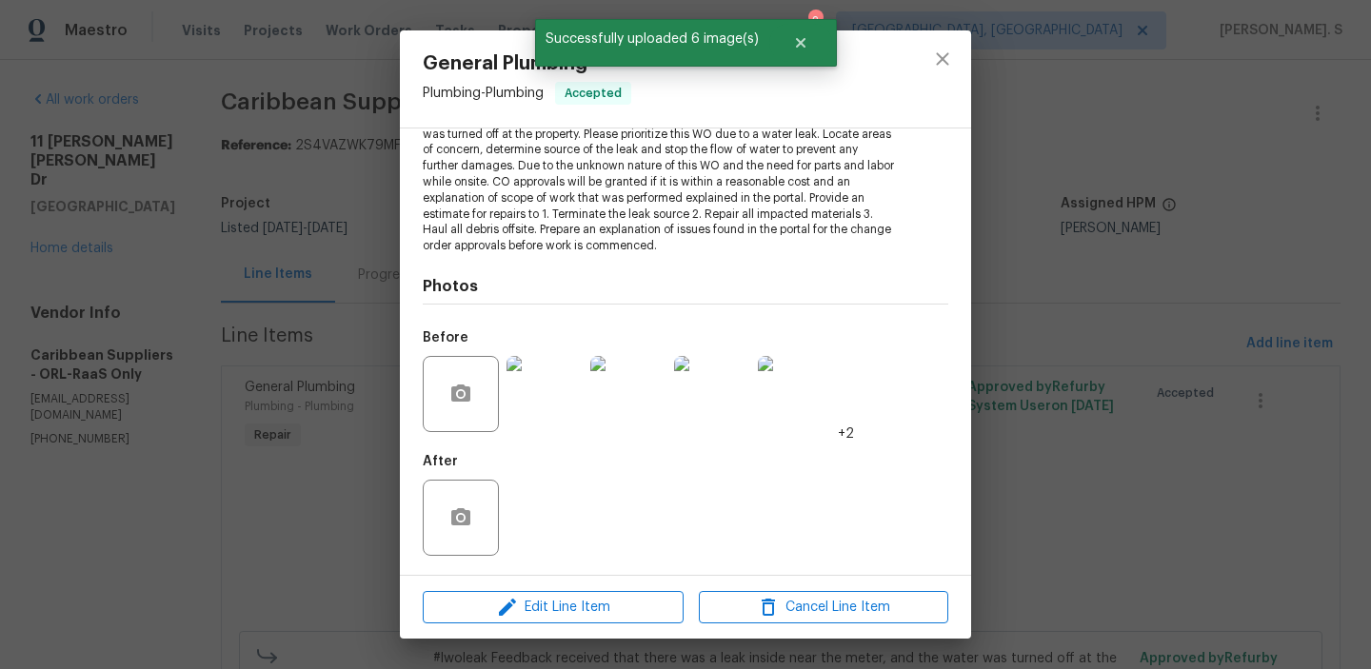
click at [365, 346] on div "General Plumbing Plumbing - Plumbing Accepted Vendor Caribbean Suppliers Accoun…" at bounding box center [685, 334] width 1371 height 669
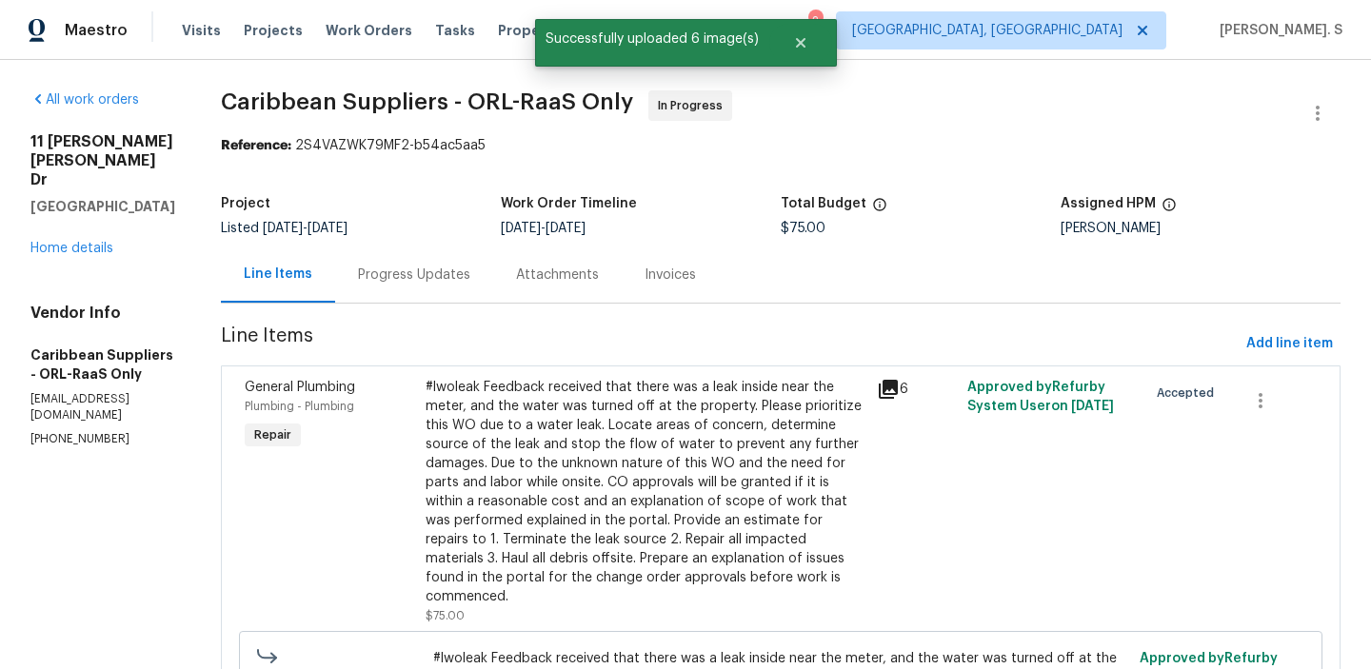
click at [466, 290] on div "Progress Updates" at bounding box center [414, 275] width 158 height 56
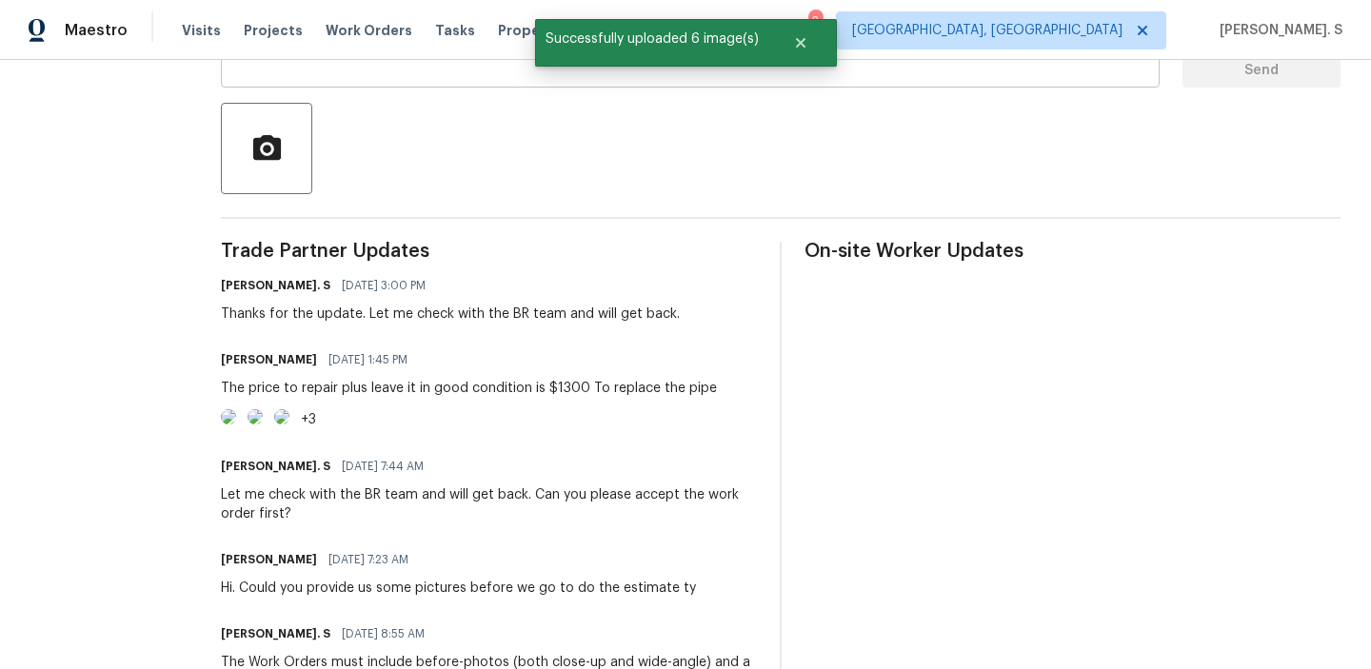
scroll to position [603, 0]
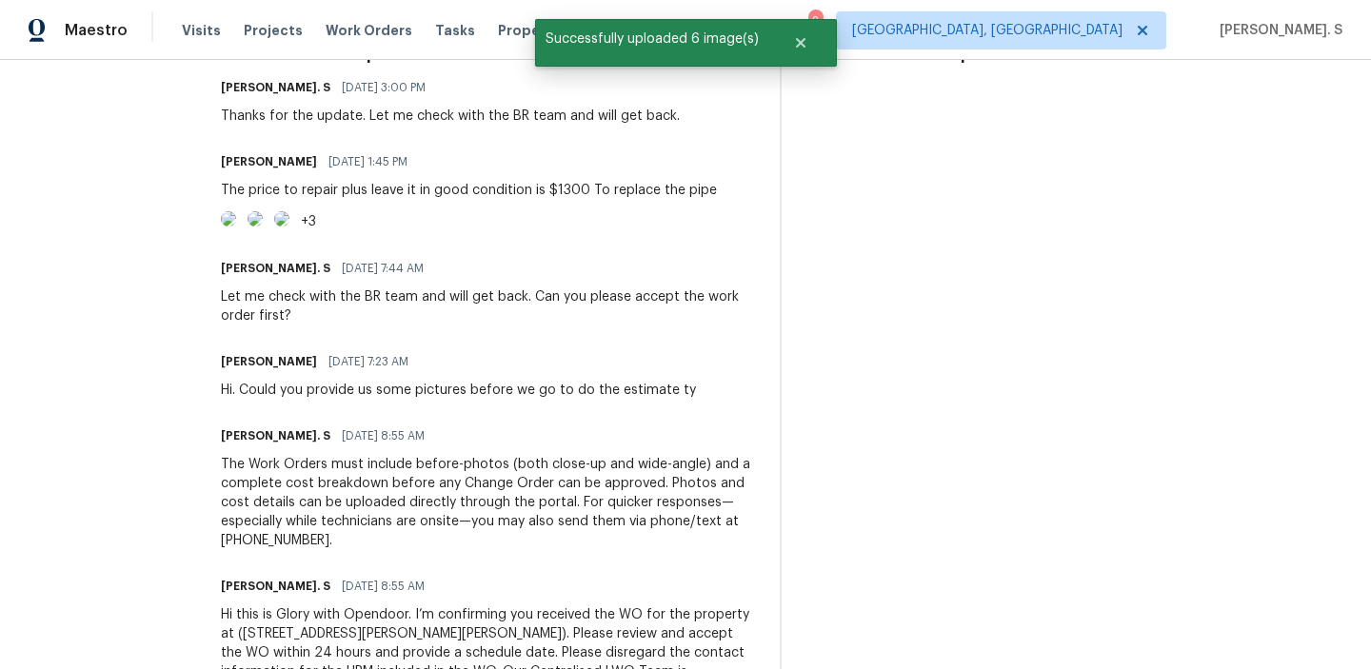
click at [552, 182] on div "The price to repair plus leave it in good condition is $1300 To replace the pipe" at bounding box center [469, 190] width 496 height 19
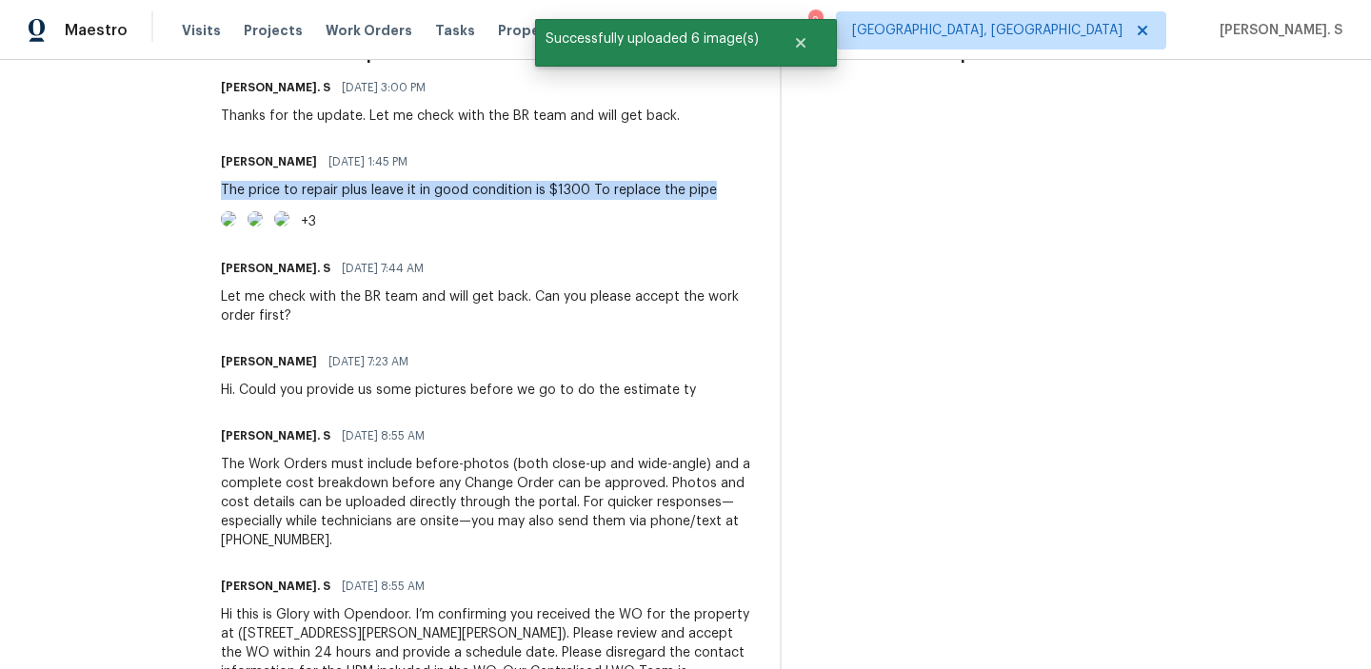
click at [552, 182] on div "The price to repair plus leave it in good condition is $1300 To replace the pipe" at bounding box center [469, 190] width 496 height 19
copy div "The price to repair plus leave it in good condition is $1300 To replace the pipe"
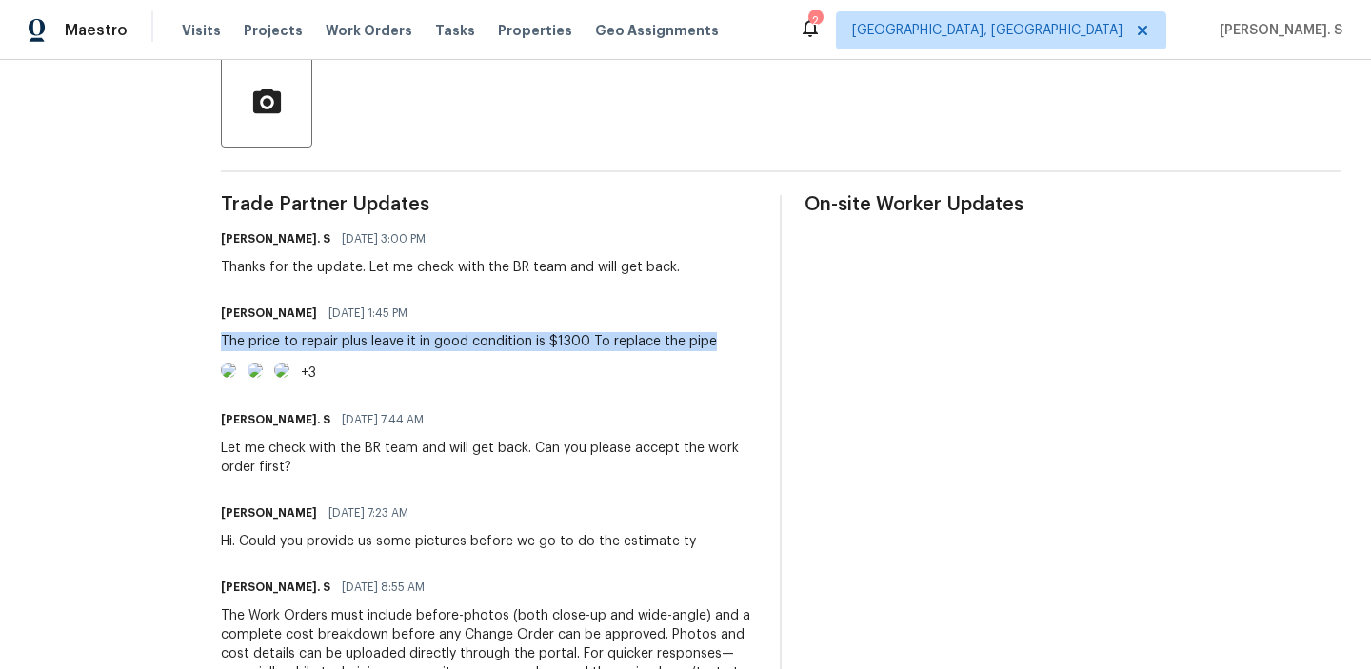
scroll to position [273, 0]
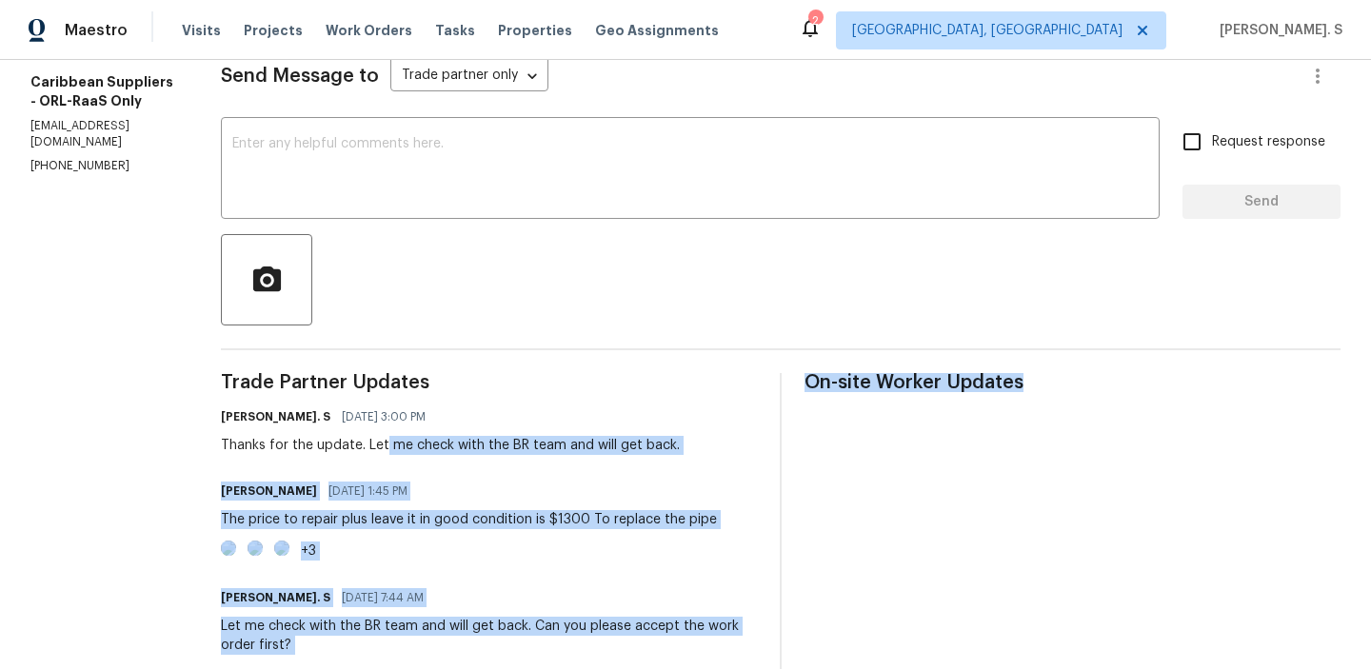
copy div "me check with the BR team and will get back. Juan Restrepo 09/25/2025 1:45 PM T…"
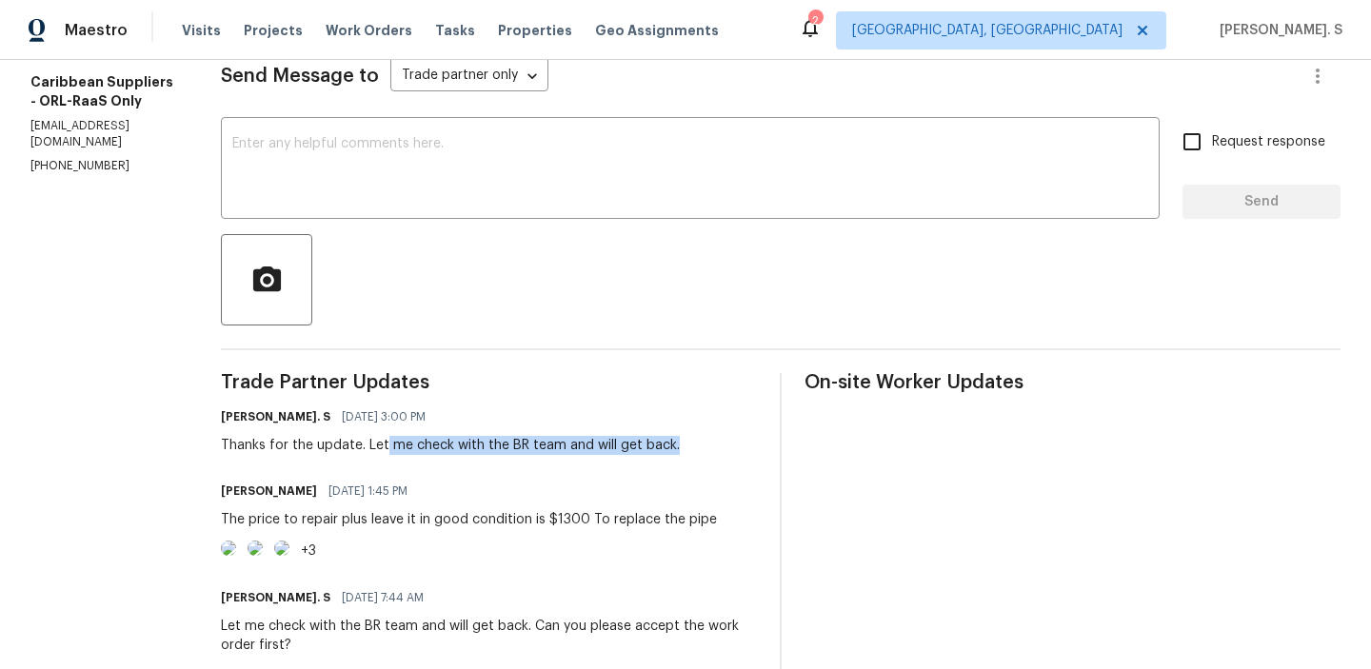
copy div "me check with the BR team and will get back."
drag, startPoint x: 427, startPoint y: 449, endPoint x: 735, endPoint y: 442, distance: 308.6
click at [735, 442] on div "Glory Joyce. S 09/25/2025 3:00 PM Thanks for the update. Let me check with the …" at bounding box center [489, 429] width 536 height 51
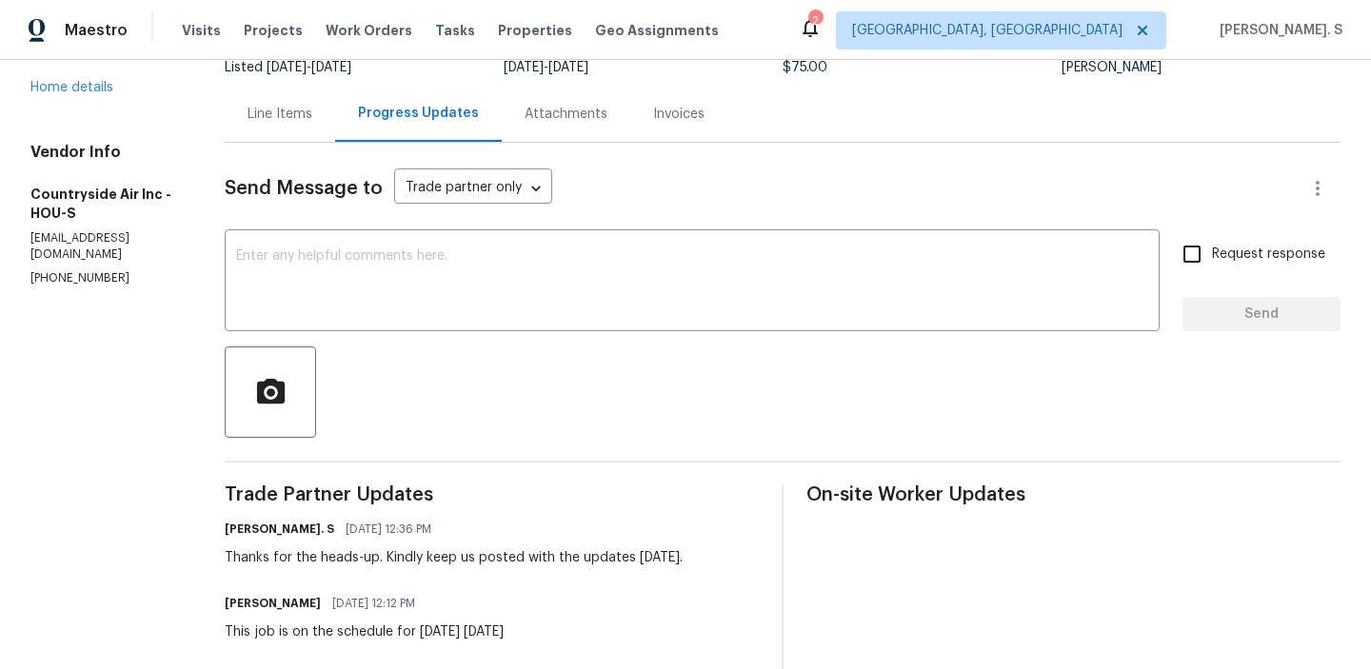
scroll to position [273, 0]
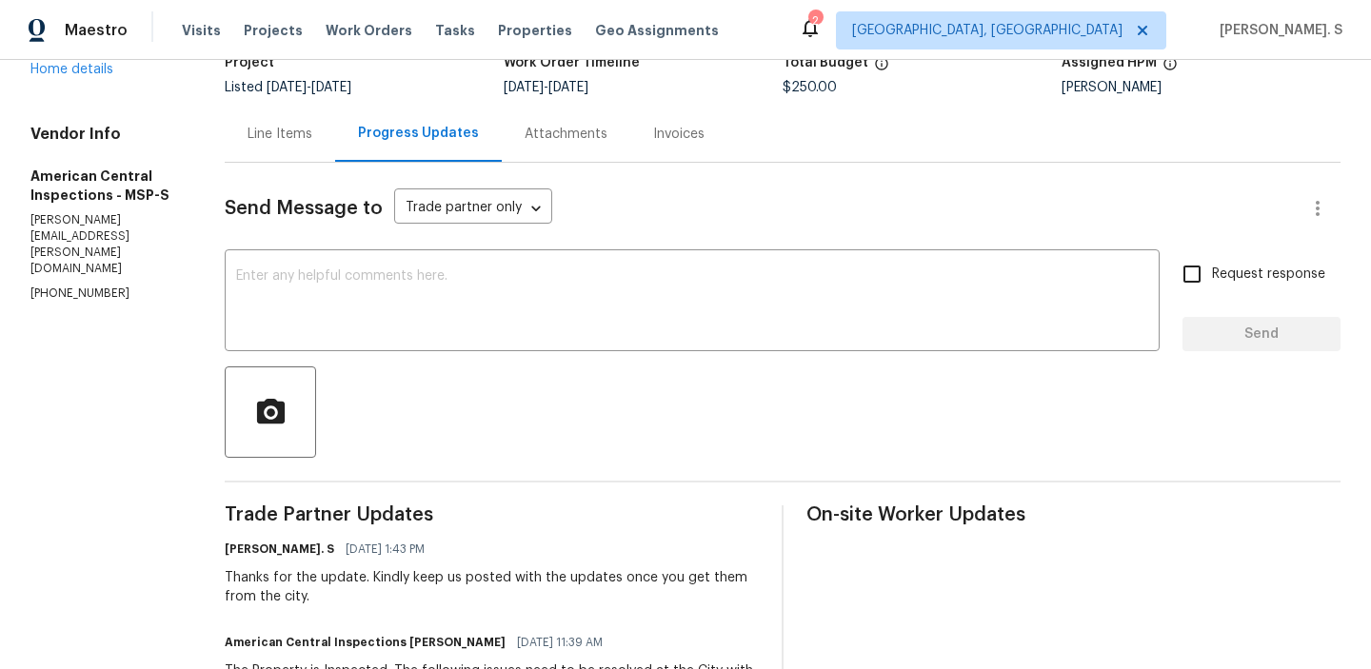
scroll to position [235, 0]
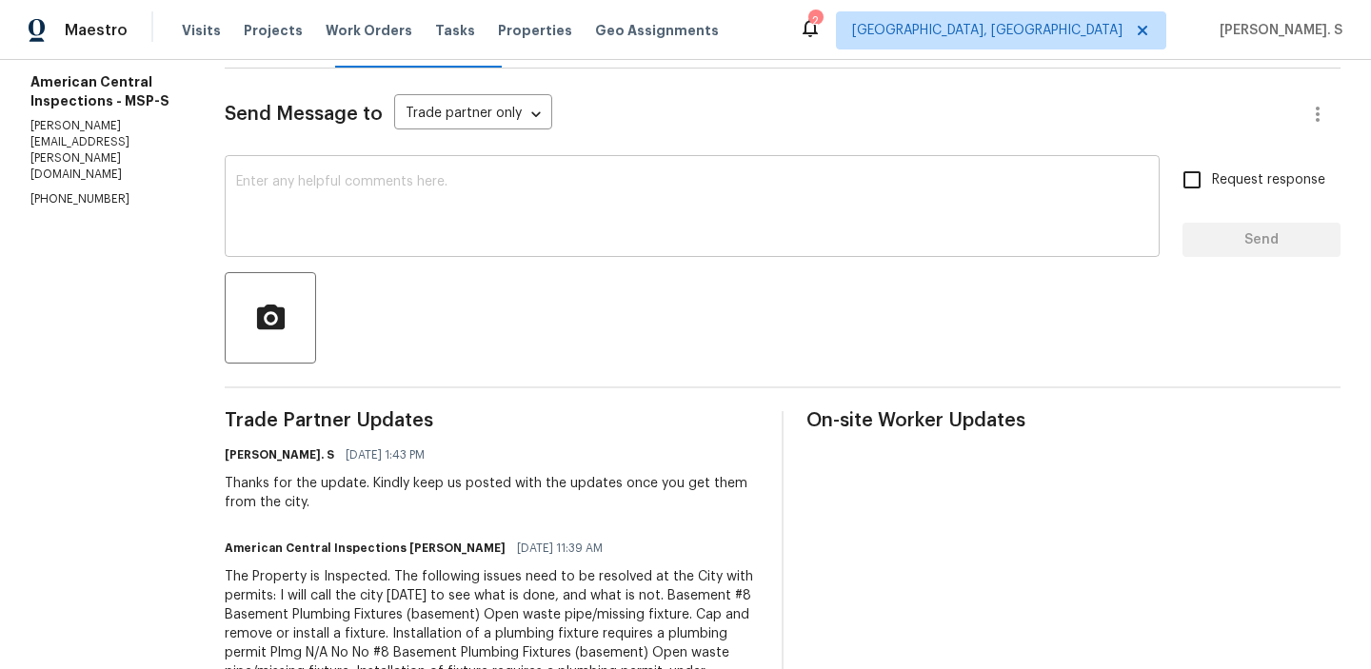
click at [911, 225] on textarea at bounding box center [692, 208] width 912 height 67
